Goal: Task Accomplishment & Management: Use online tool/utility

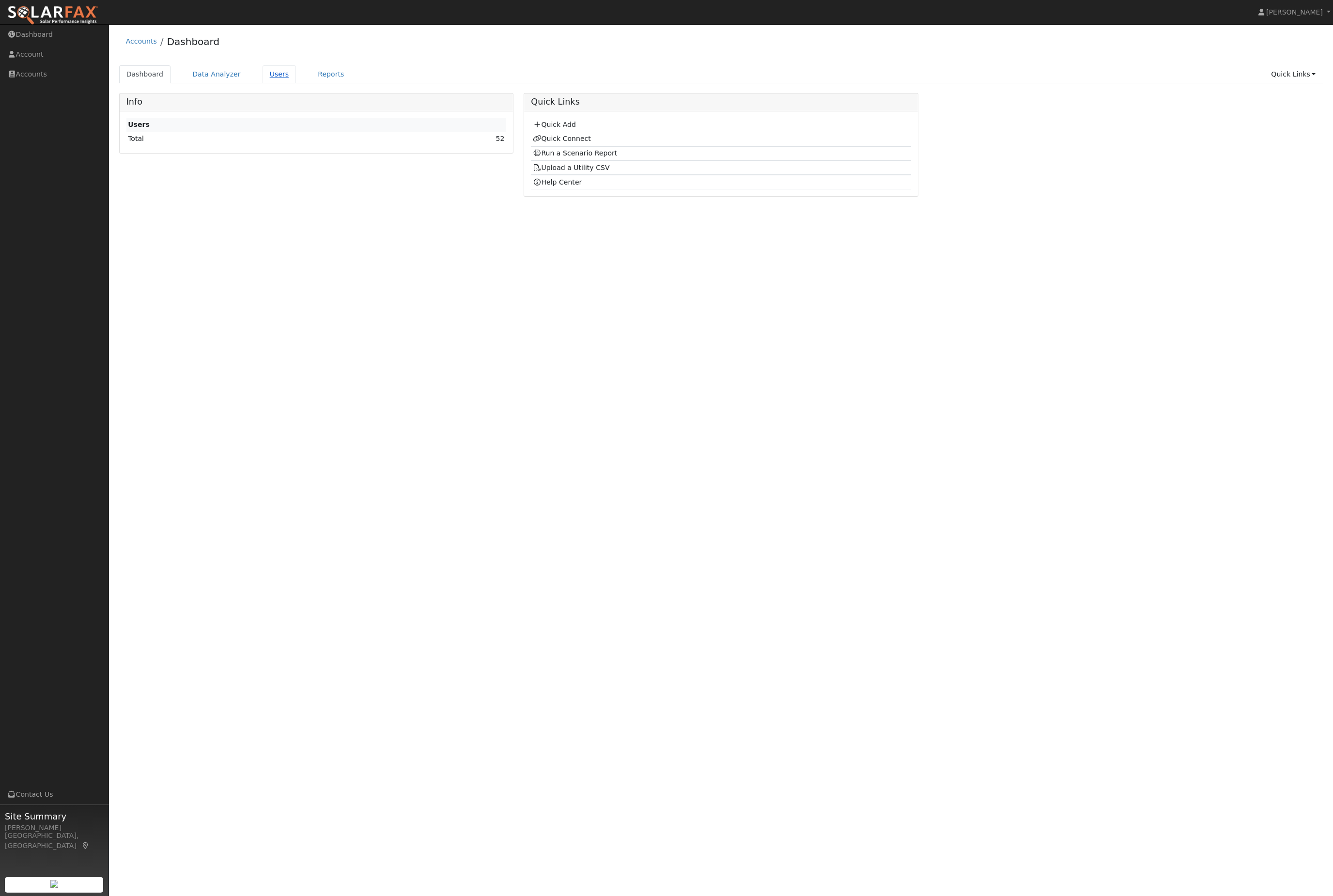
click at [295, 83] on link "Users" at bounding box center [279, 75] width 34 height 18
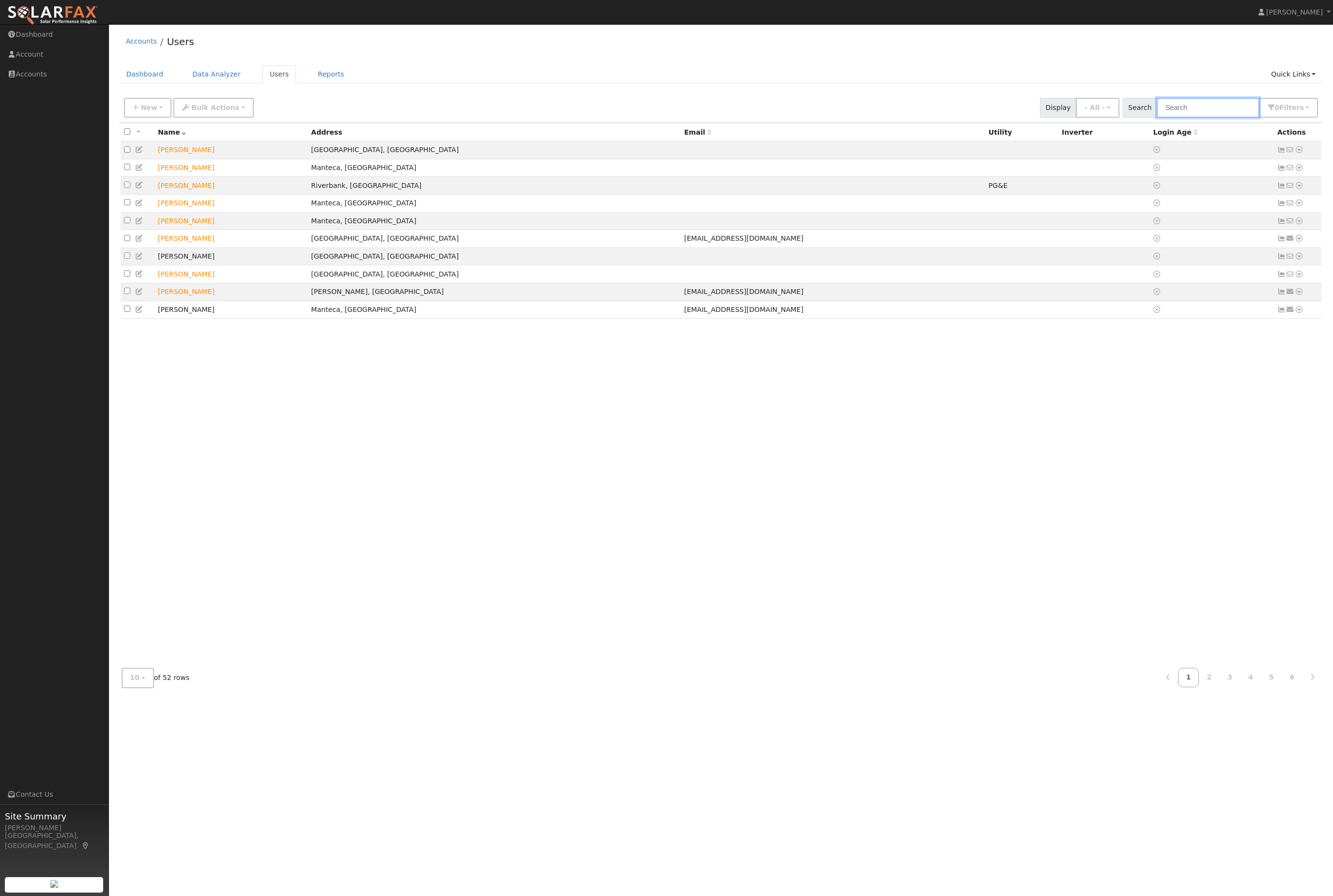
click at [1224, 118] on input "text" at bounding box center [1208, 108] width 103 height 20
type input "jose"
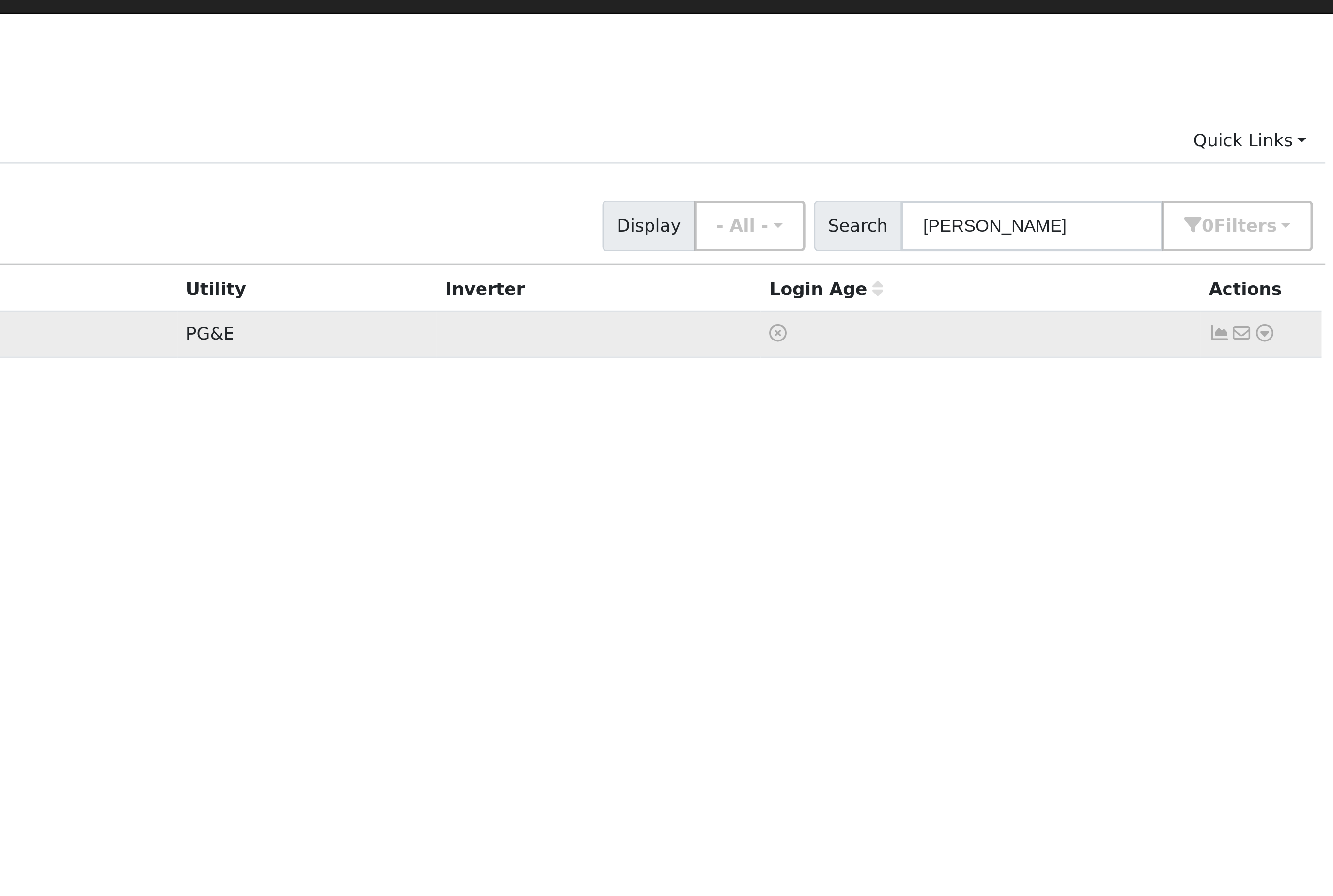
click at [1295, 146] on icon at bounding box center [1300, 149] width 9 height 7
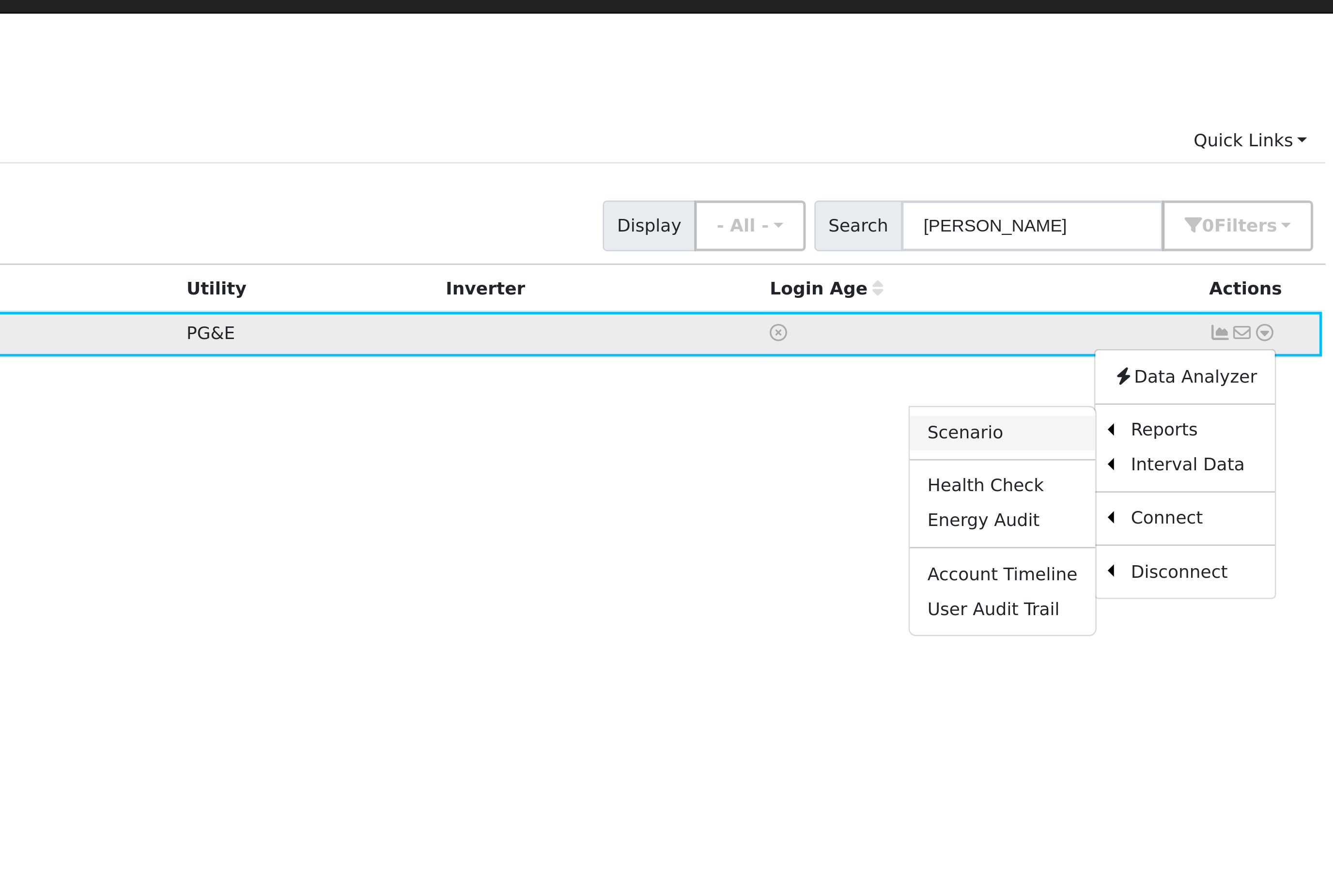
click at [1160, 195] on link "Scenario" at bounding box center [1196, 189] width 72 height 14
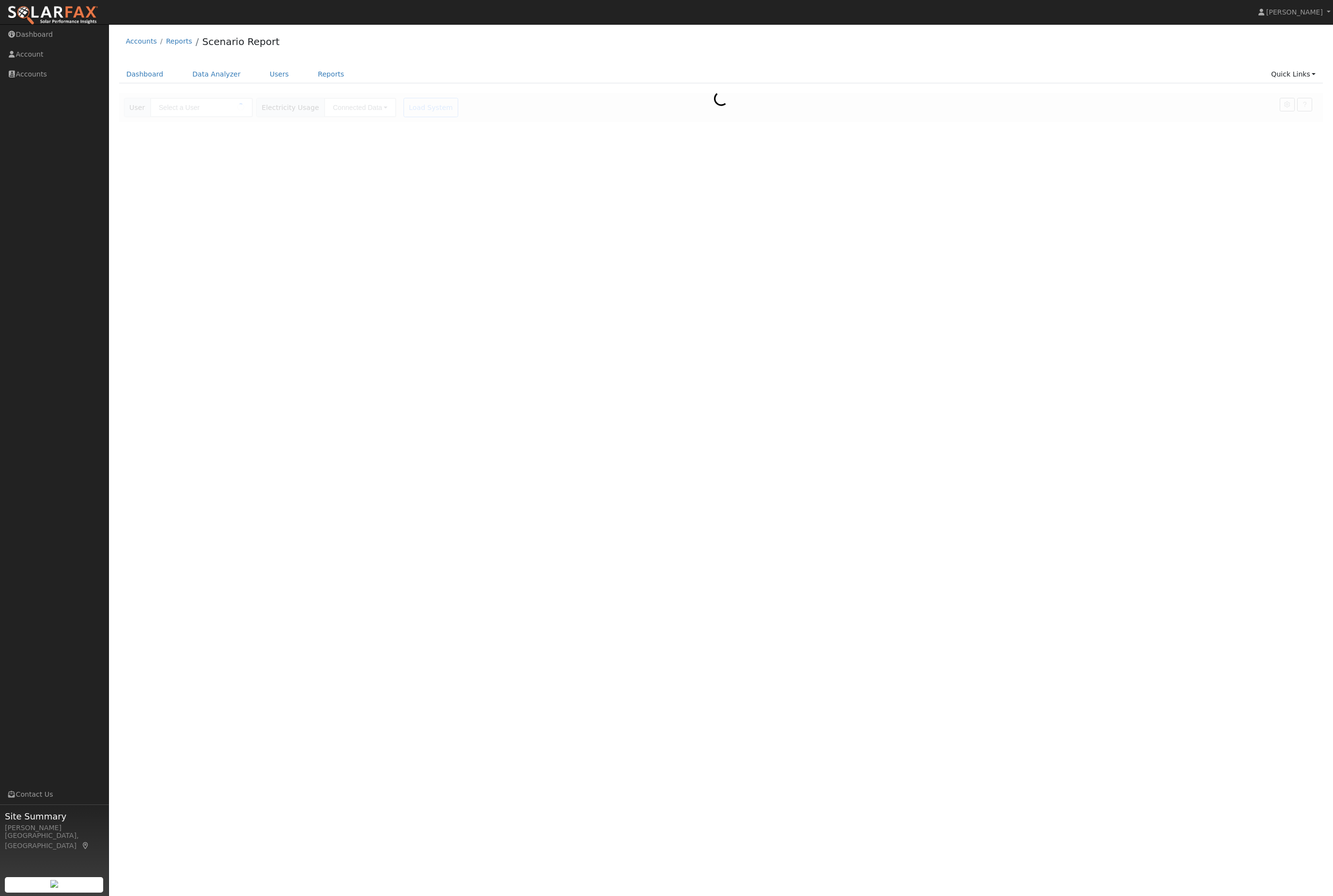
type input "[PERSON_NAME]"
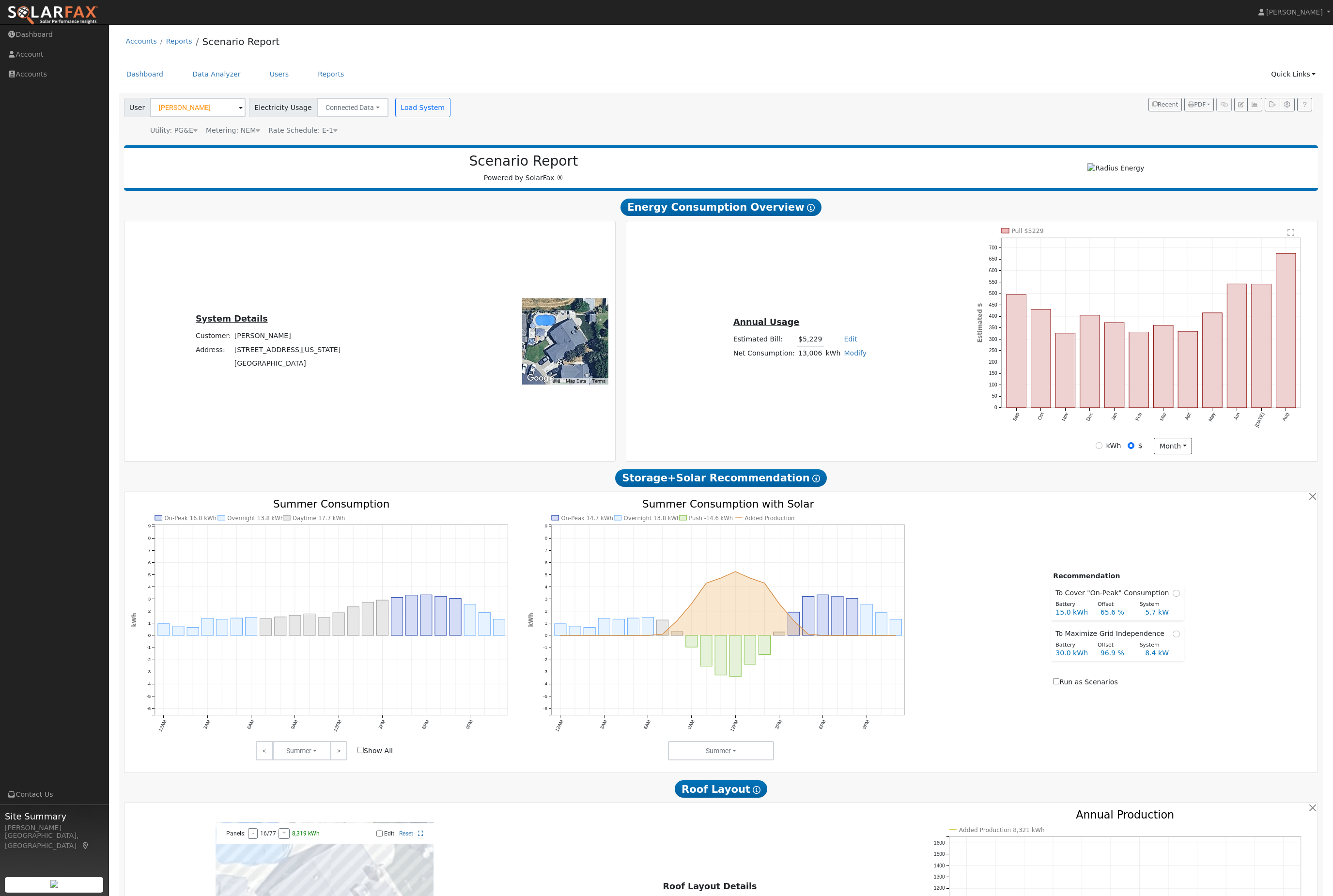
click at [251, 136] on div "Metering: NEM" at bounding box center [233, 130] width 54 height 10
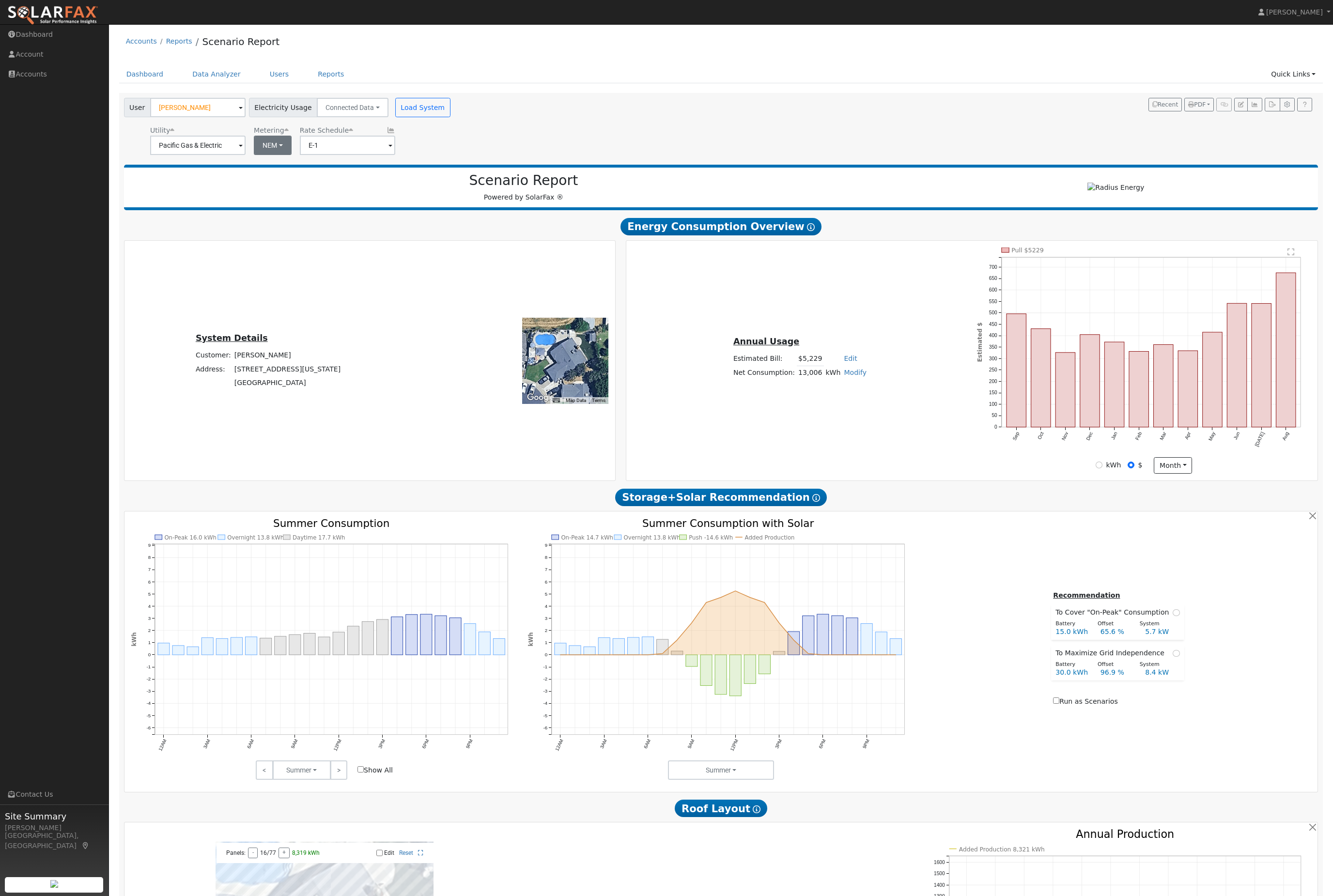
click at [267, 155] on button "NEM" at bounding box center [272, 146] width 38 height 20
click at [293, 189] on link "NBT" at bounding box center [279, 182] width 67 height 14
type input "E-ELEC"
click at [451, 117] on button "Load System" at bounding box center [423, 108] width 55 height 20
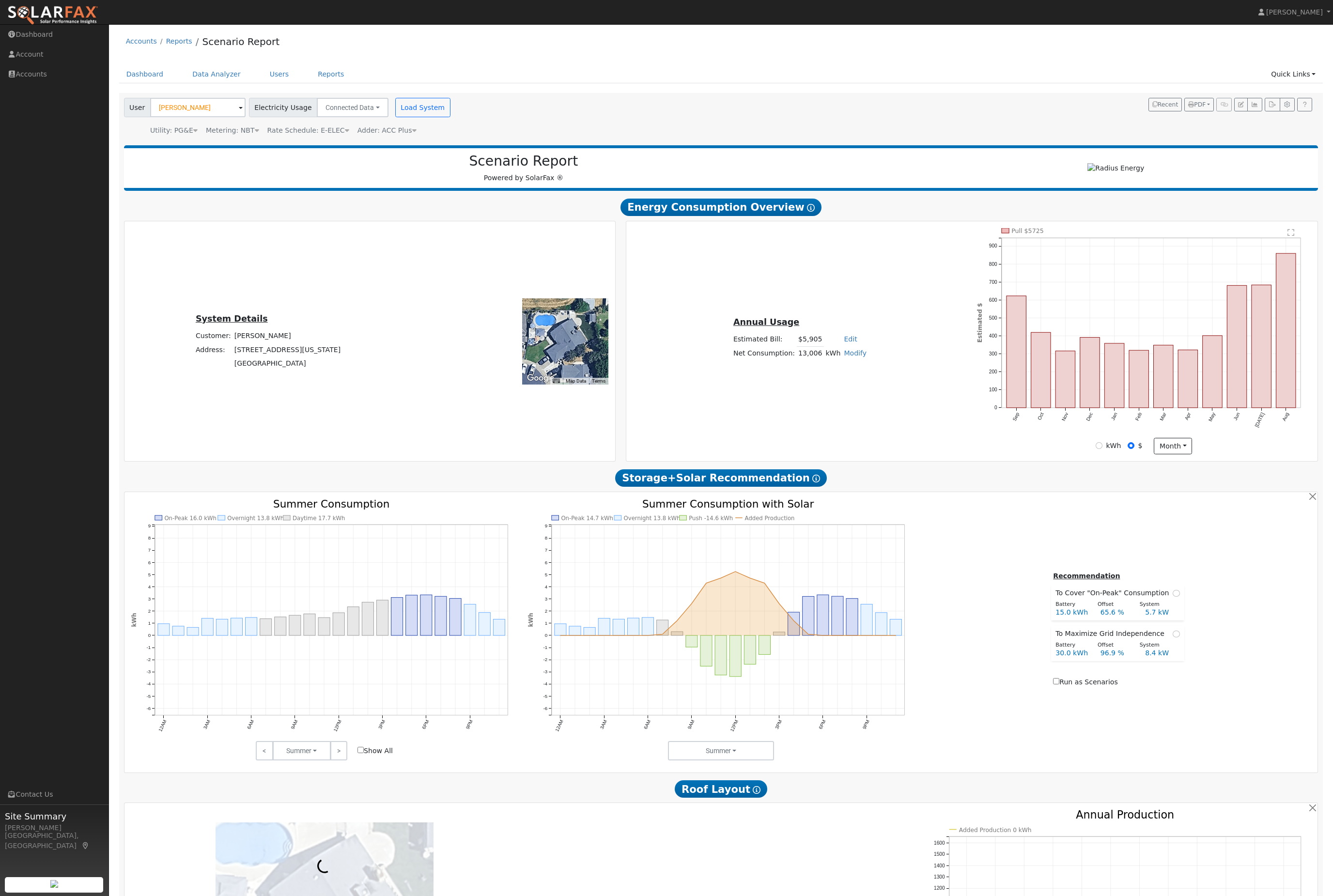
click at [1288, 236] on text "" at bounding box center [1291, 232] width 7 height 8
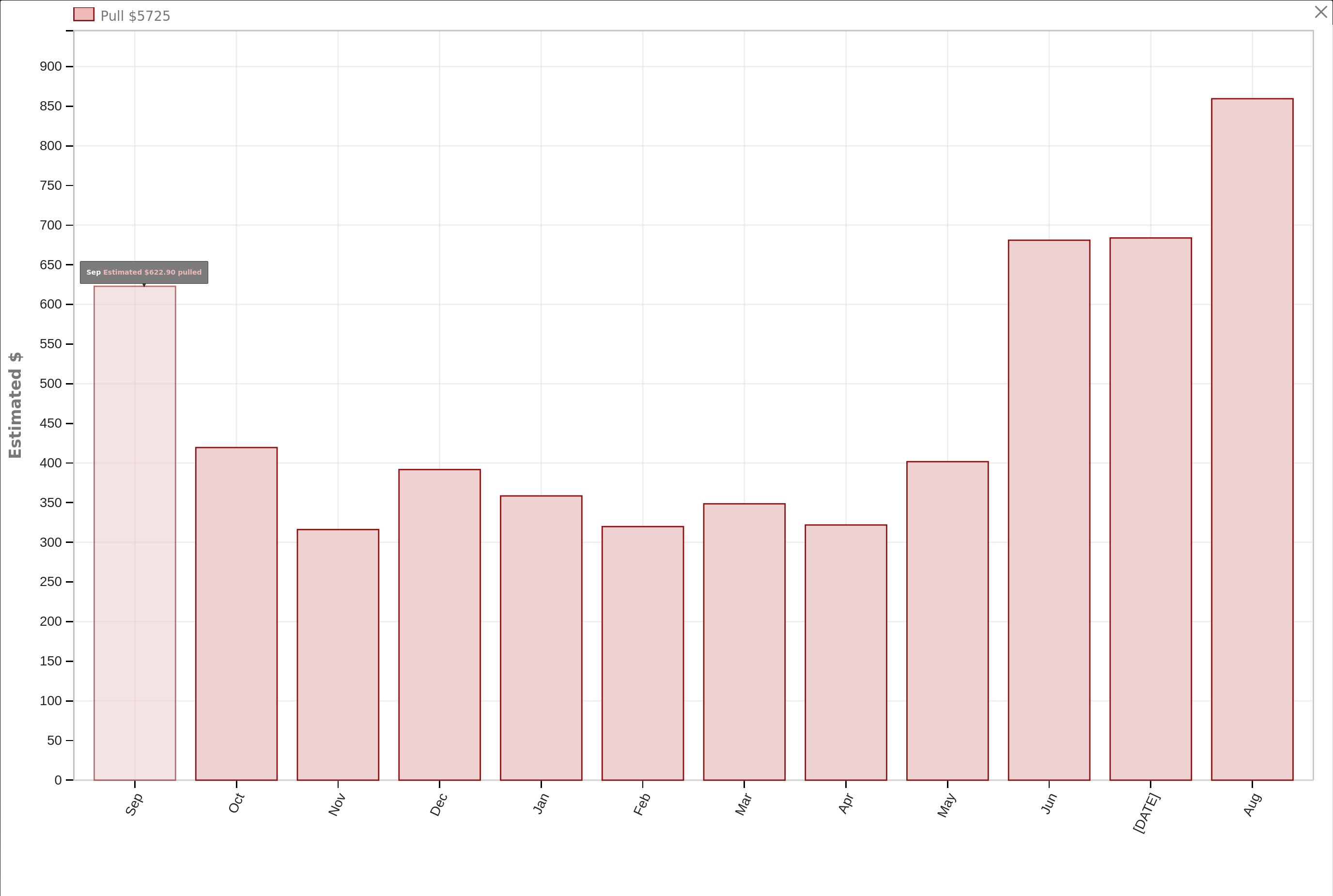
click at [170, 592] on rect "onclick=""" at bounding box center [135, 533] width 82 height 494
click at [112, 523] on rect "onclick=""" at bounding box center [135, 533] width 82 height 494
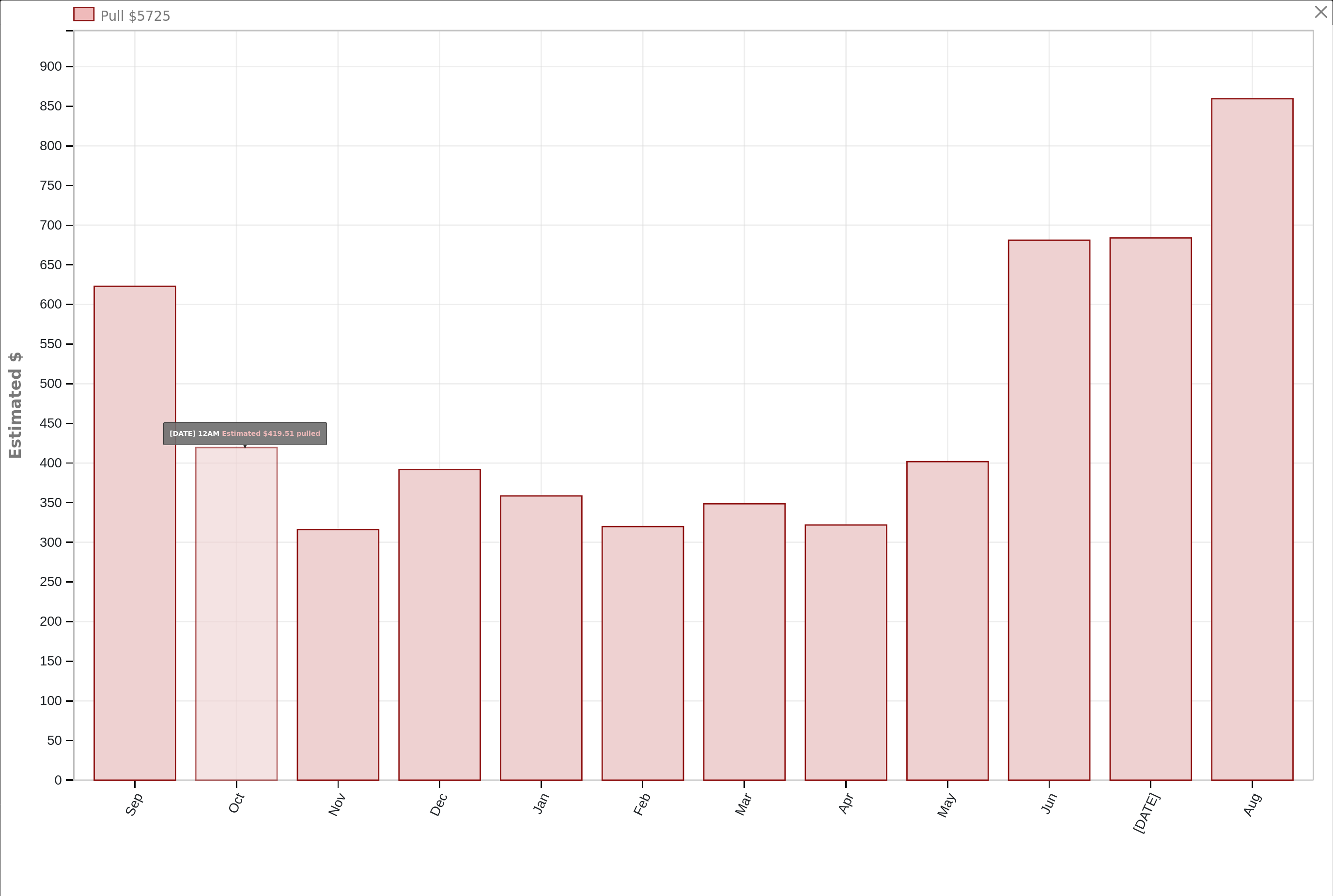
click at [251, 588] on rect "onclick=""" at bounding box center [236, 614] width 82 height 333
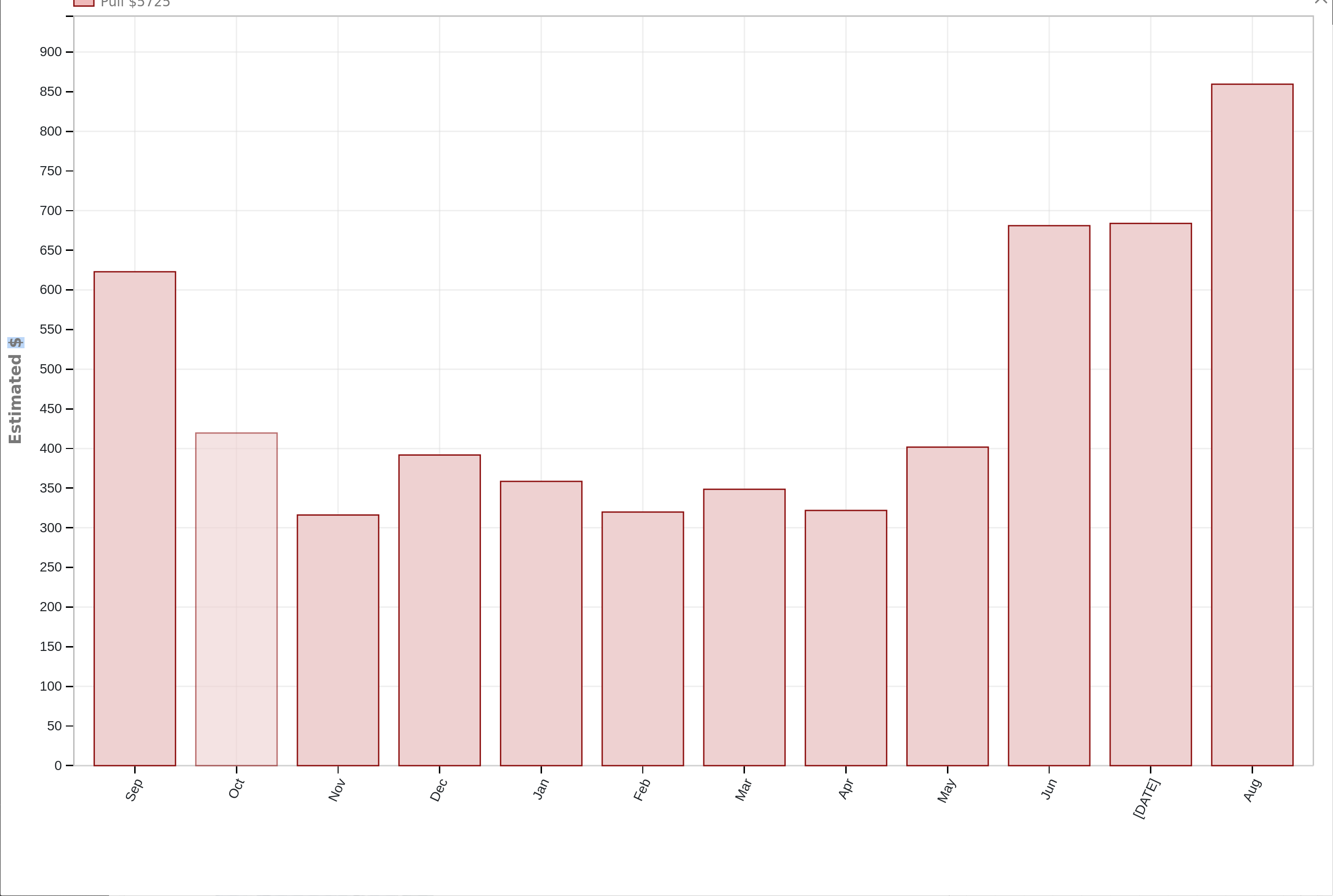
scroll to position [82, 0]
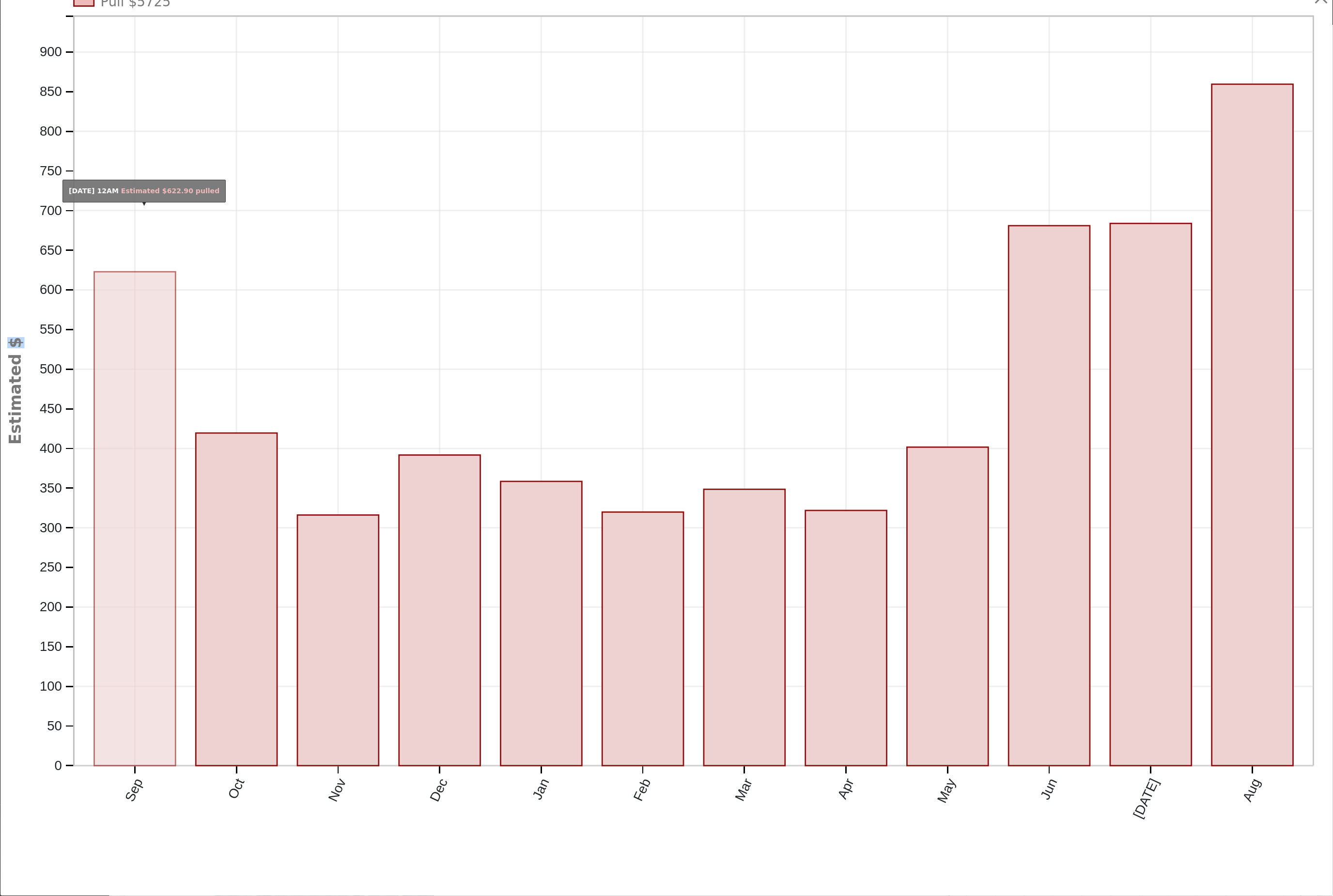
click at [119, 519] on rect "onclick=""" at bounding box center [135, 519] width 82 height 494
click at [149, 639] on rect "onclick=""" at bounding box center [135, 519] width 82 height 494
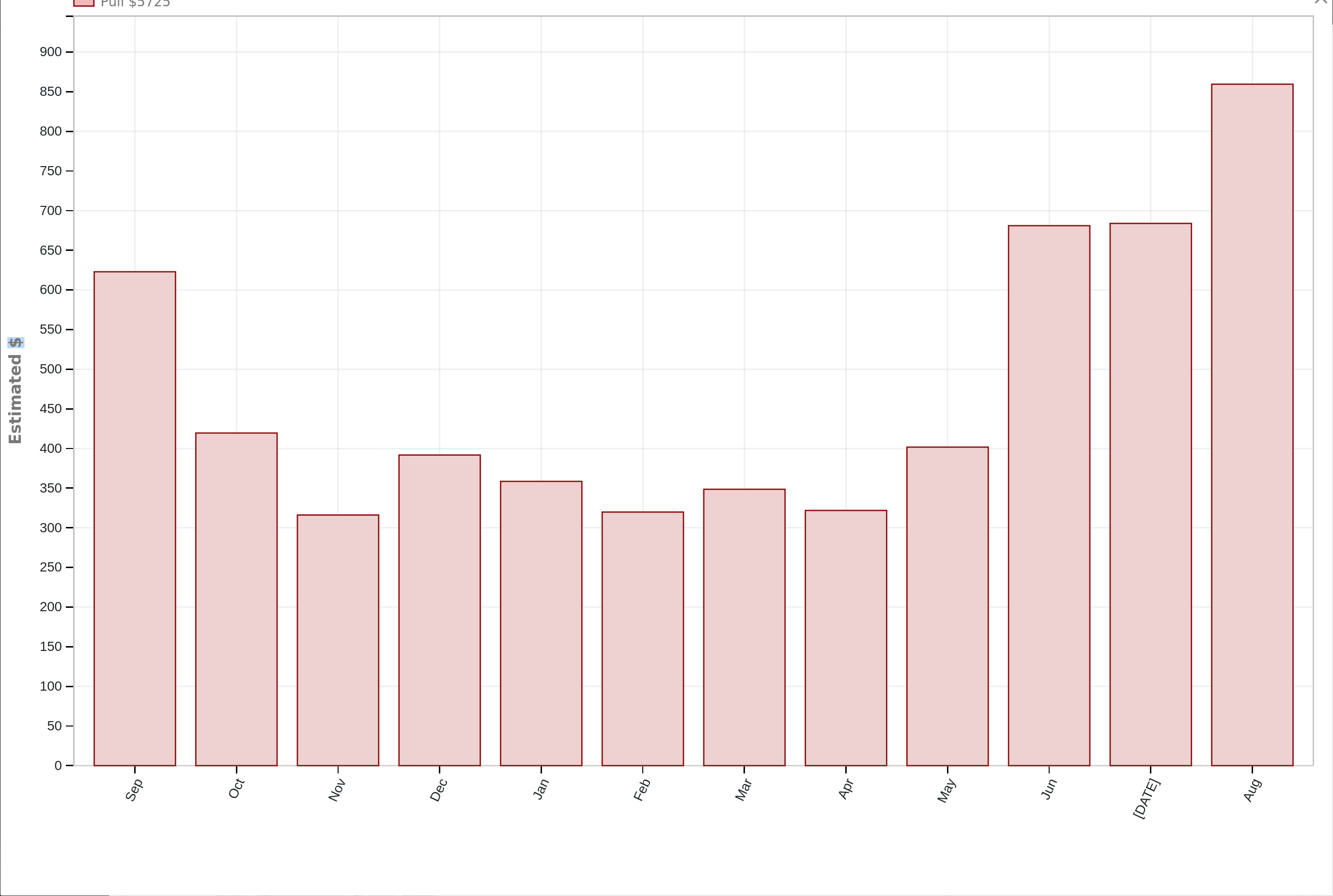
click at [290, 269] on icon "Pull $5725 Sep Oct Nov Dec Jan Feb Mar Apr May Jun Jul Aug 0 50 100 150 200 250…" at bounding box center [674, 425] width 1333 height 865
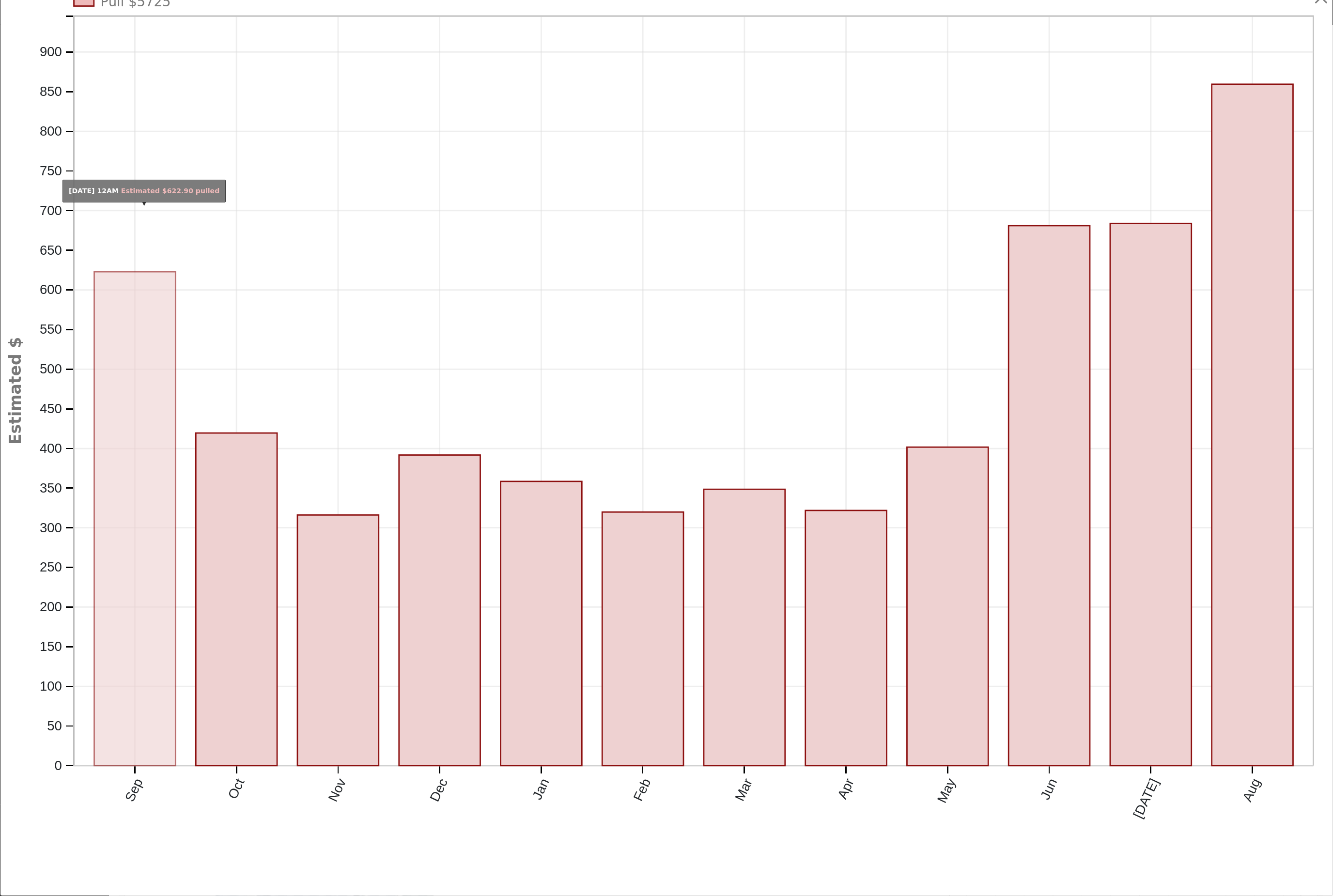
click at [145, 359] on rect "onclick=""" at bounding box center [135, 519] width 82 height 494
click at [139, 428] on rect "onclick=""" at bounding box center [135, 519] width 82 height 494
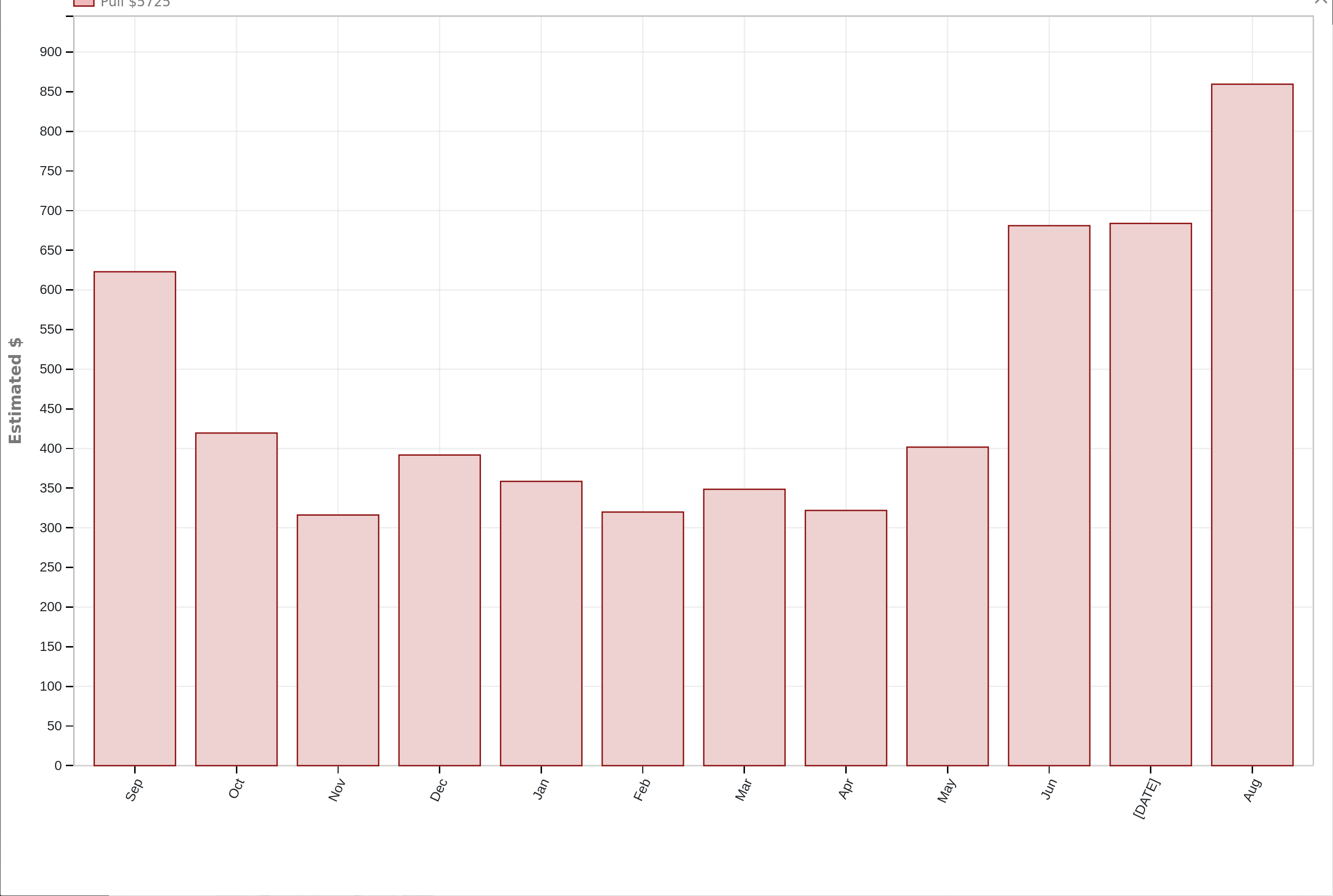
click at [167, 159] on icon "Pull $5725 Sep Oct Nov Dec Jan Feb Mar Apr May Jun Jul Aug 0 50 100 150 200 250…" at bounding box center [674, 425] width 1333 height 865
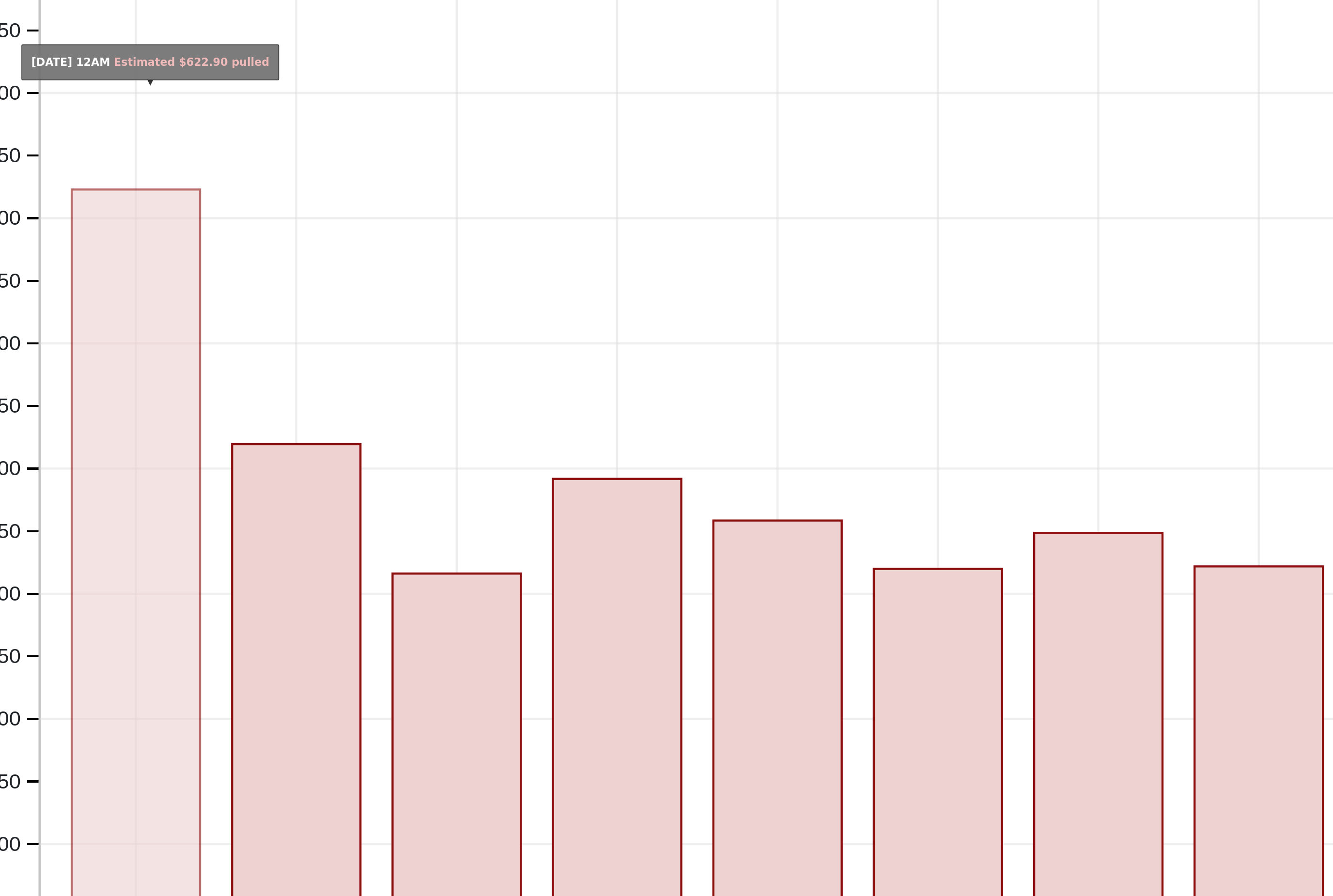
click at [94, 272] on rect "onclick=""" at bounding box center [135, 519] width 82 height 494
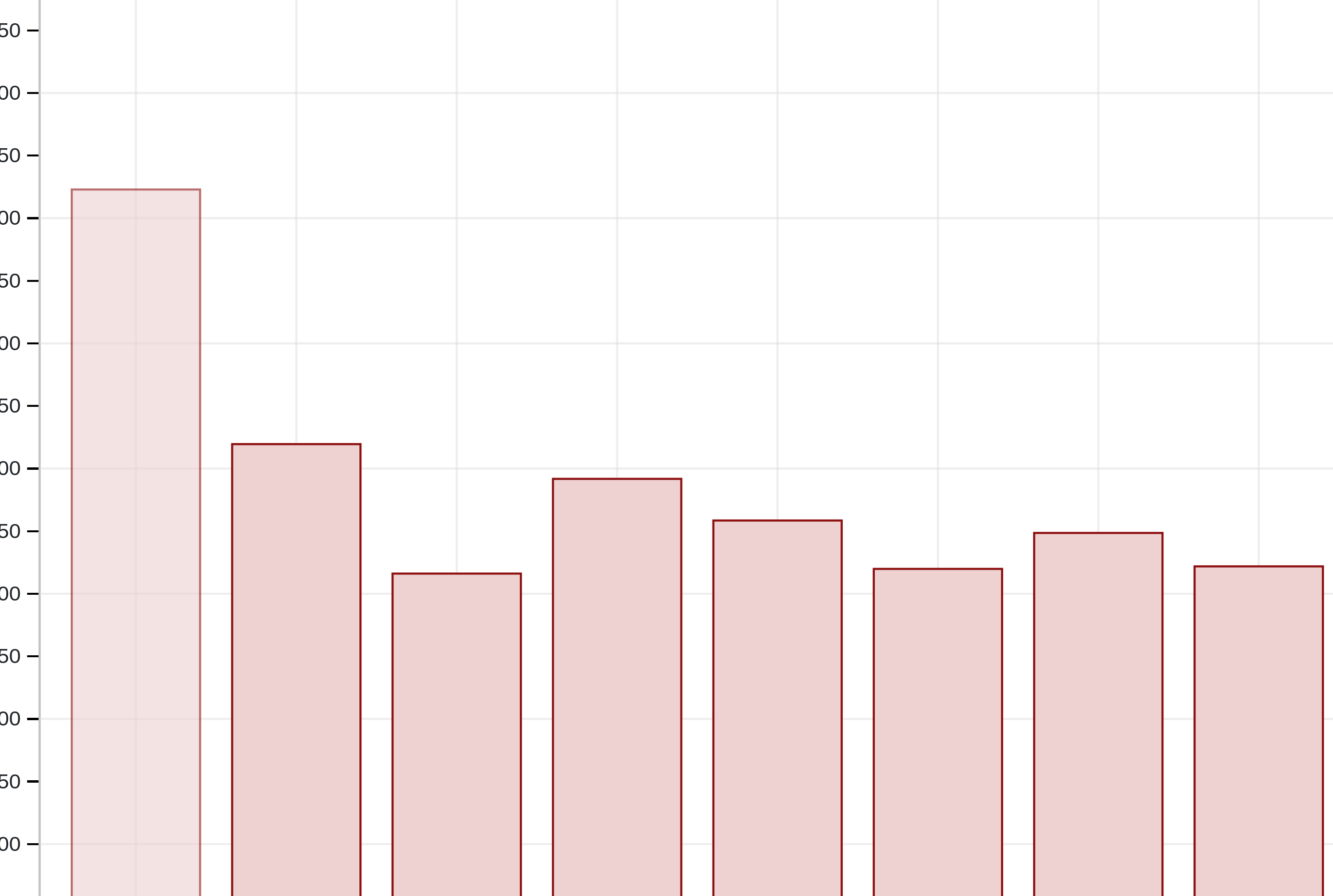
click at [94, 272] on rect "onclick=""" at bounding box center [135, 519] width 82 height 494
click at [98, 272] on rect "onclick=""" at bounding box center [135, 519] width 82 height 494
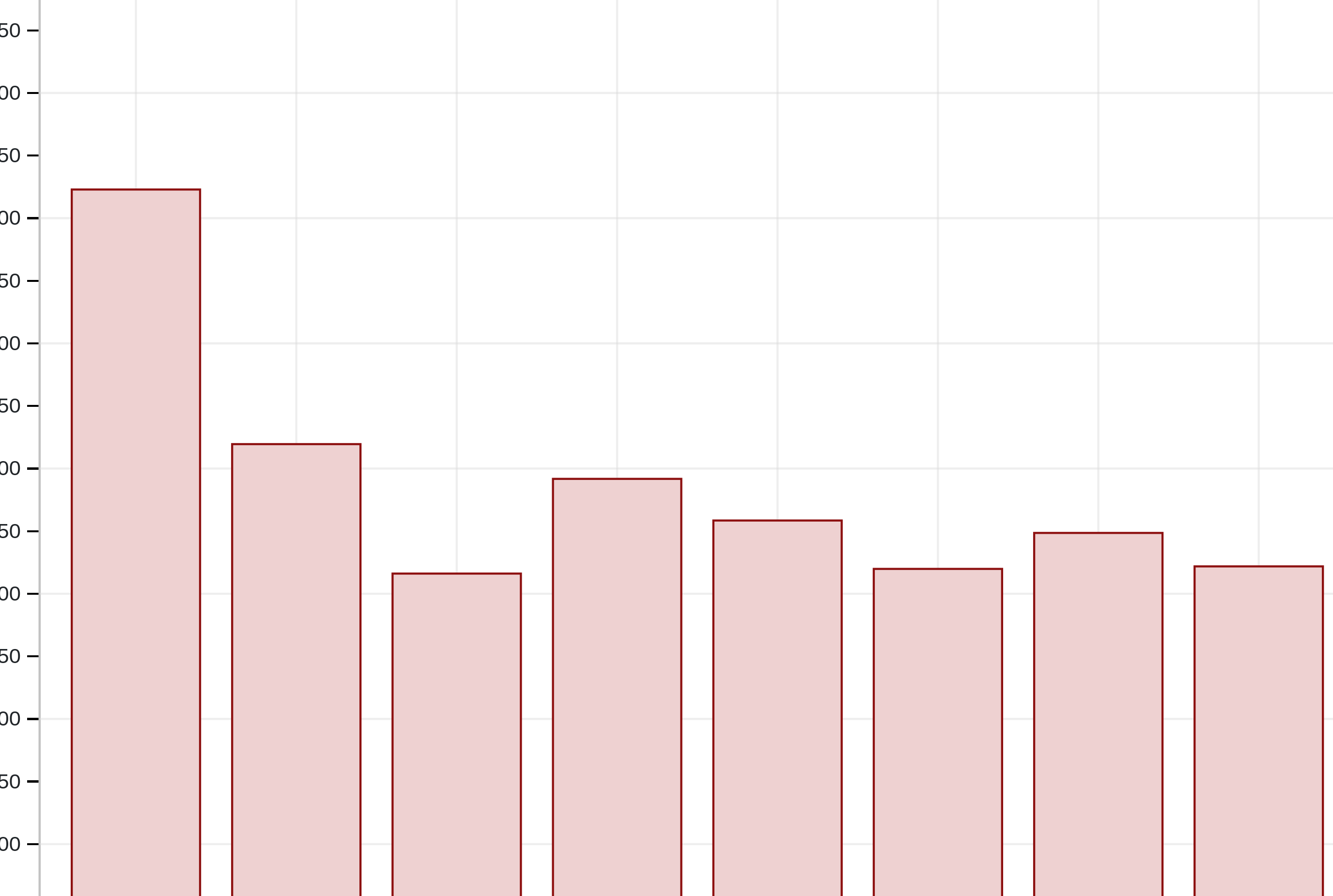
click at [204, 99] on icon "Pull $5725 Sep Oct Nov Dec Jan Feb Mar Apr May Jun Jul Aug 0 50 100 150 200 250…" at bounding box center [674, 425] width 1333 height 865
click at [195, 433] on rect "onclick=""" at bounding box center [236, 599] width 82 height 333
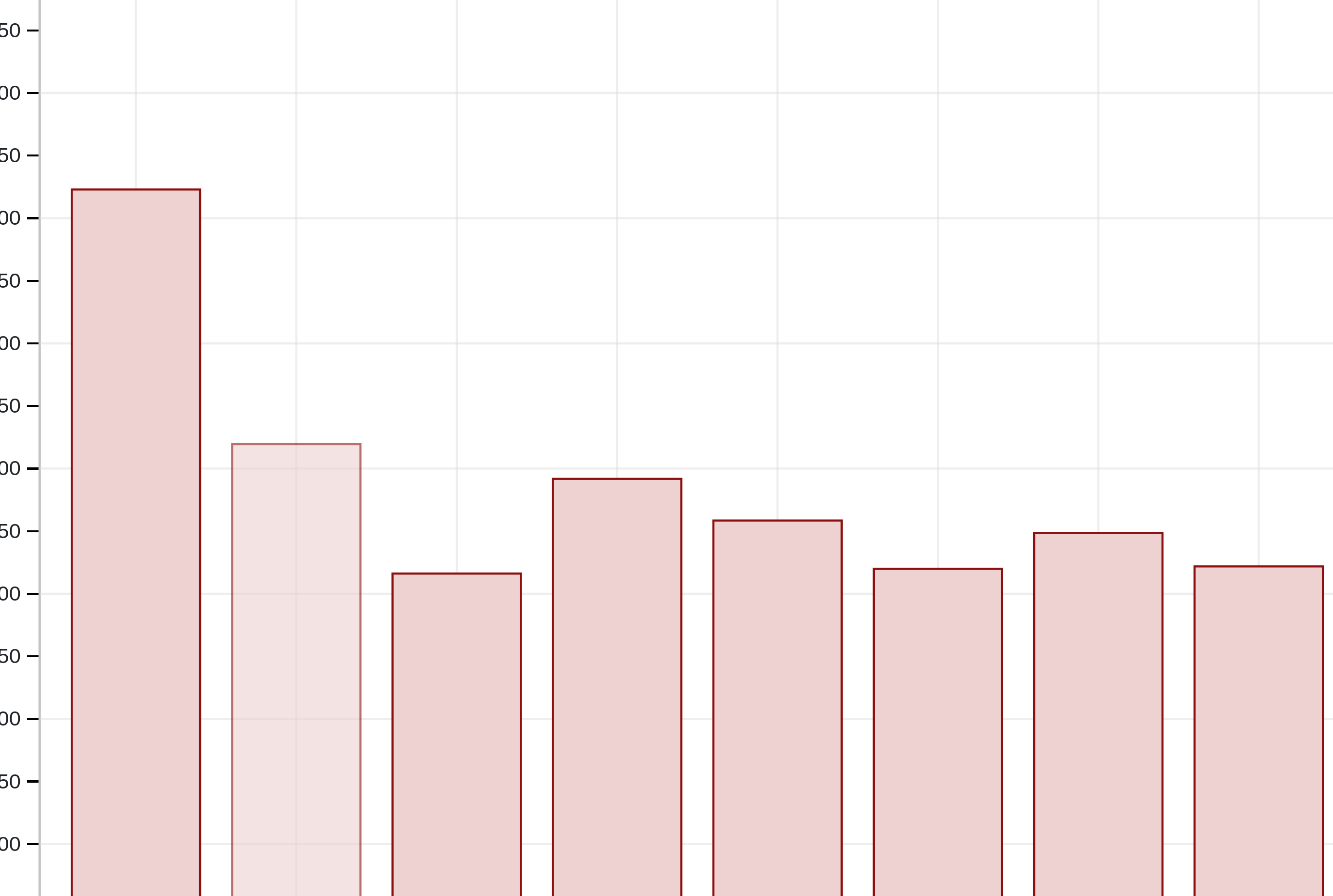
click at [195, 433] on rect "onclick=""" at bounding box center [236, 599] width 82 height 333
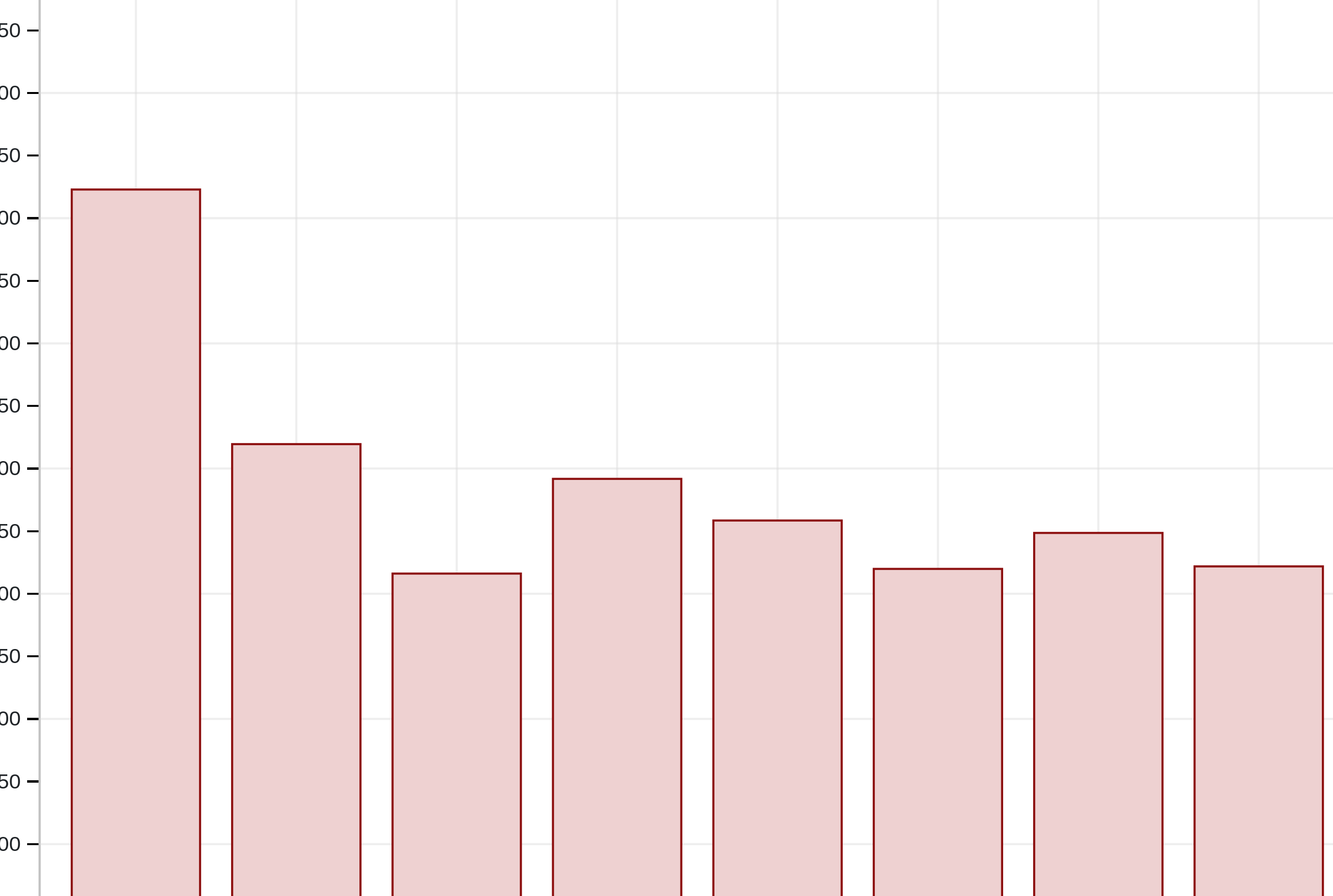
click at [202, 190] on icon "Pull $5725 Sep Oct Nov Dec Jan Feb Mar Apr May Jun Jul Aug 0 50 100 150 200 250…" at bounding box center [674, 425] width 1333 height 865
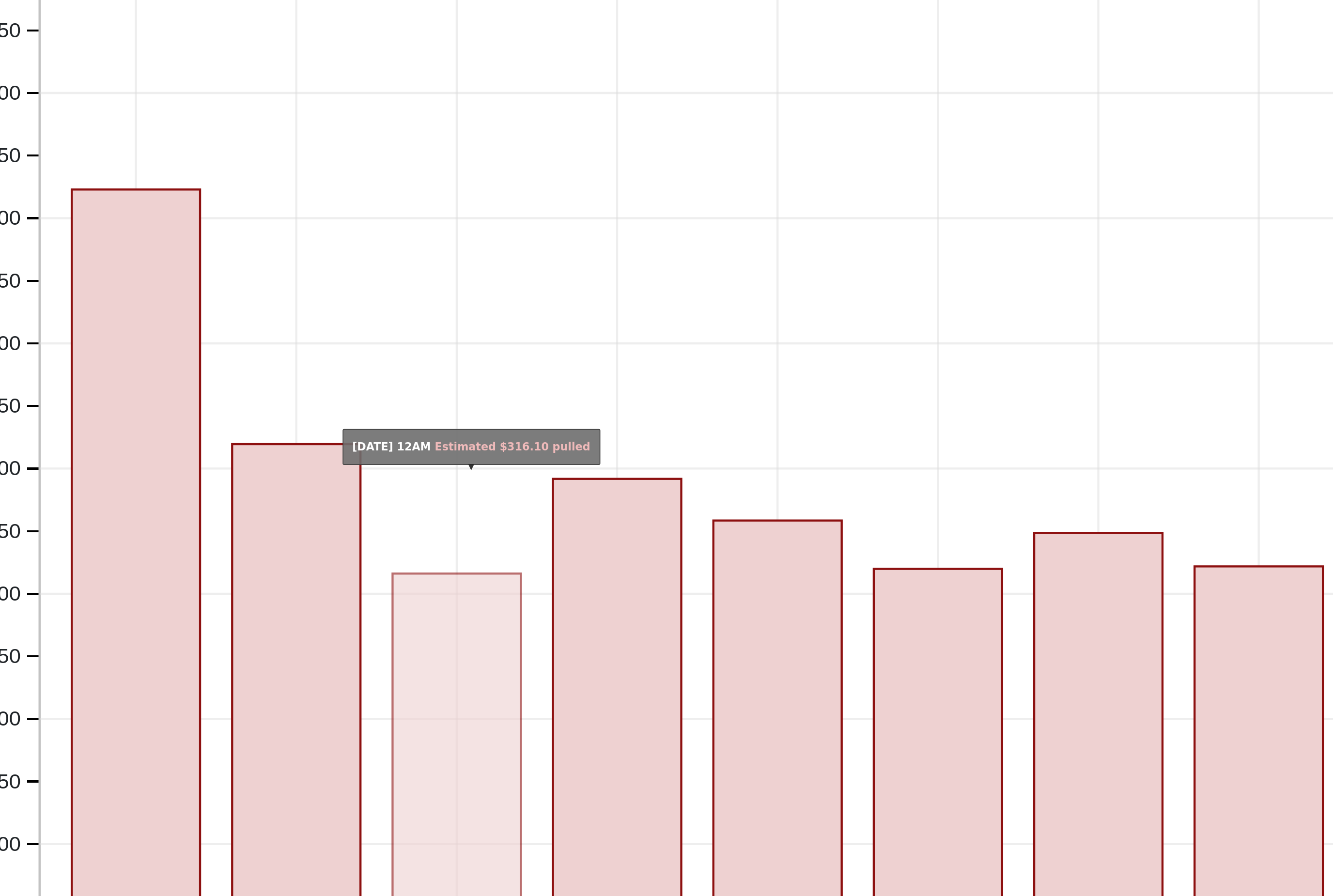
click at [300, 516] on rect "onclick=""" at bounding box center [338, 641] width 82 height 251
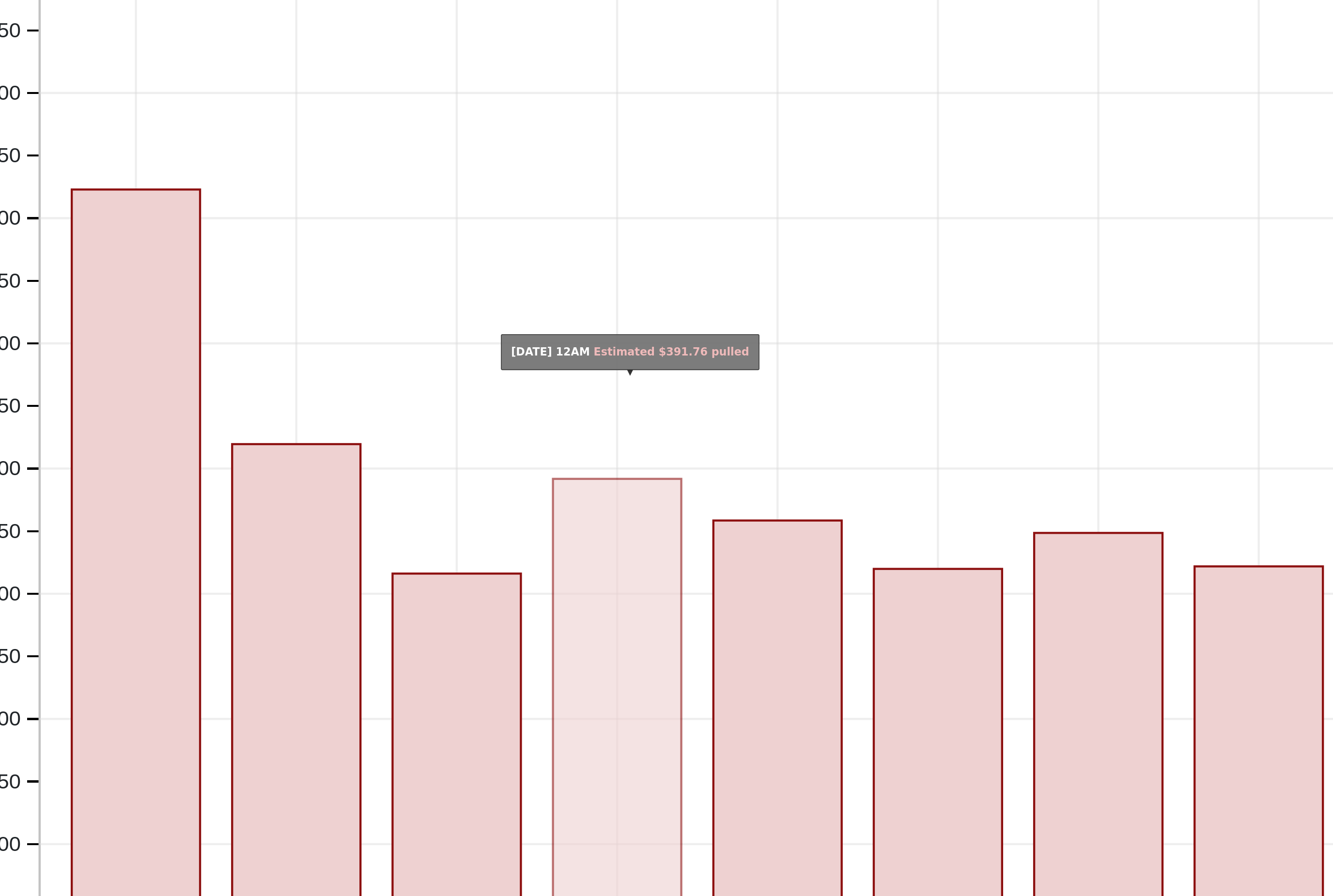
click at [399, 455] on rect "onclick=""" at bounding box center [440, 610] width 82 height 310
click at [297, 516] on rect "onclick=""" at bounding box center [338, 641] width 82 height 251
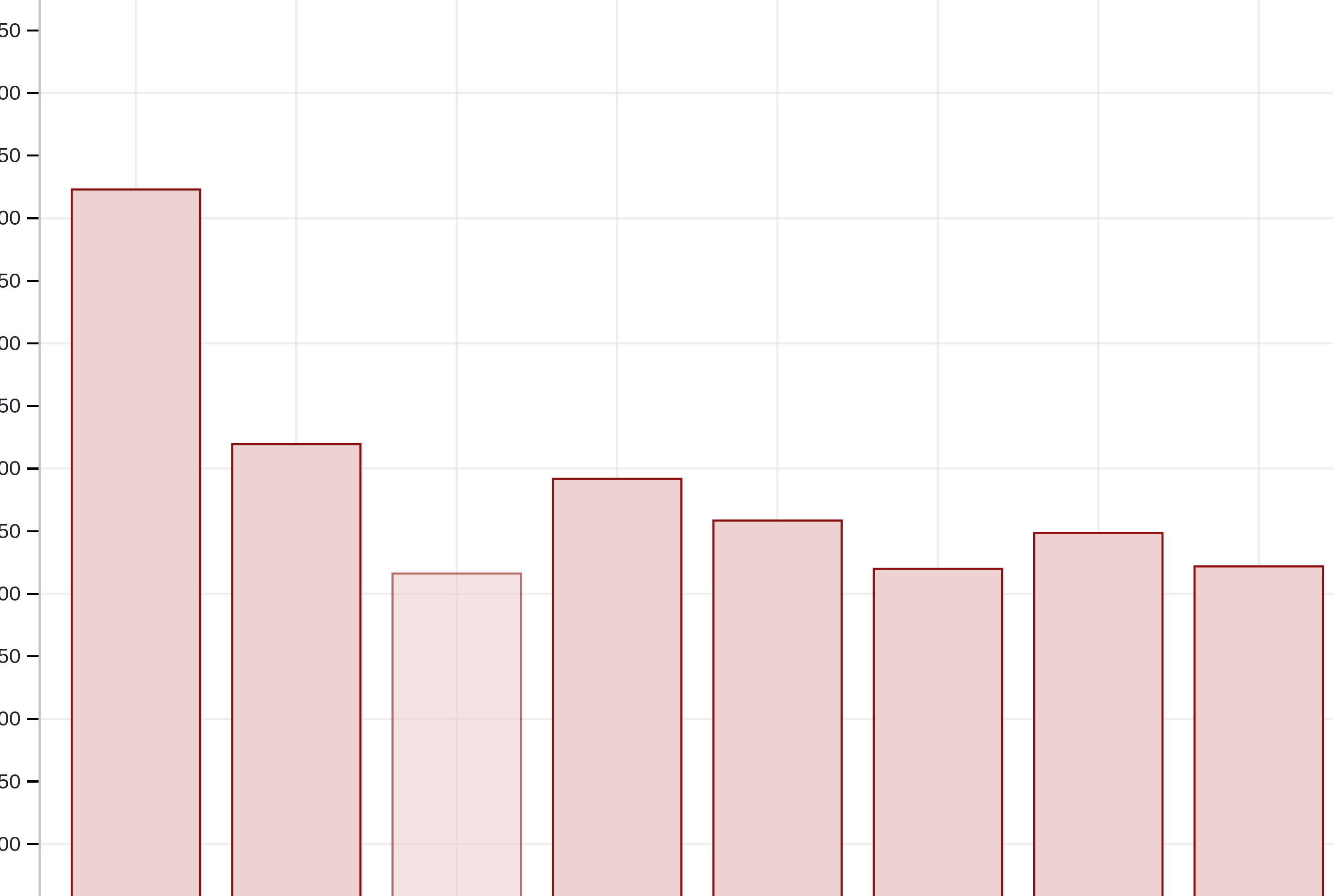
click at [297, 516] on rect "onclick=""" at bounding box center [338, 641] width 82 height 251
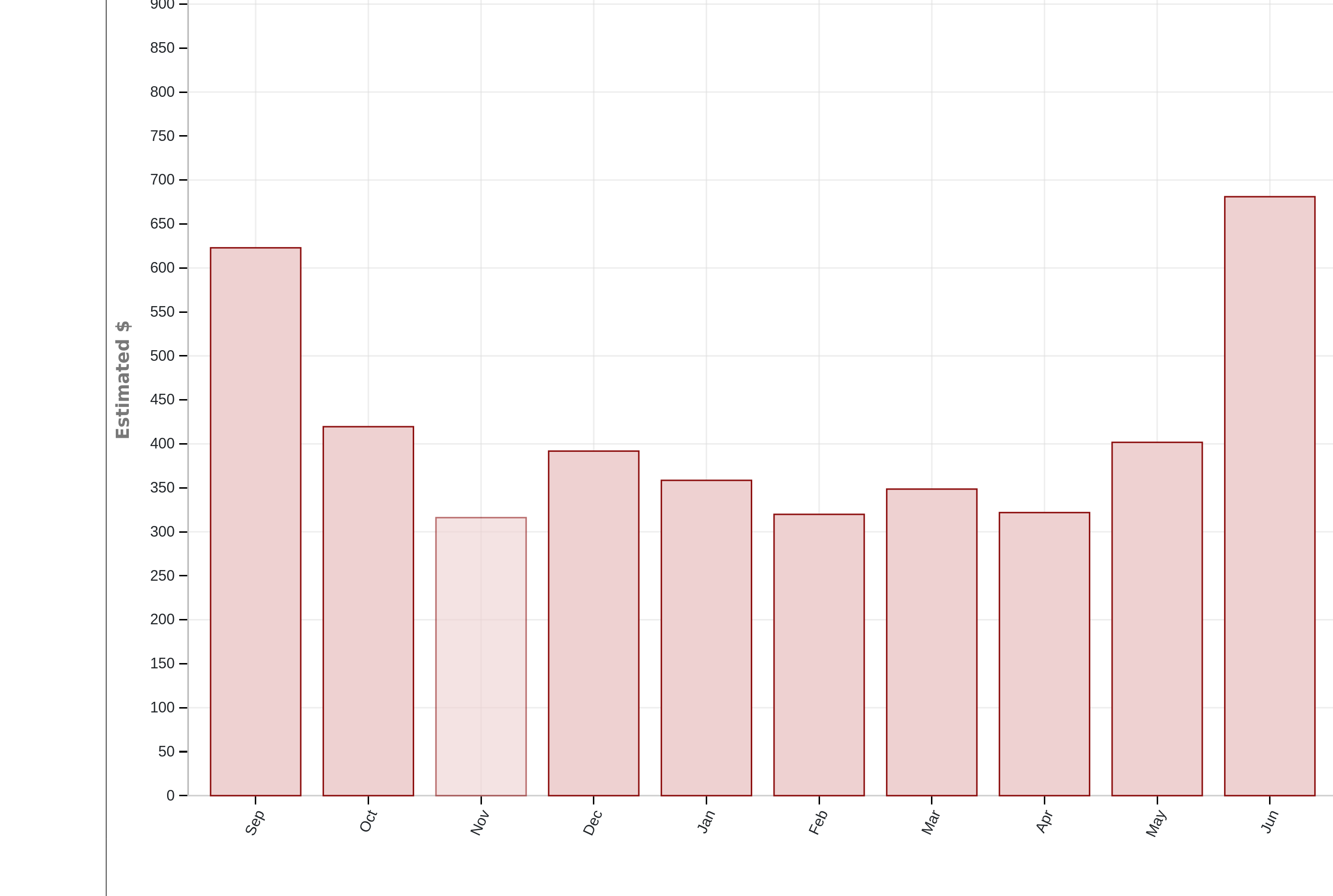
scroll to position [0, 0]
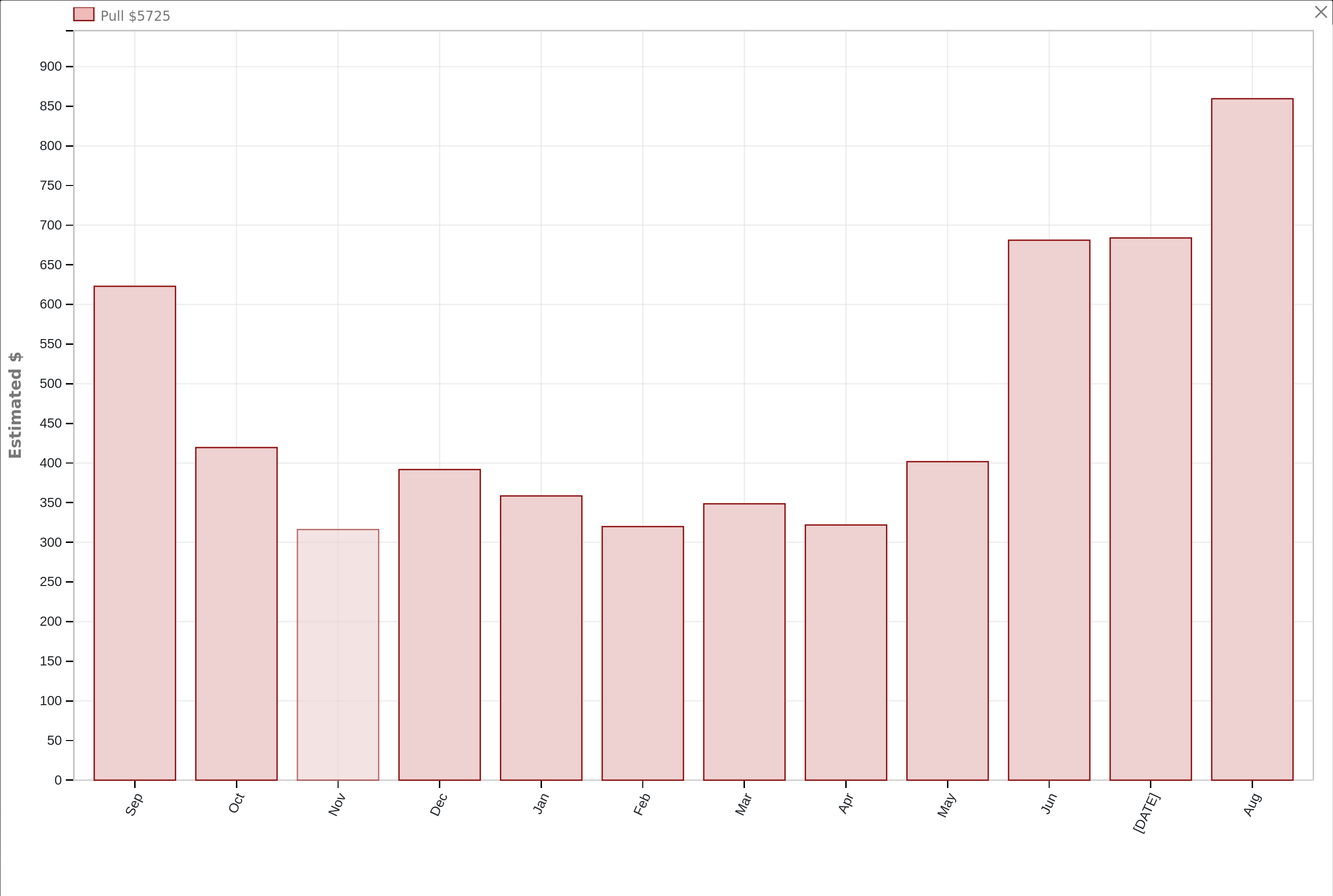
click at [1323, 16] on button "button" at bounding box center [1322, 12] width 18 height 18
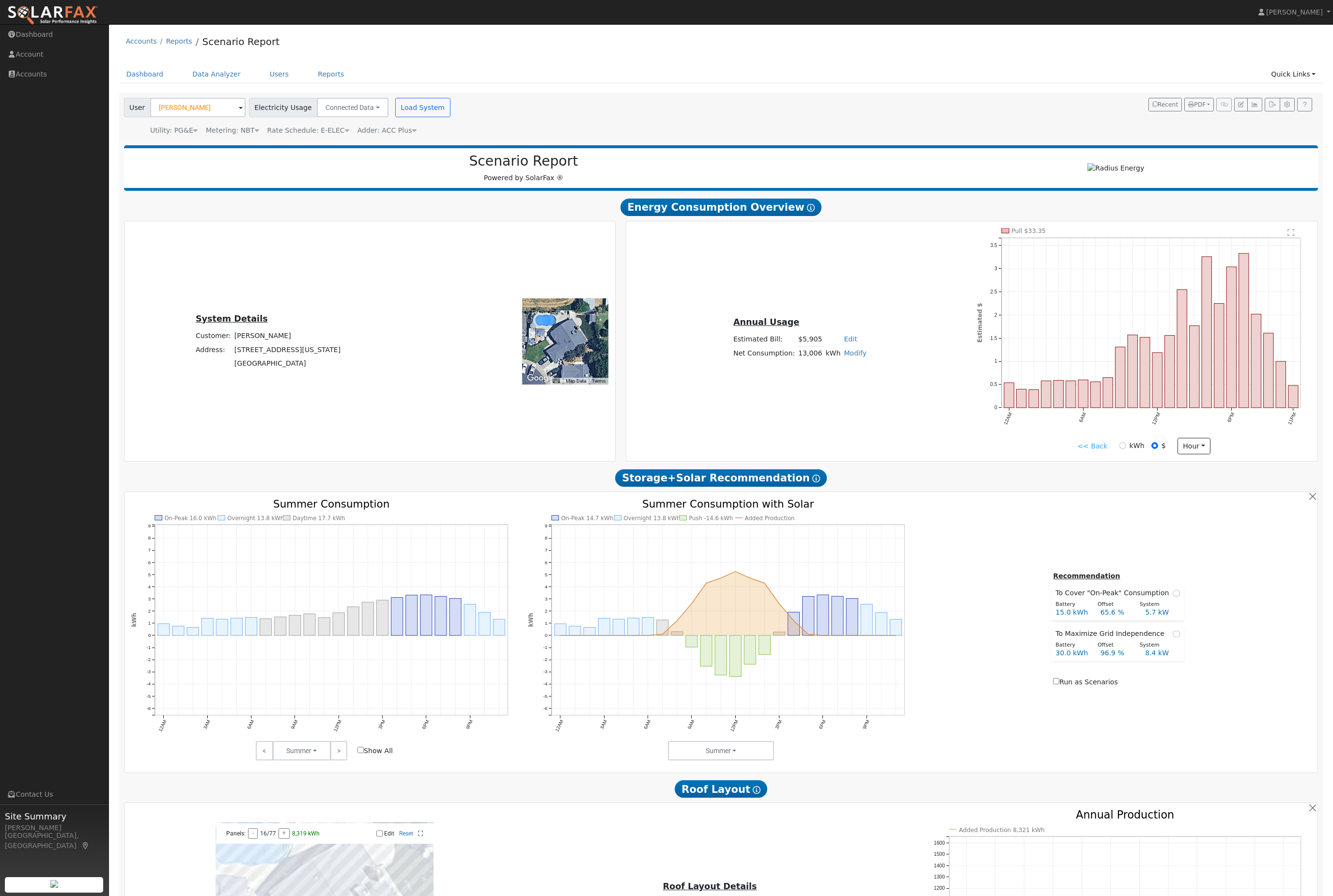
click at [1130, 451] on label "kWh" at bounding box center [1138, 445] width 15 height 10
click at [1126, 449] on input "kWh" at bounding box center [1122, 445] width 7 height 7
radio input "true"
radio input "false"
click at [1191, 451] on button "hour" at bounding box center [1194, 446] width 33 height 17
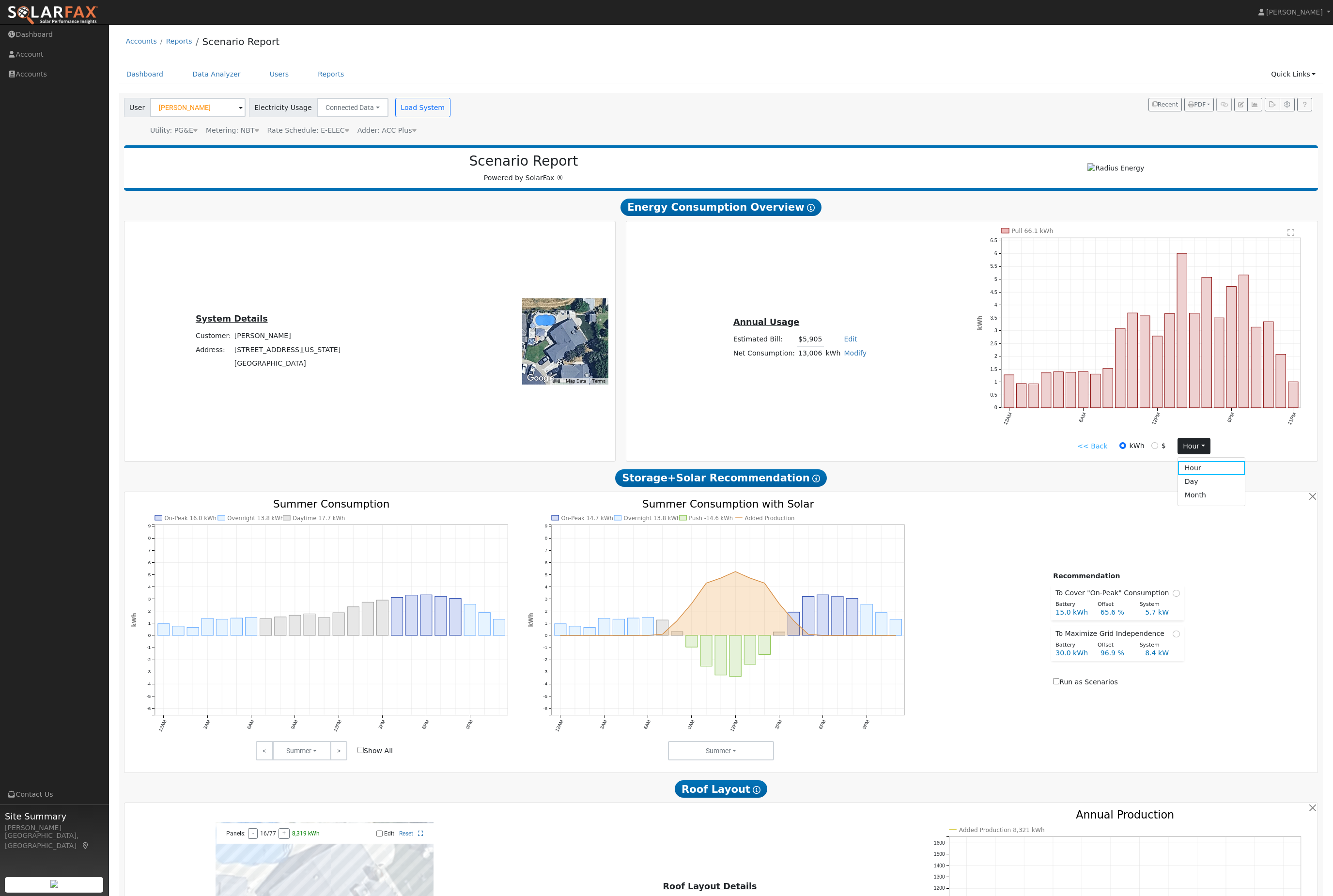
click at [1206, 503] on link "Month" at bounding box center [1211, 496] width 67 height 14
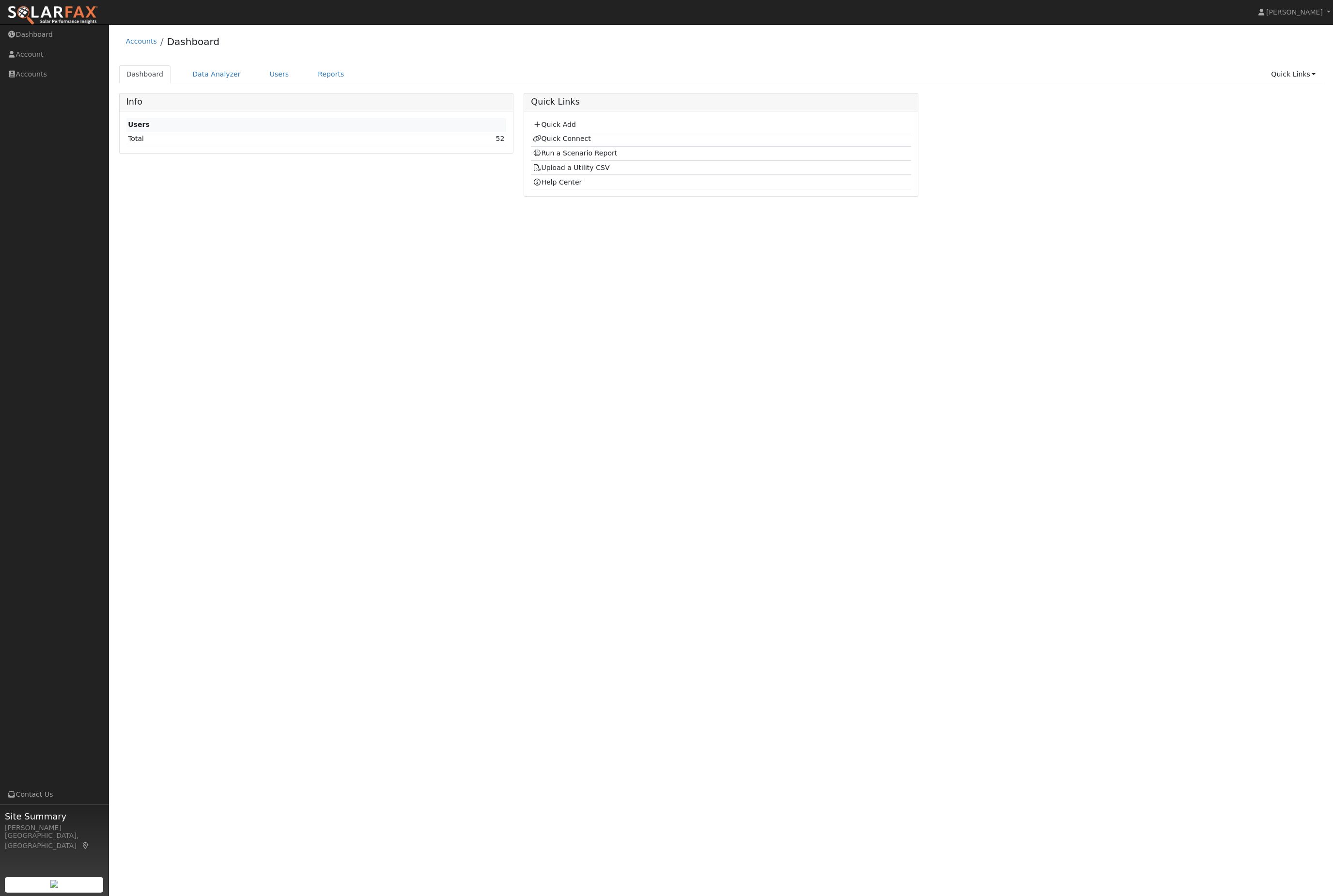
click at [289, 76] on link "Users" at bounding box center [279, 75] width 34 height 18
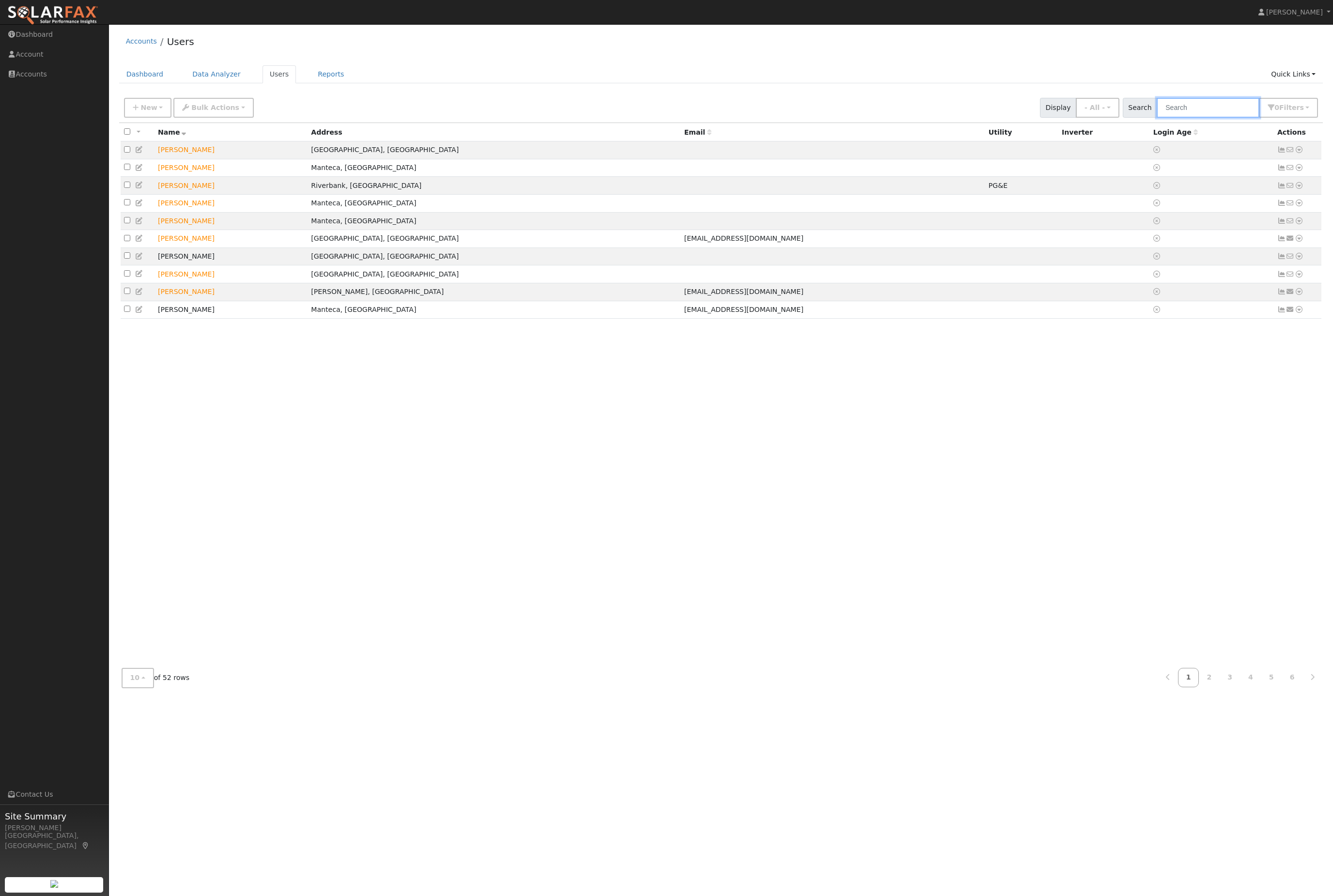
click at [1207, 118] on input "text" at bounding box center [1208, 108] width 103 height 20
type input "[PERSON_NAME]"
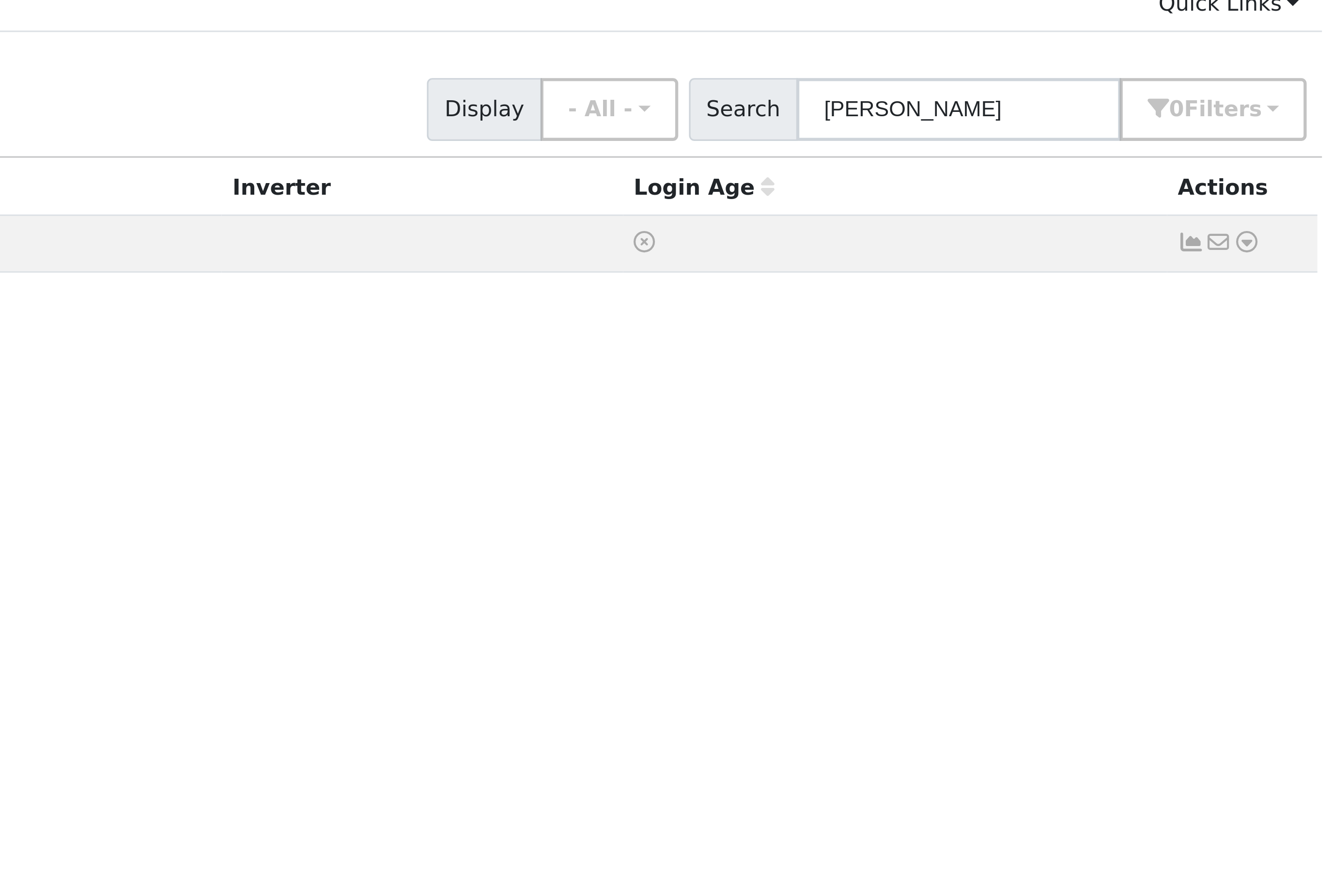
click at [1295, 146] on icon at bounding box center [1300, 149] width 9 height 7
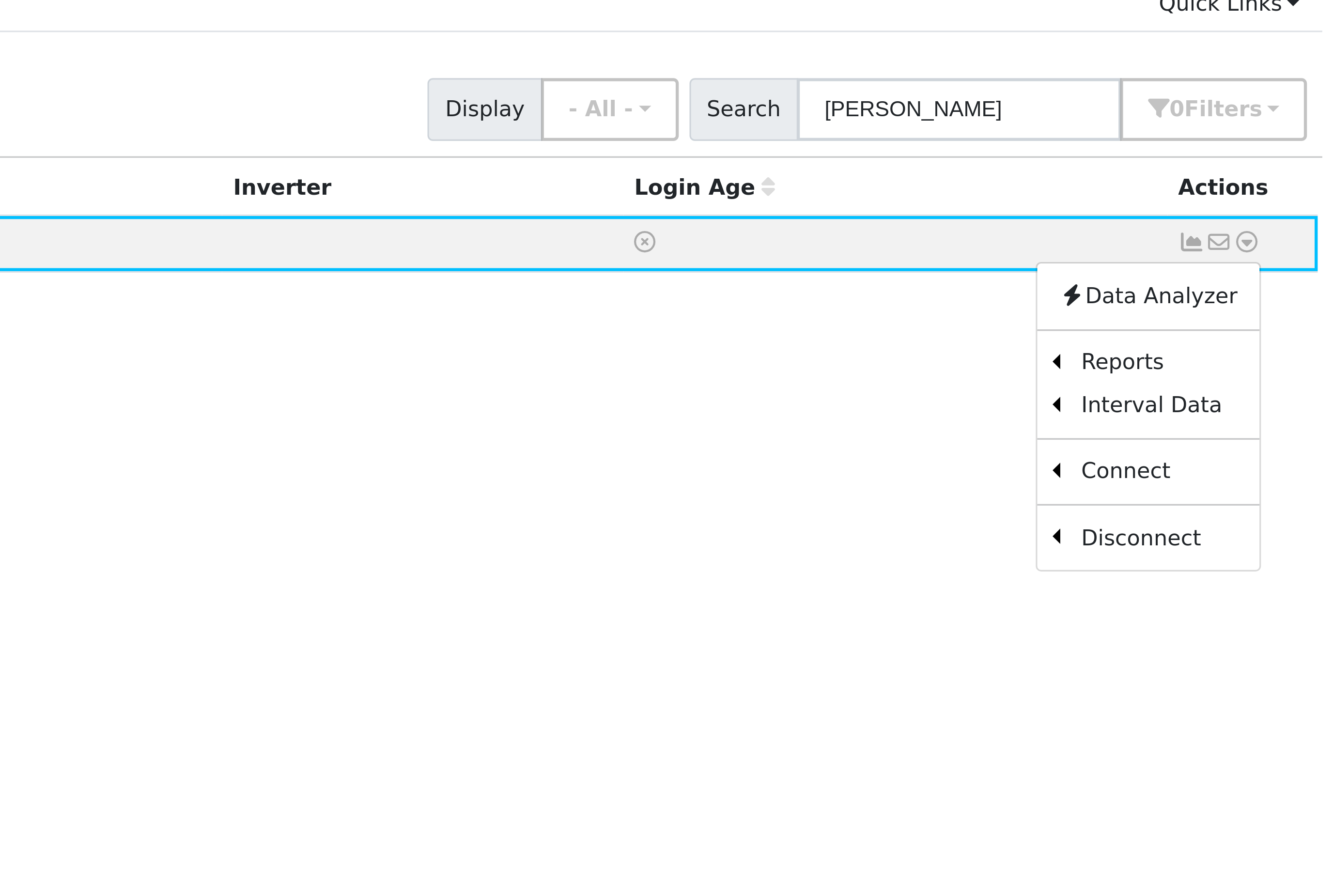
click at [0, 0] on link "Scenario" at bounding box center [0, 0] width 0 height 0
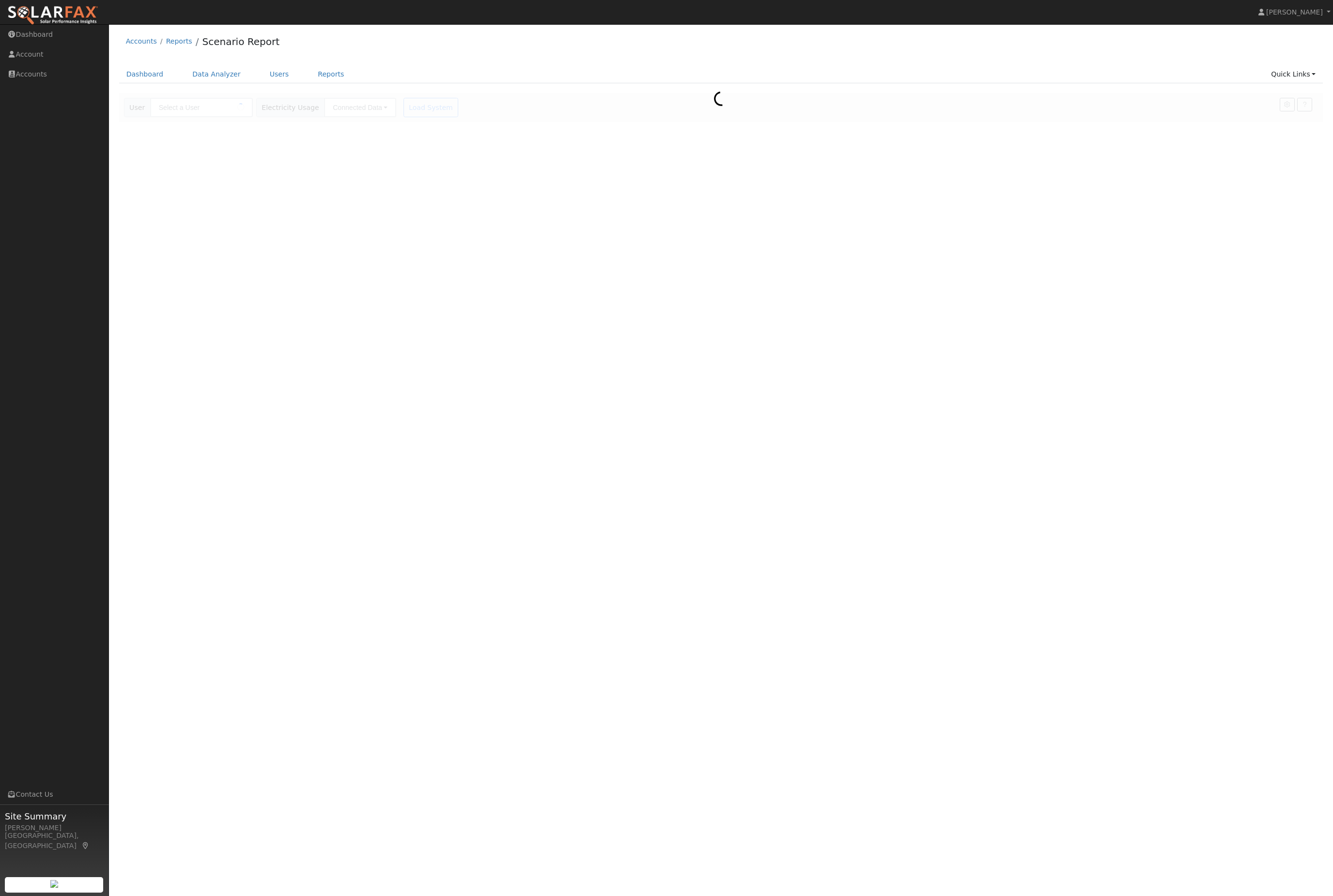
type input "[PERSON_NAME]"
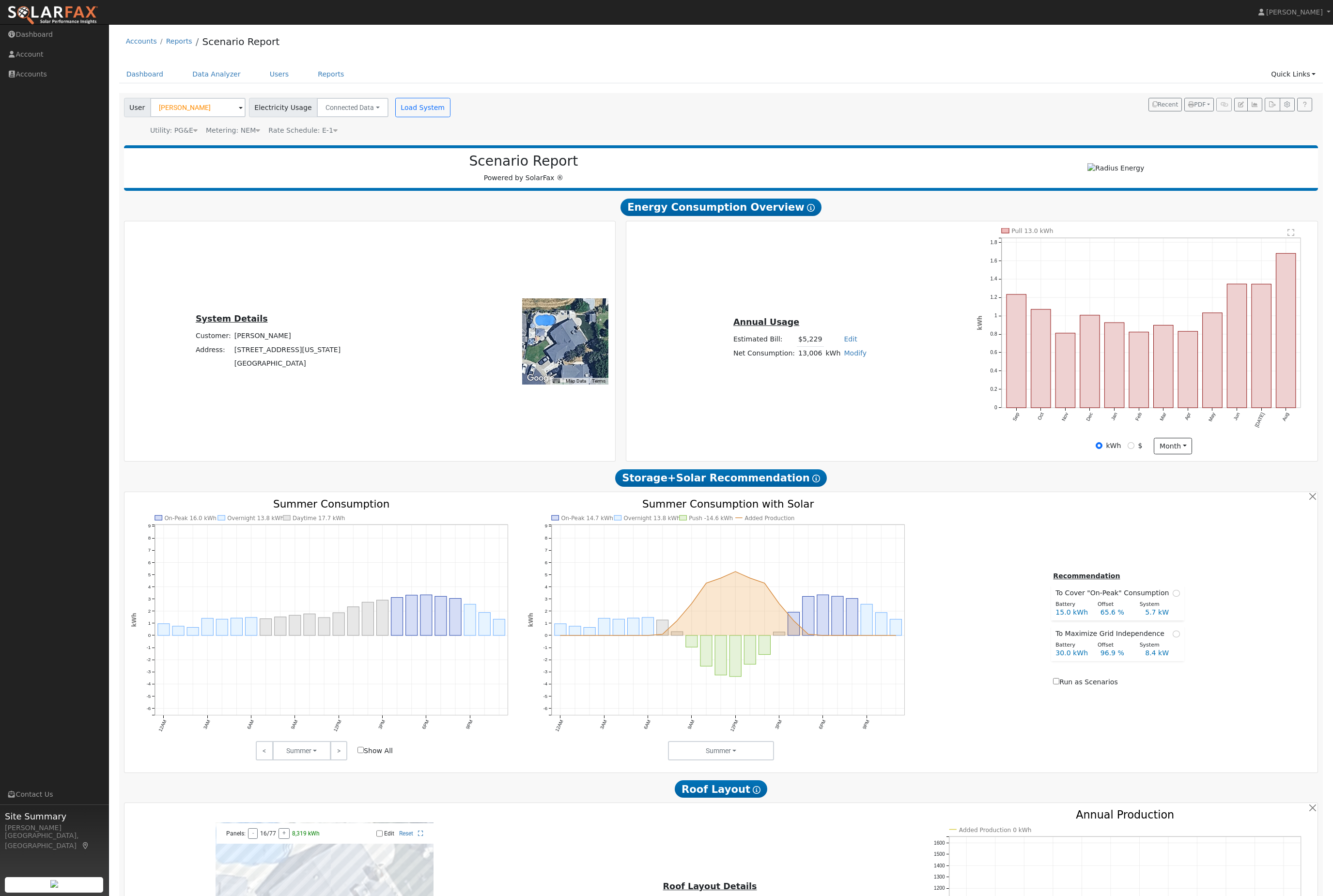
click at [251, 136] on div "Metering: NEM" at bounding box center [233, 130] width 54 height 10
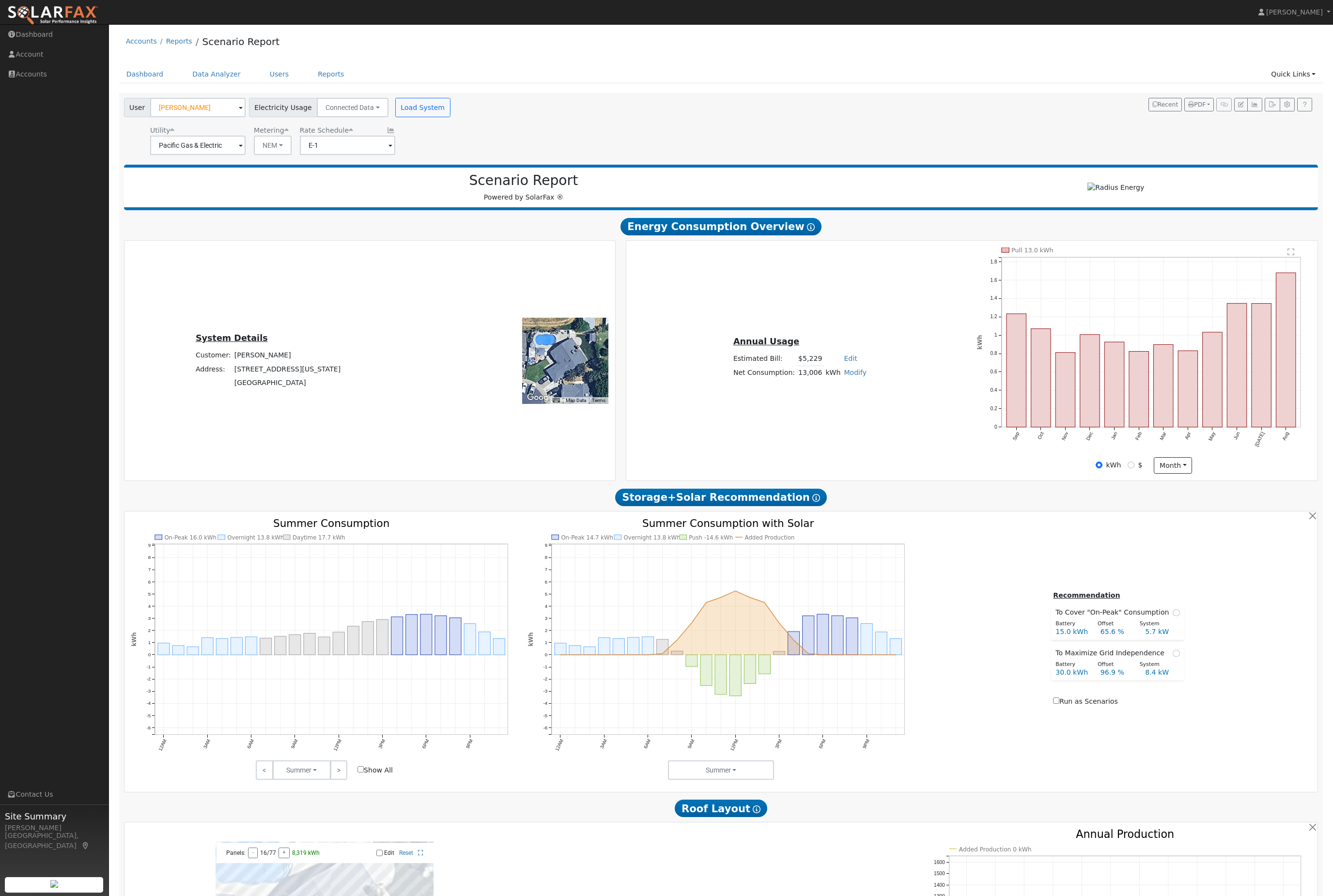
click at [276, 155] on button "NEM" at bounding box center [272, 146] width 38 height 20
click at [290, 189] on link "NBT" at bounding box center [279, 182] width 67 height 14
type input "E-ELEC"
click at [451, 117] on button "Load System" at bounding box center [423, 108] width 55 height 20
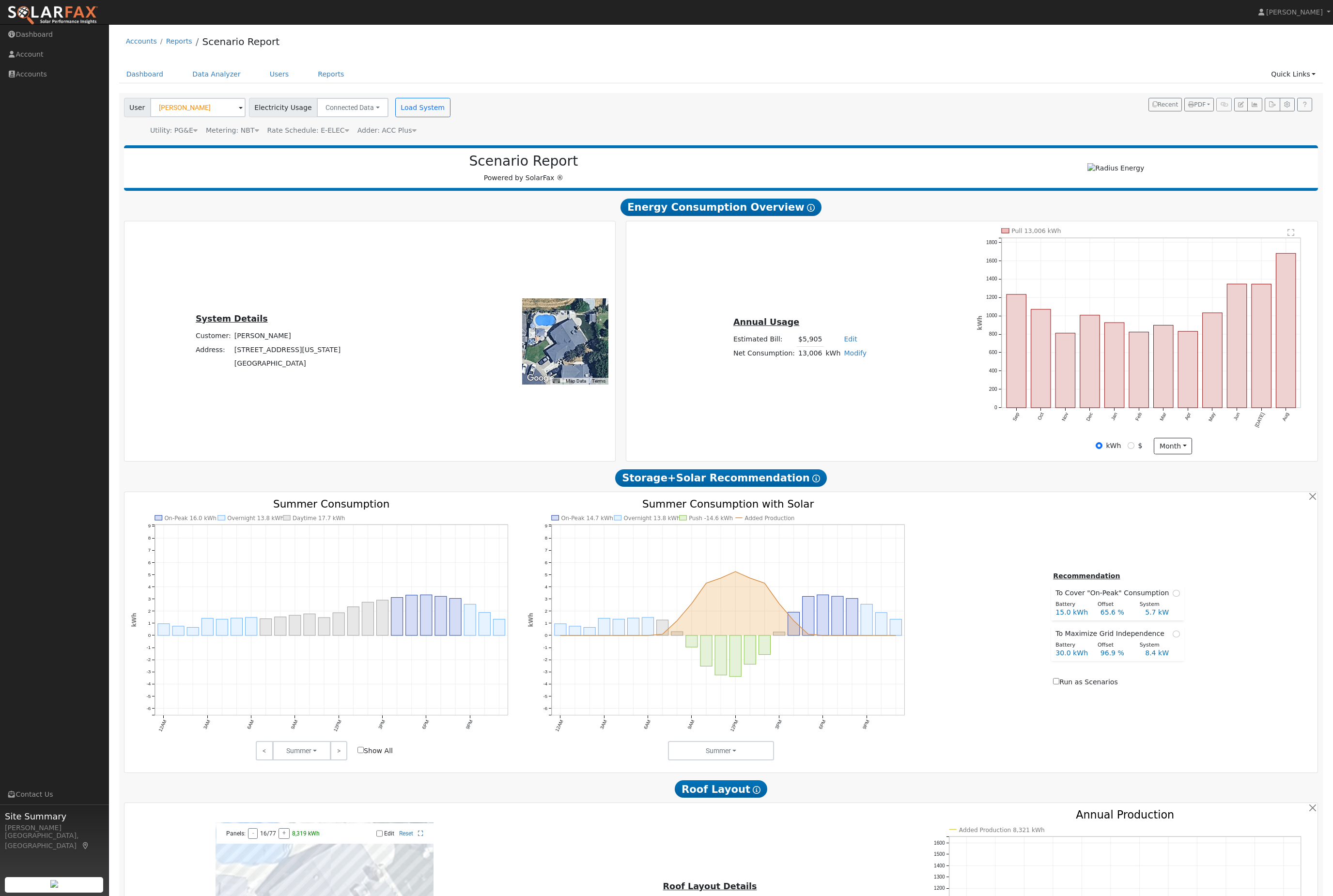
click at [1296, 79] on link "Quick Links" at bounding box center [1293, 75] width 59 height 18
click at [762, 159] on div "Scenario Report Powered by SolarFax ®" at bounding box center [721, 168] width 1195 height 45
click at [1290, 236] on text "" at bounding box center [1291, 232] width 7 height 8
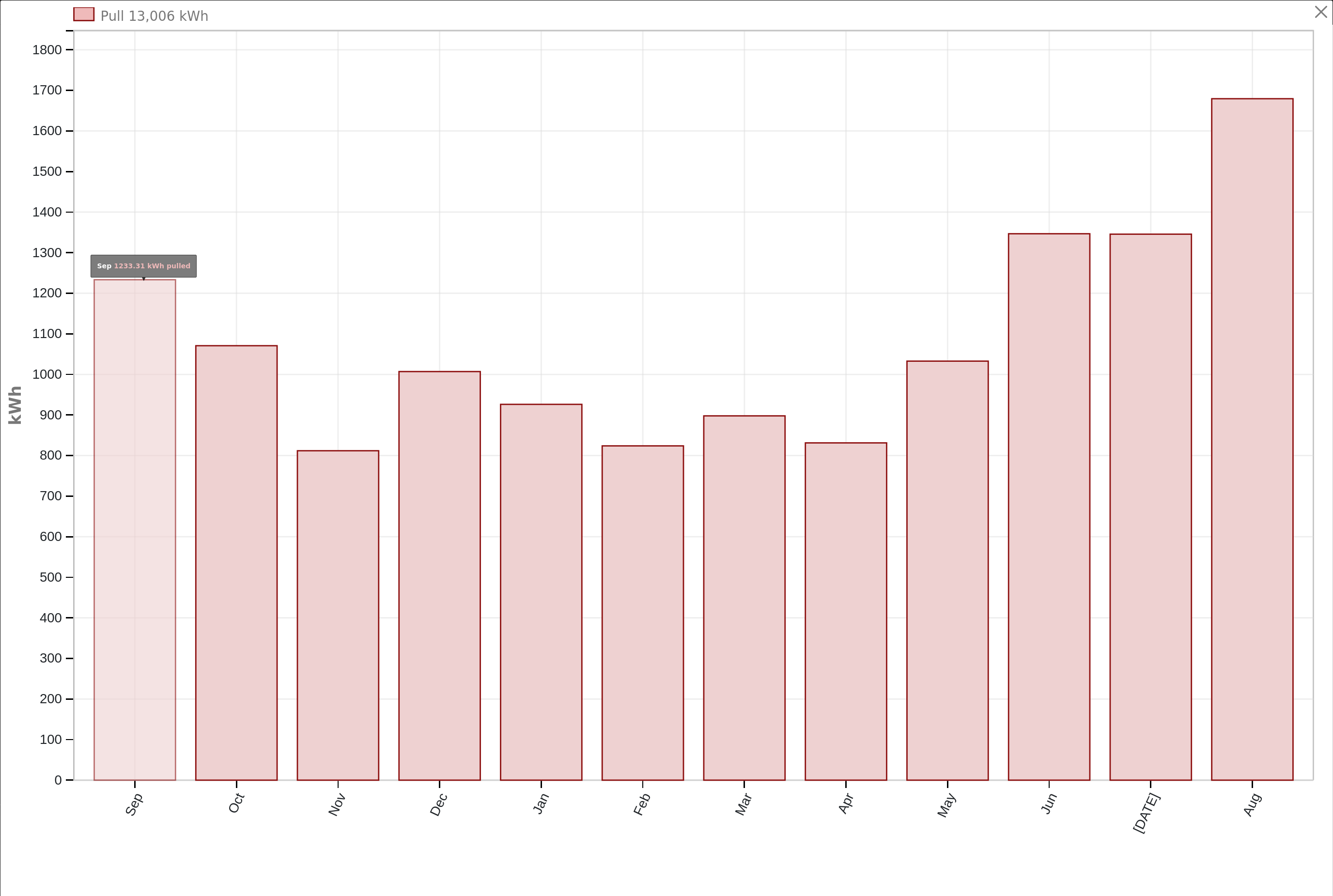
click at [148, 658] on rect "onclick=""" at bounding box center [135, 530] width 82 height 500
click at [146, 705] on rect "onclick=""" at bounding box center [135, 530] width 82 height 500
click at [1316, 21] on button "button" at bounding box center [1322, 12] width 18 height 18
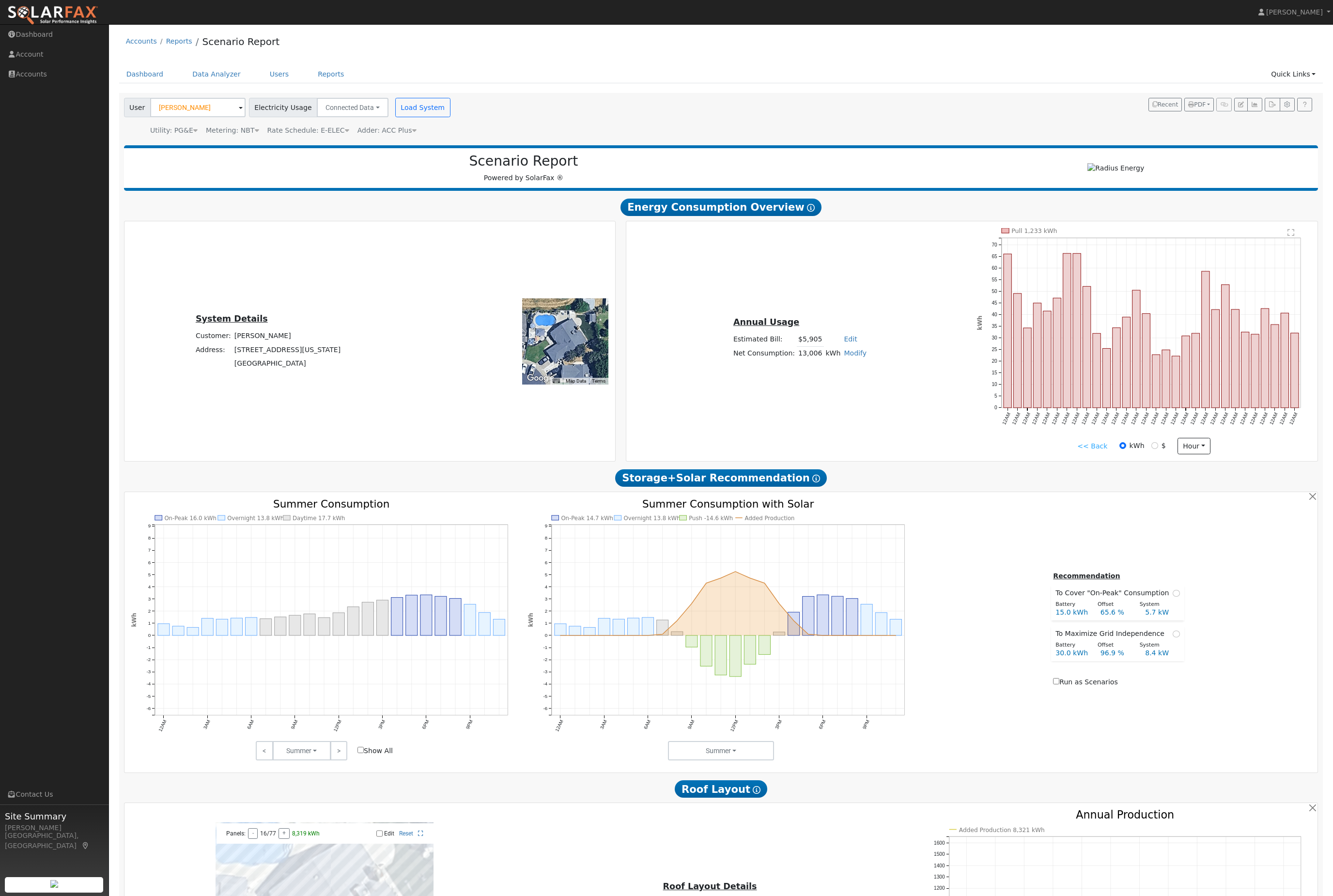
click at [351, 83] on link "Reports" at bounding box center [331, 75] width 41 height 18
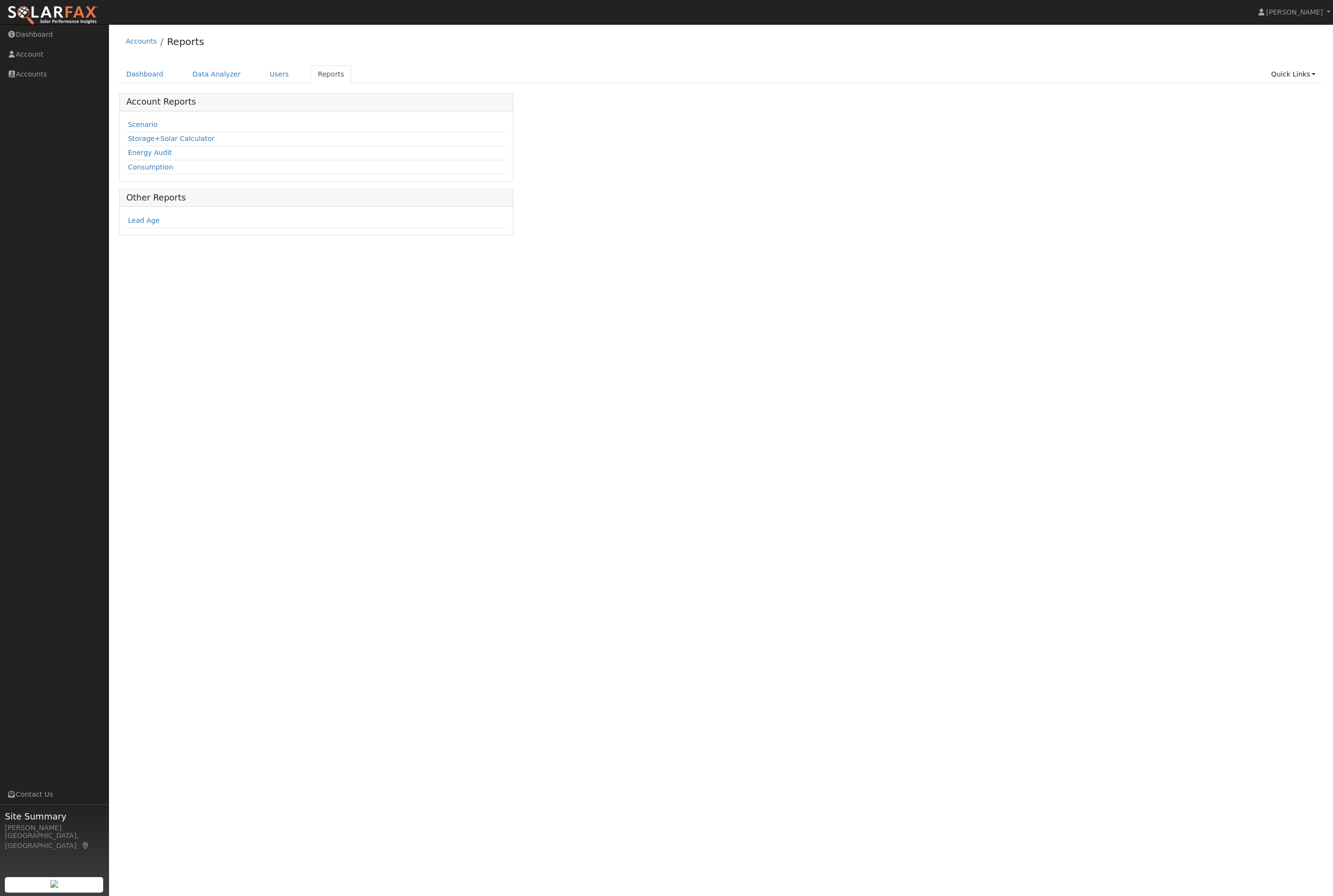
click at [265, 160] on td "Energy Audit" at bounding box center [316, 152] width 380 height 14
click at [165, 156] on link "Energy Audit" at bounding box center [149, 152] width 44 height 8
click at [214, 106] on input "text" at bounding box center [202, 106] width 103 height 20
click at [190, 115] on input "text" at bounding box center [202, 106] width 103 height 20
click at [195, 153] on div "[STREET_ADDRESS][US_STATE]" at bounding box center [263, 149] width 180 height 9
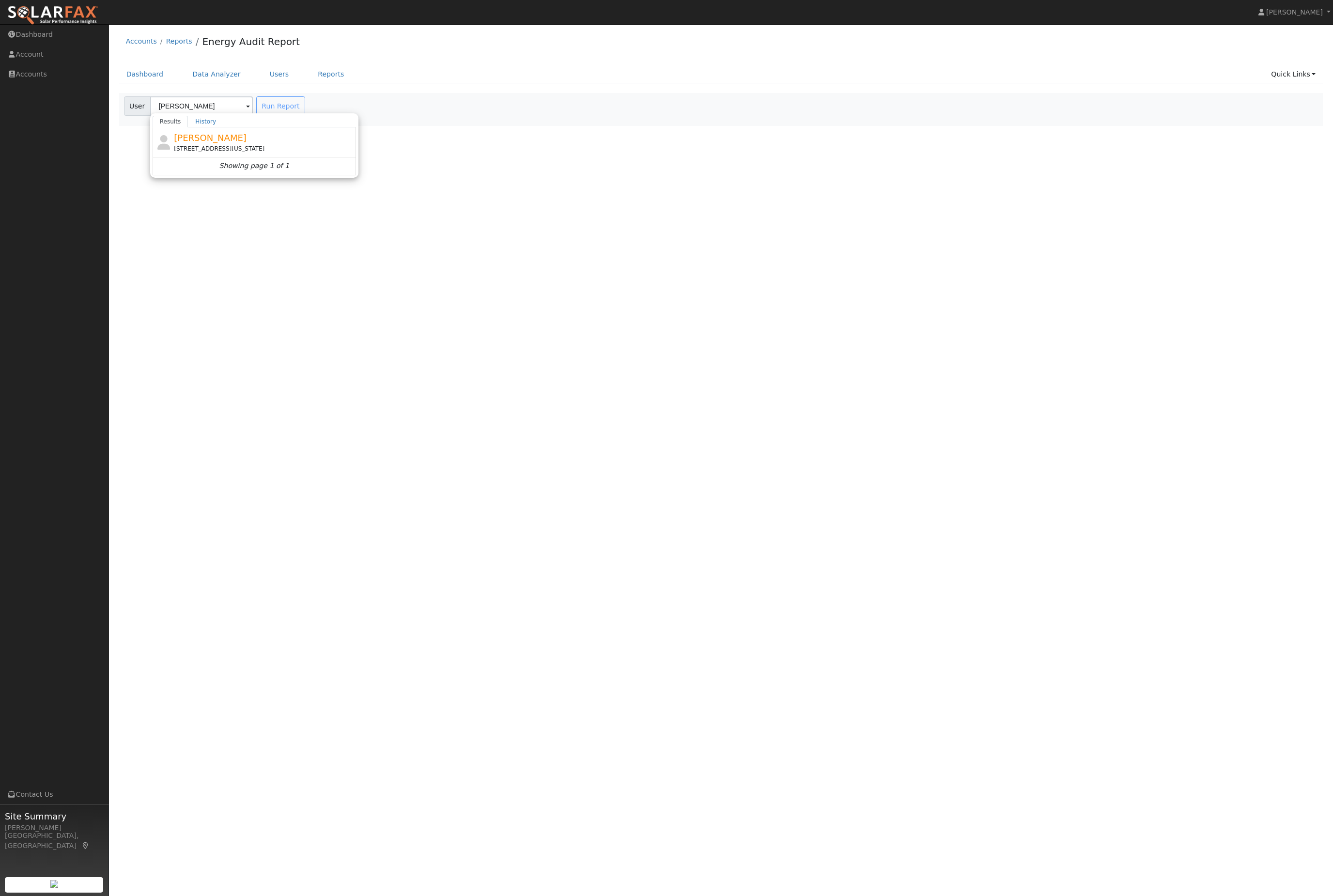
type input "[PERSON_NAME]"
click at [270, 115] on button "Run Report" at bounding box center [281, 106] width 49 height 20
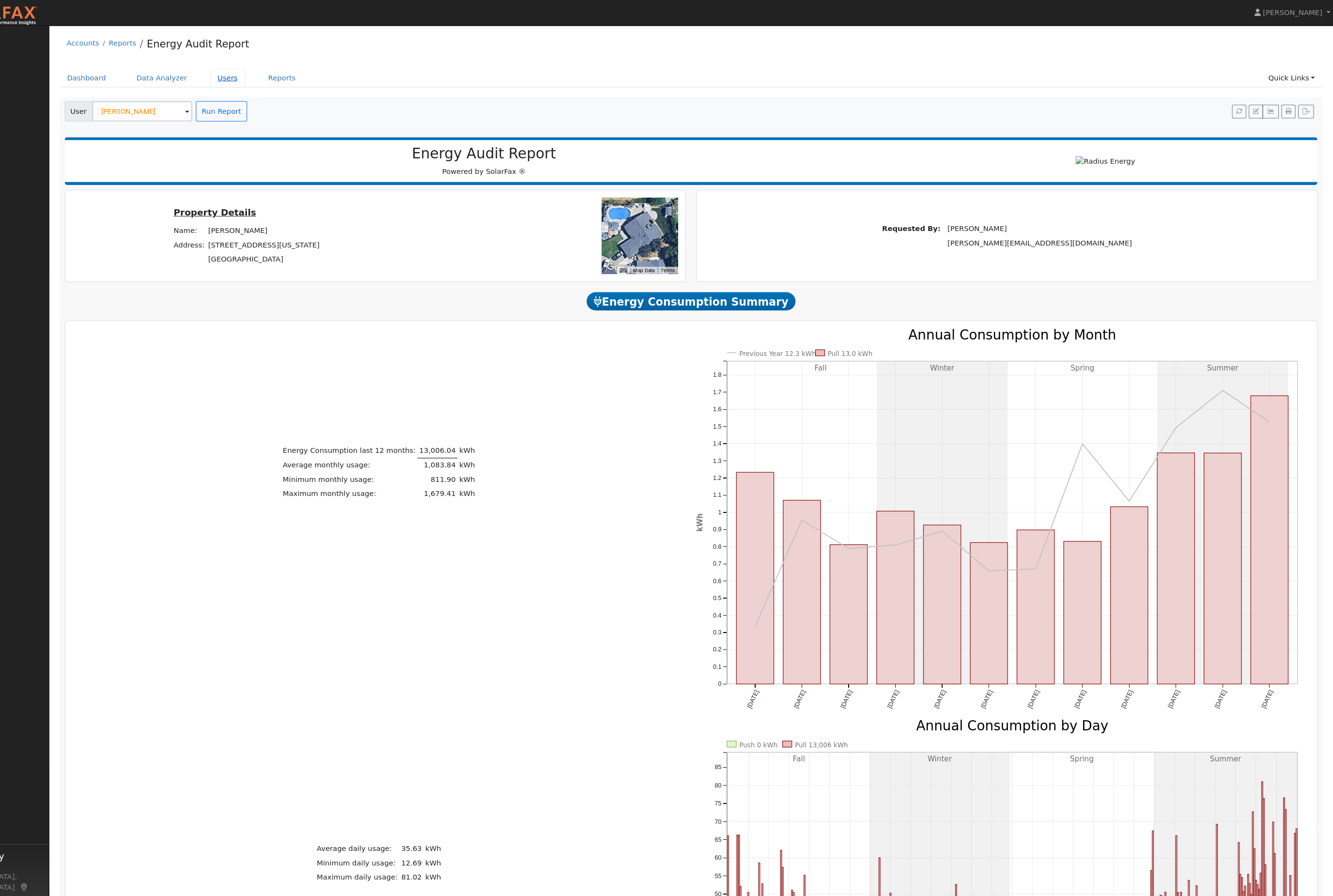
click at [263, 80] on link "Users" at bounding box center [279, 75] width 34 height 18
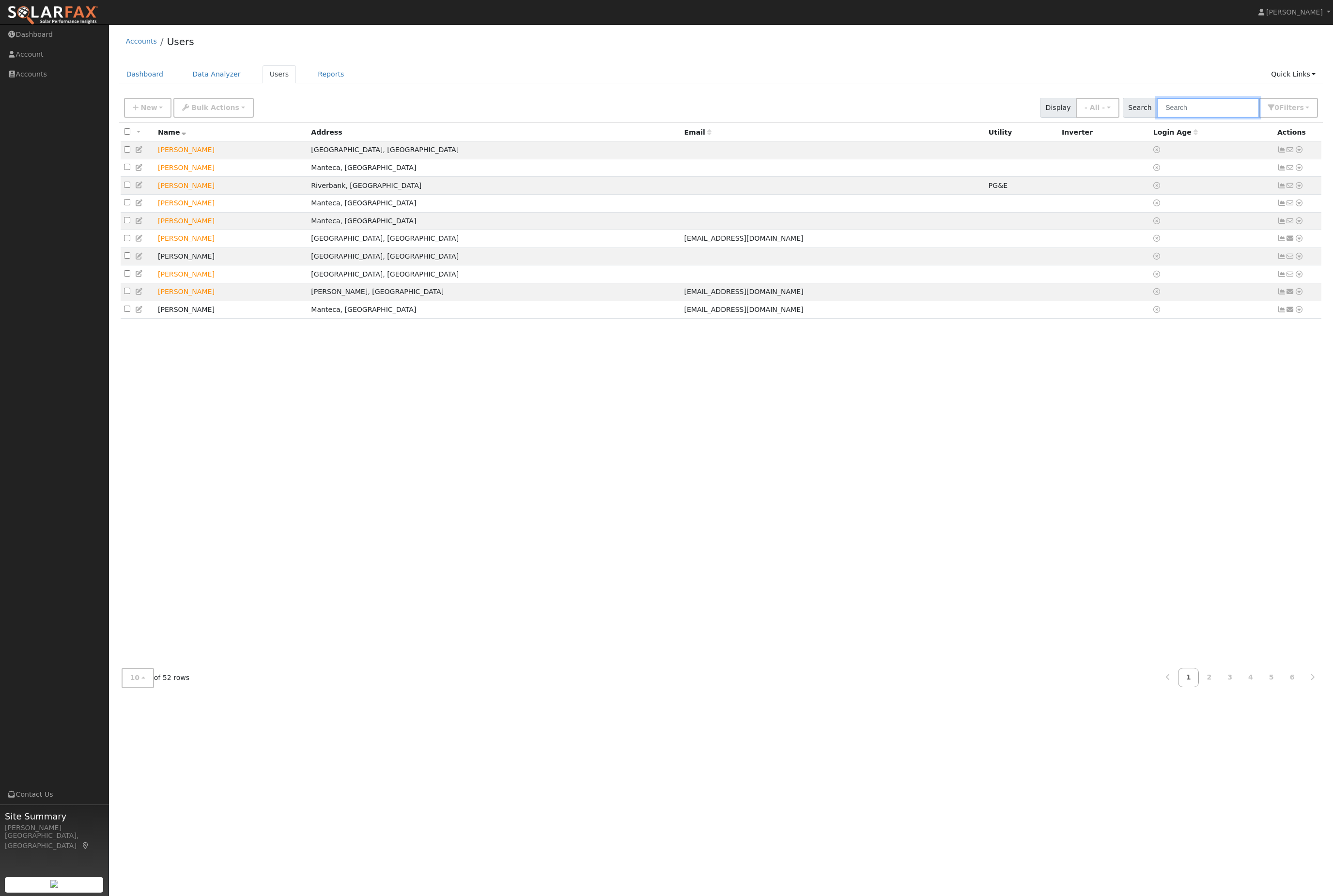
click at [1185, 118] on input "text" at bounding box center [1208, 108] width 103 height 20
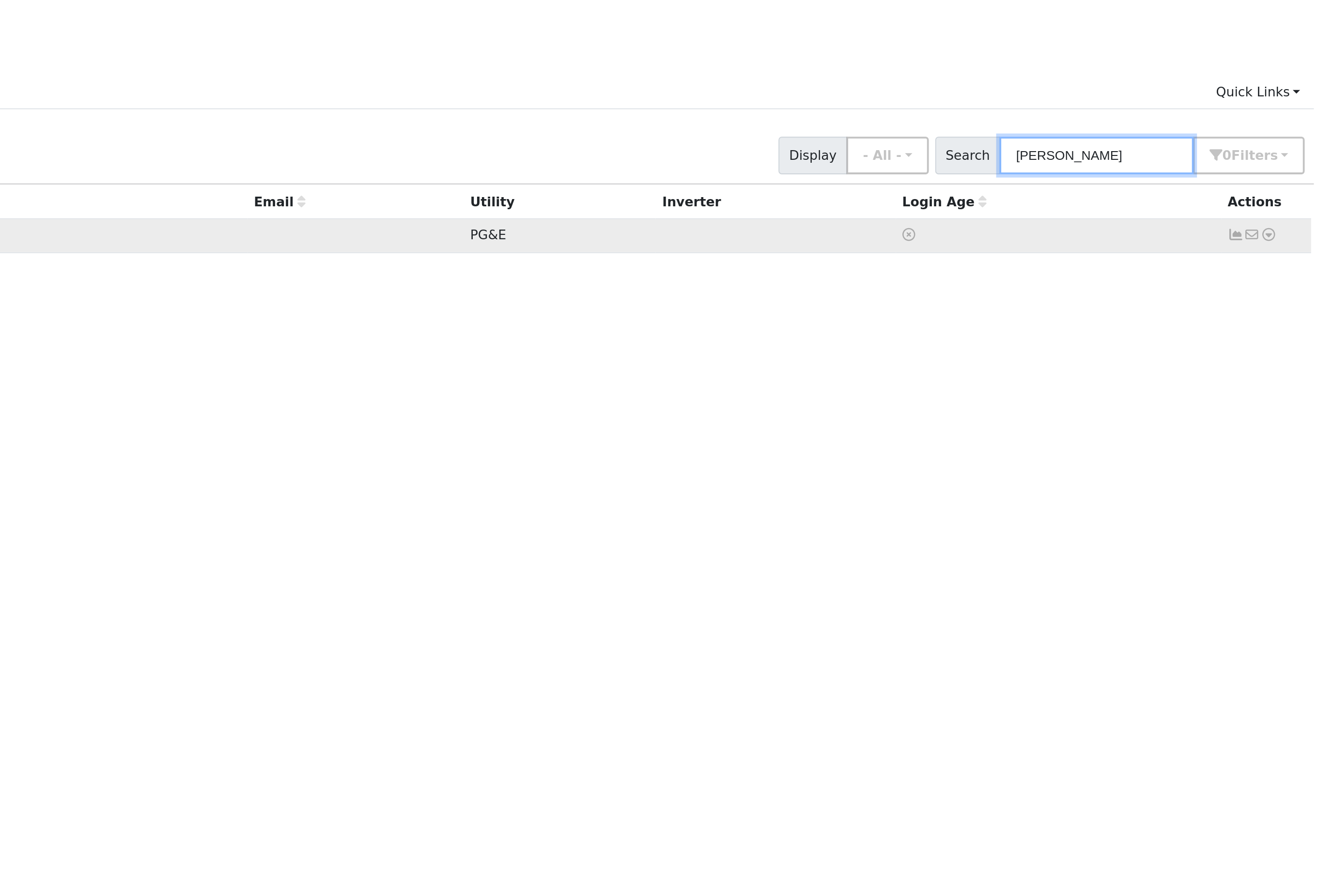
type input "[PERSON_NAME]"
click at [1295, 146] on icon at bounding box center [1300, 149] width 9 height 7
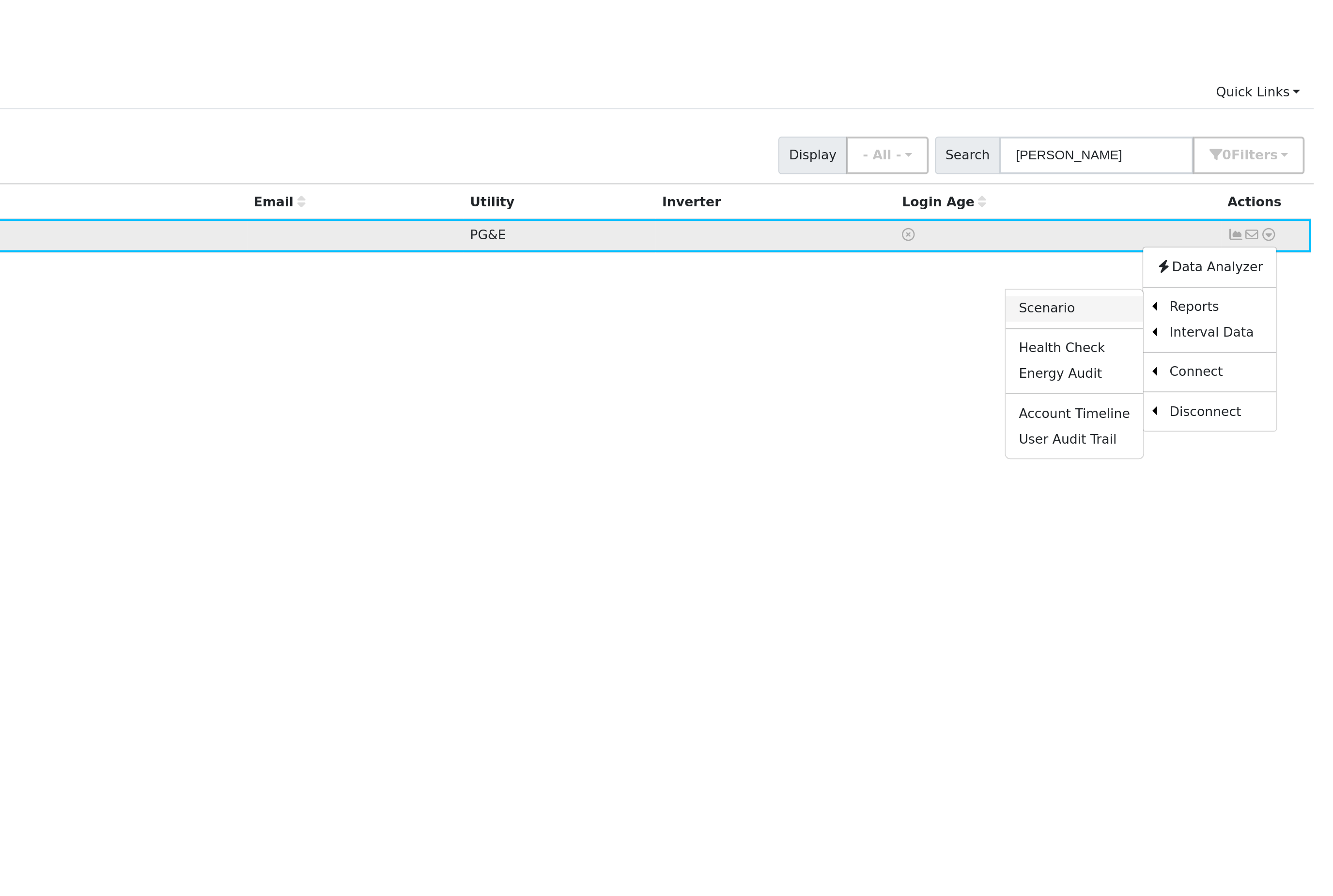
click at [1160, 190] on link "Scenario" at bounding box center [1196, 189] width 72 height 14
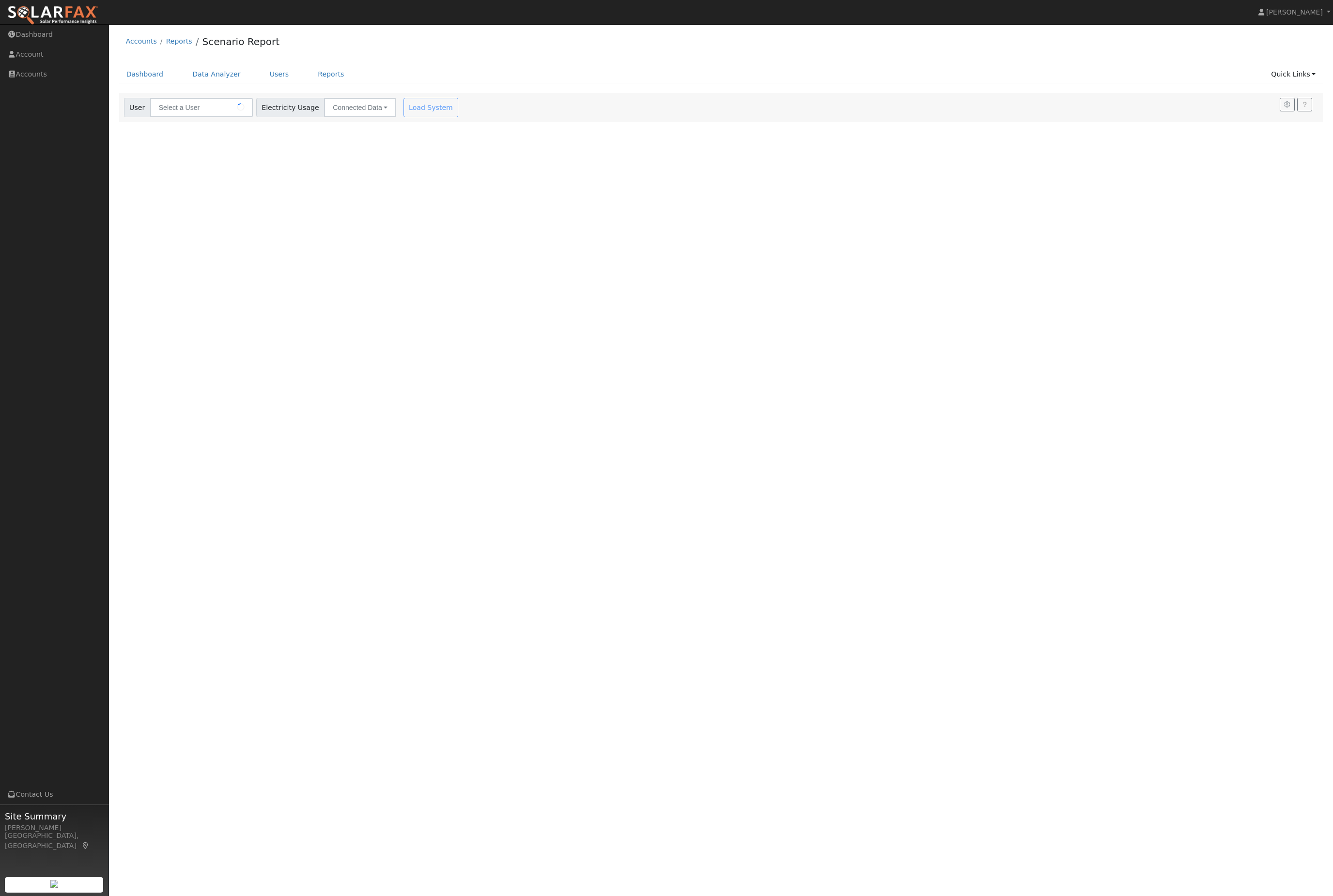
type input "[PERSON_NAME]"
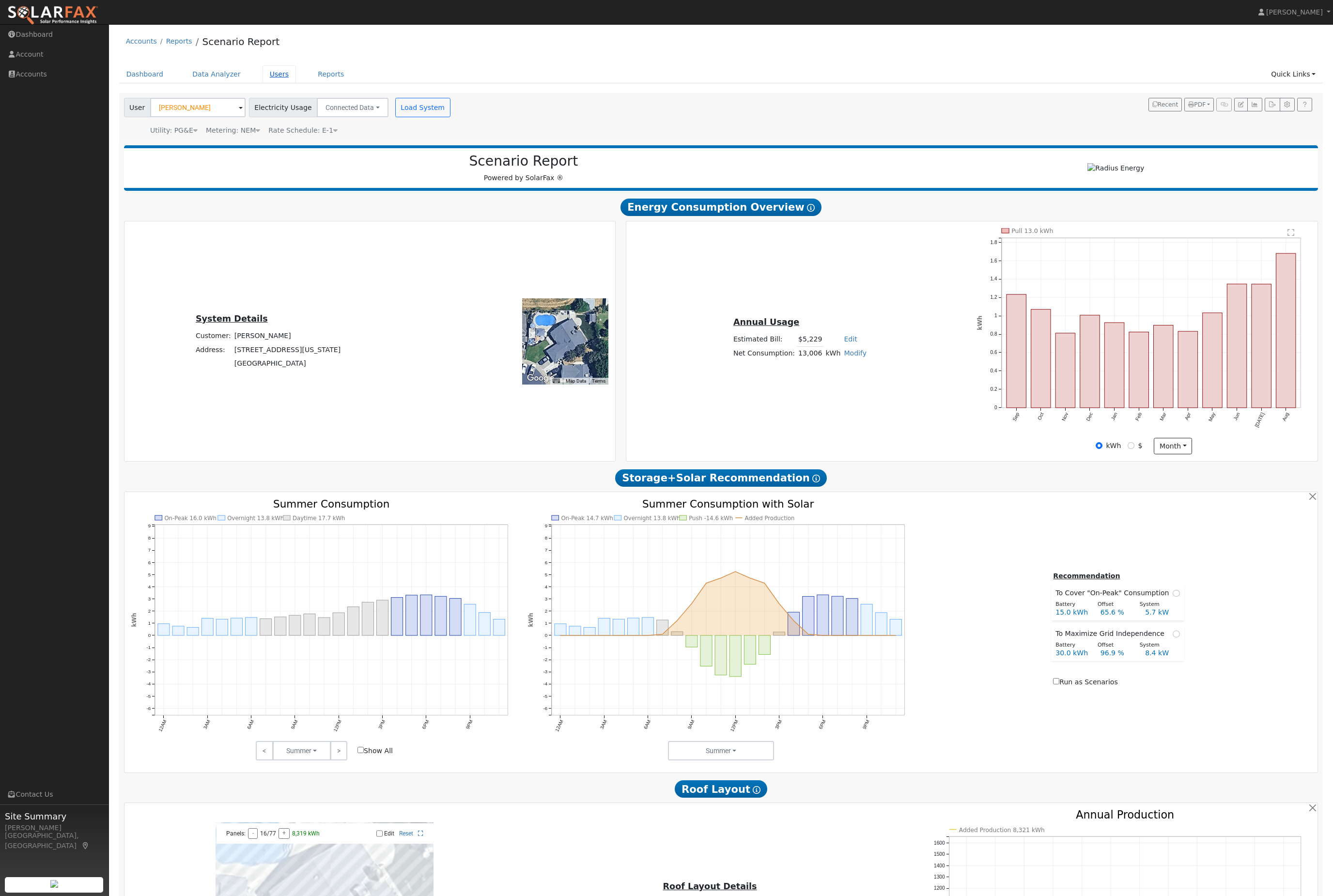
click at [283, 74] on link "Users" at bounding box center [279, 75] width 34 height 18
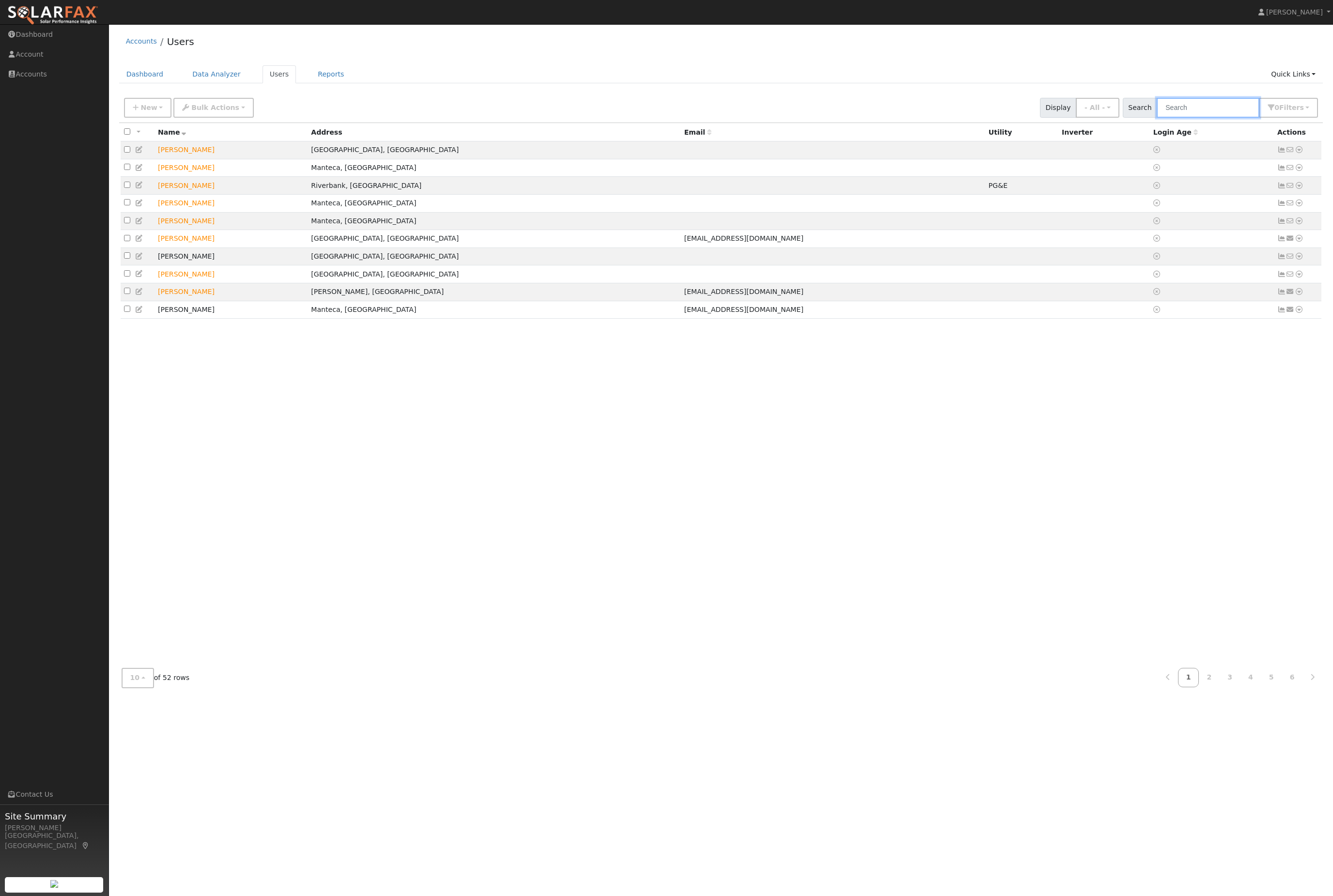
click at [1219, 117] on input "text" at bounding box center [1208, 108] width 103 height 20
type input "[PERSON_NAME]"
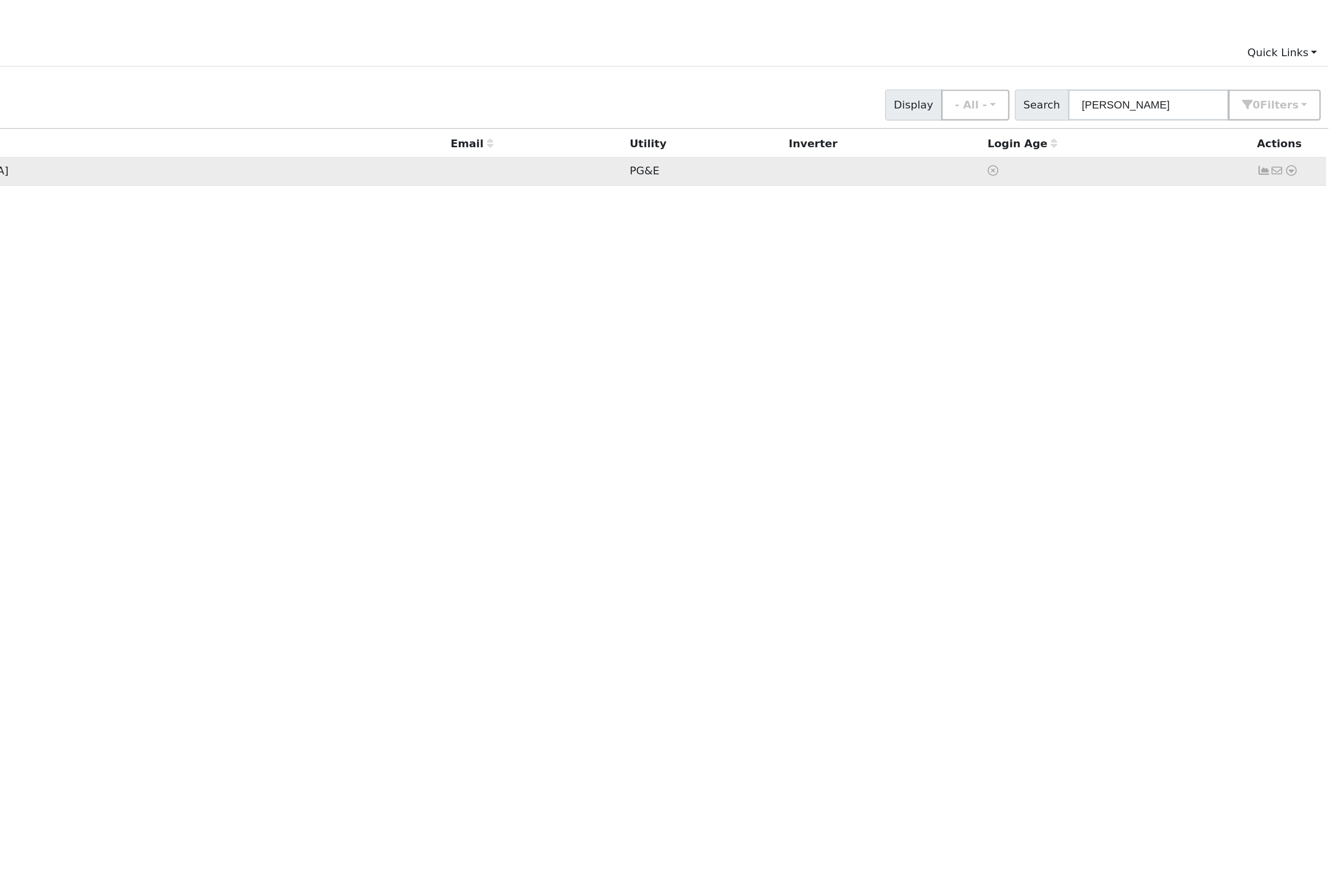
click at [1295, 146] on icon at bounding box center [1300, 149] width 9 height 7
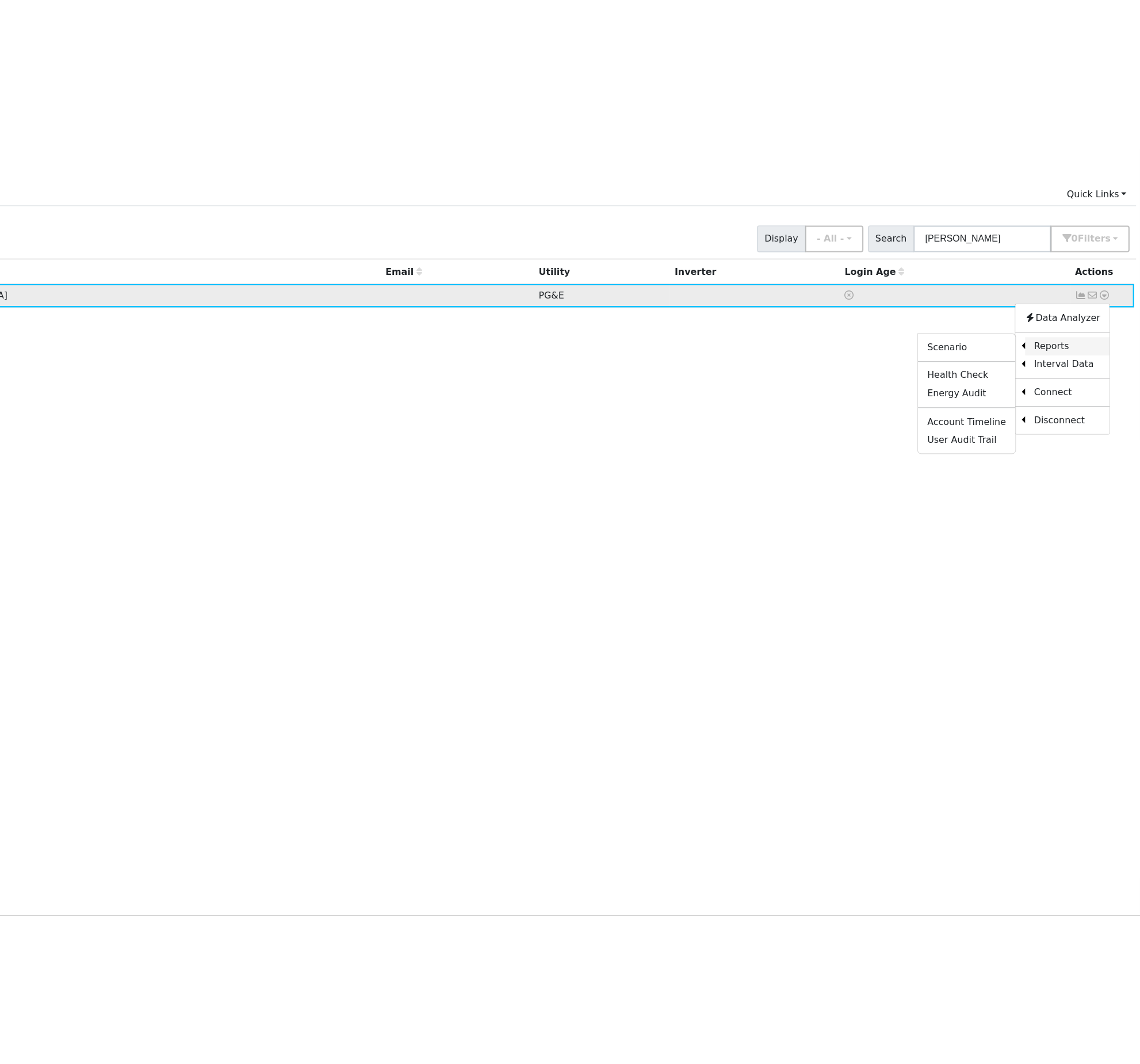
scroll to position [49, 0]
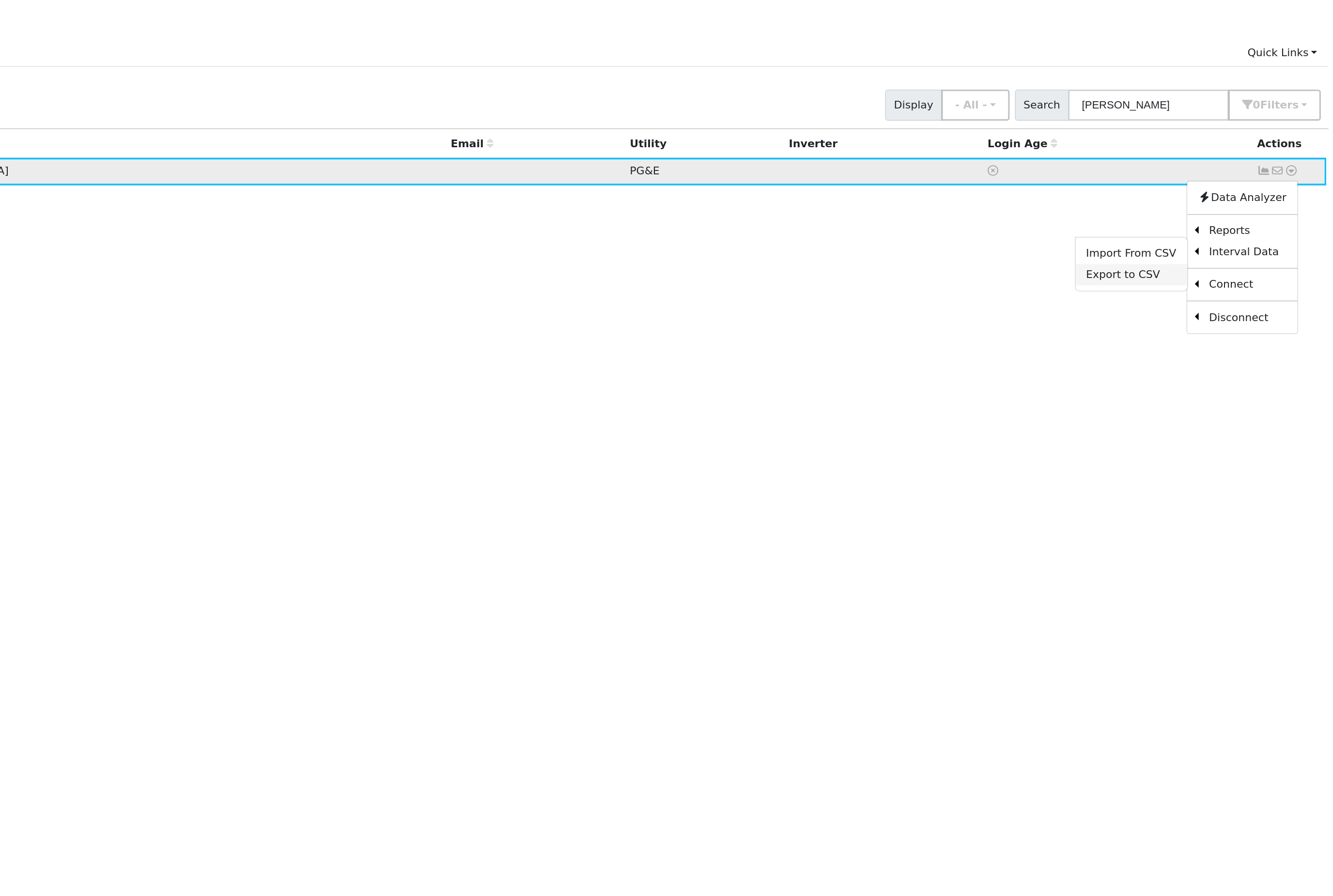
click at [1162, 211] on link "Export to CSV" at bounding box center [1197, 216] width 71 height 14
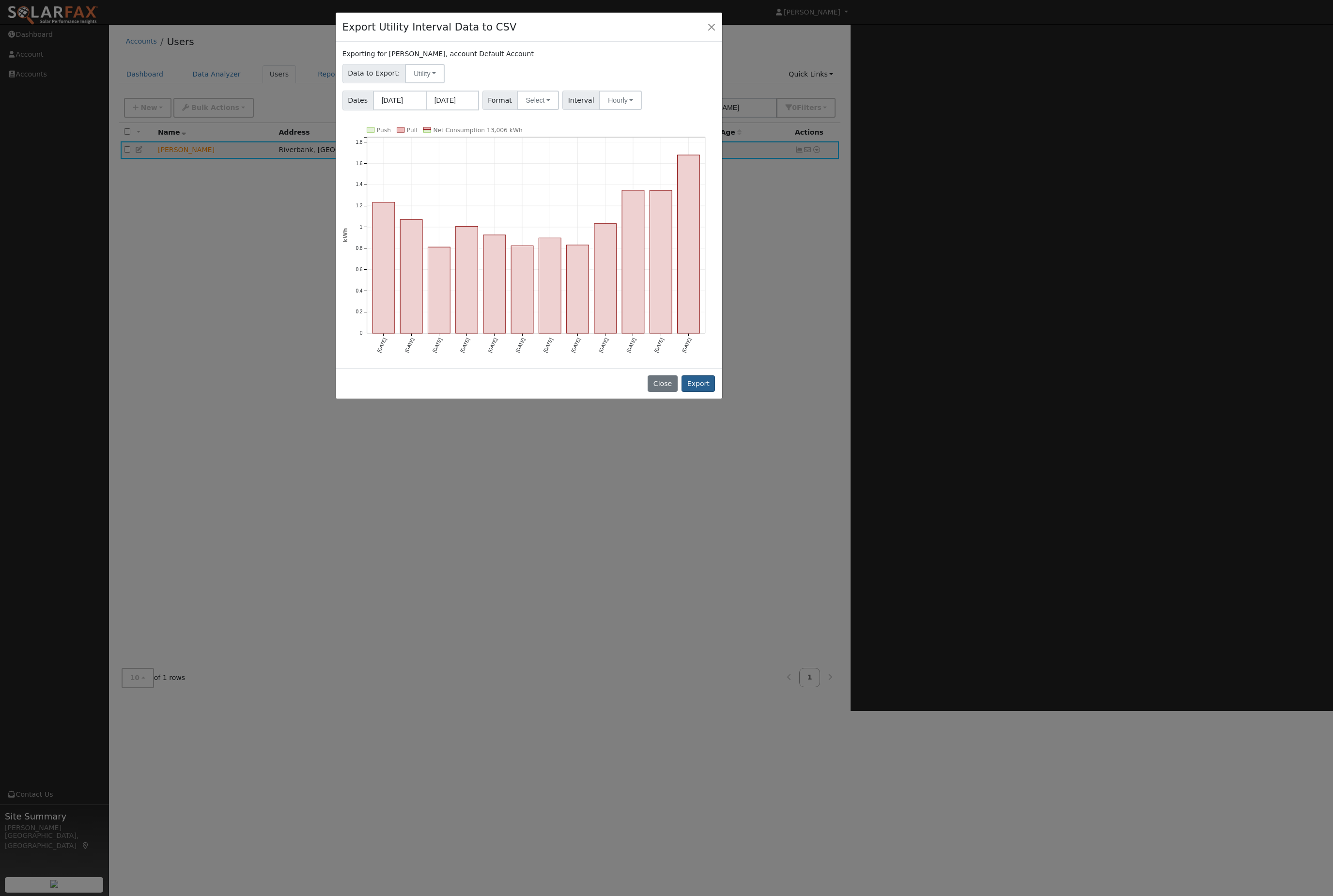
click at [698, 392] on button "Export" at bounding box center [698, 383] width 33 height 17
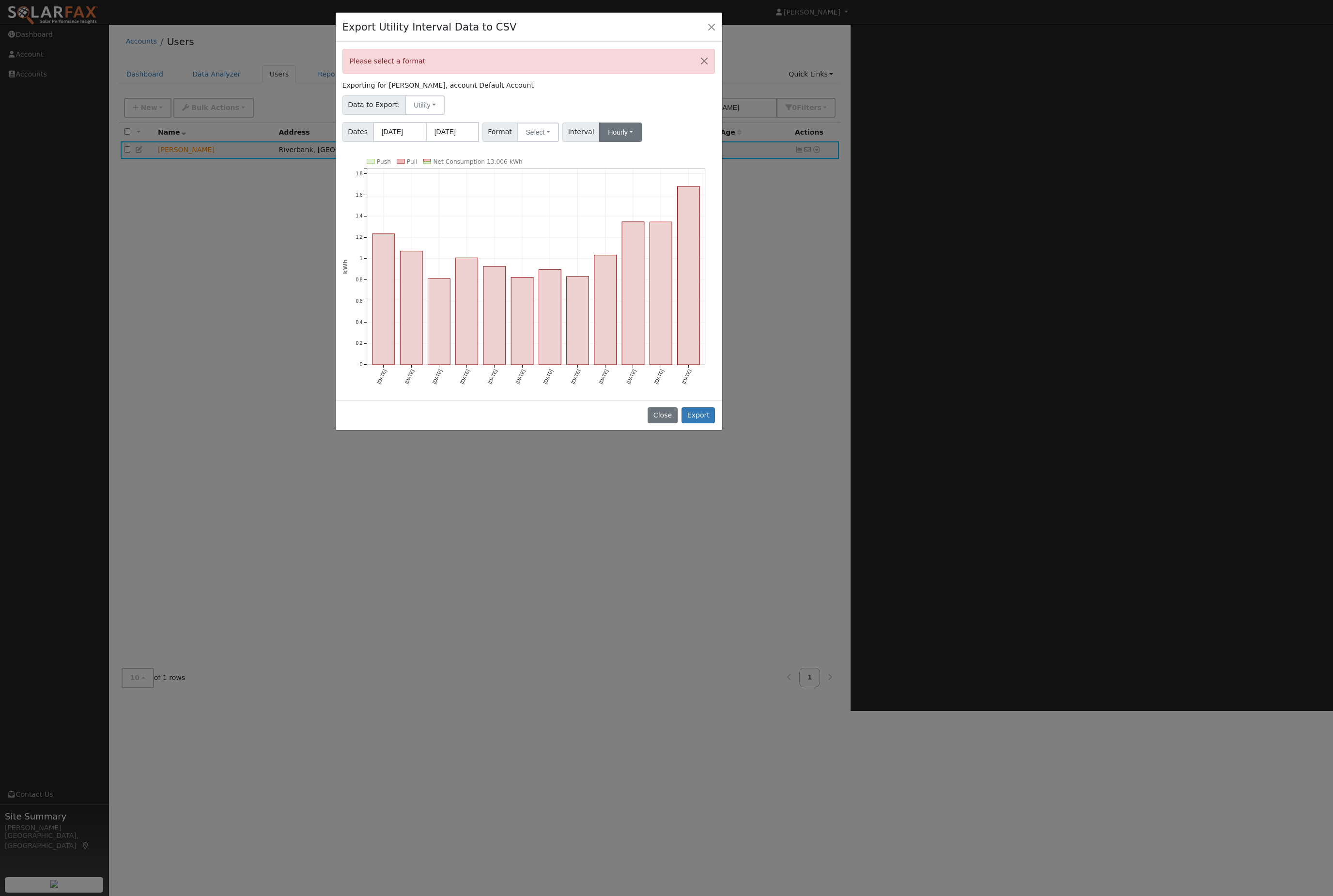
click at [642, 142] on button "Hourly" at bounding box center [620, 132] width 42 height 20
click at [557, 142] on button "Select" at bounding box center [538, 132] width 42 height 20
click at [579, 160] on link "Generic" at bounding box center [555, 153] width 69 height 14
click at [647, 142] on button "Hourly" at bounding box center [625, 132] width 42 height 20
click at [423, 115] on button "Utility" at bounding box center [425, 105] width 40 height 20
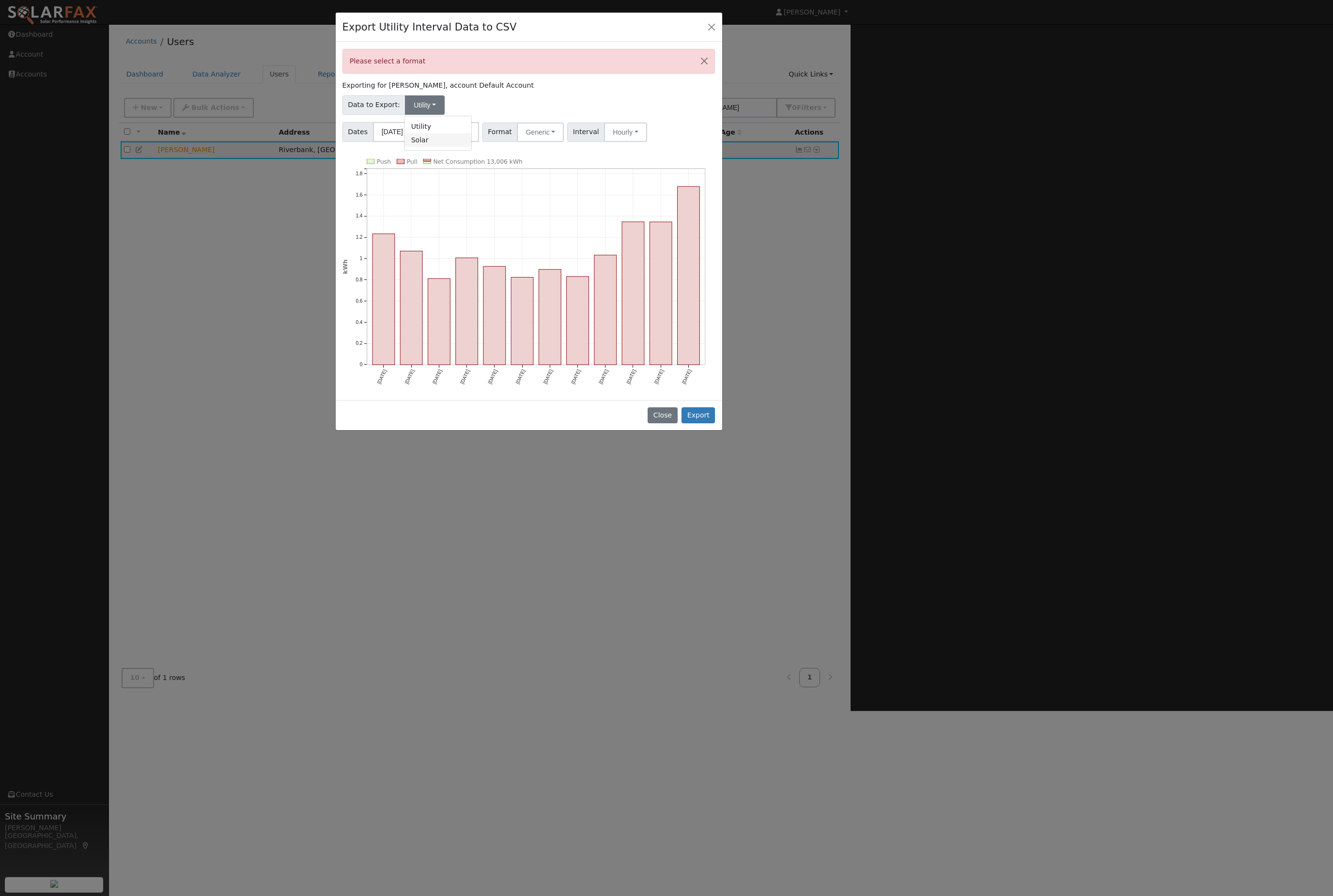
click at [442, 146] on link "Solar" at bounding box center [438, 140] width 67 height 14
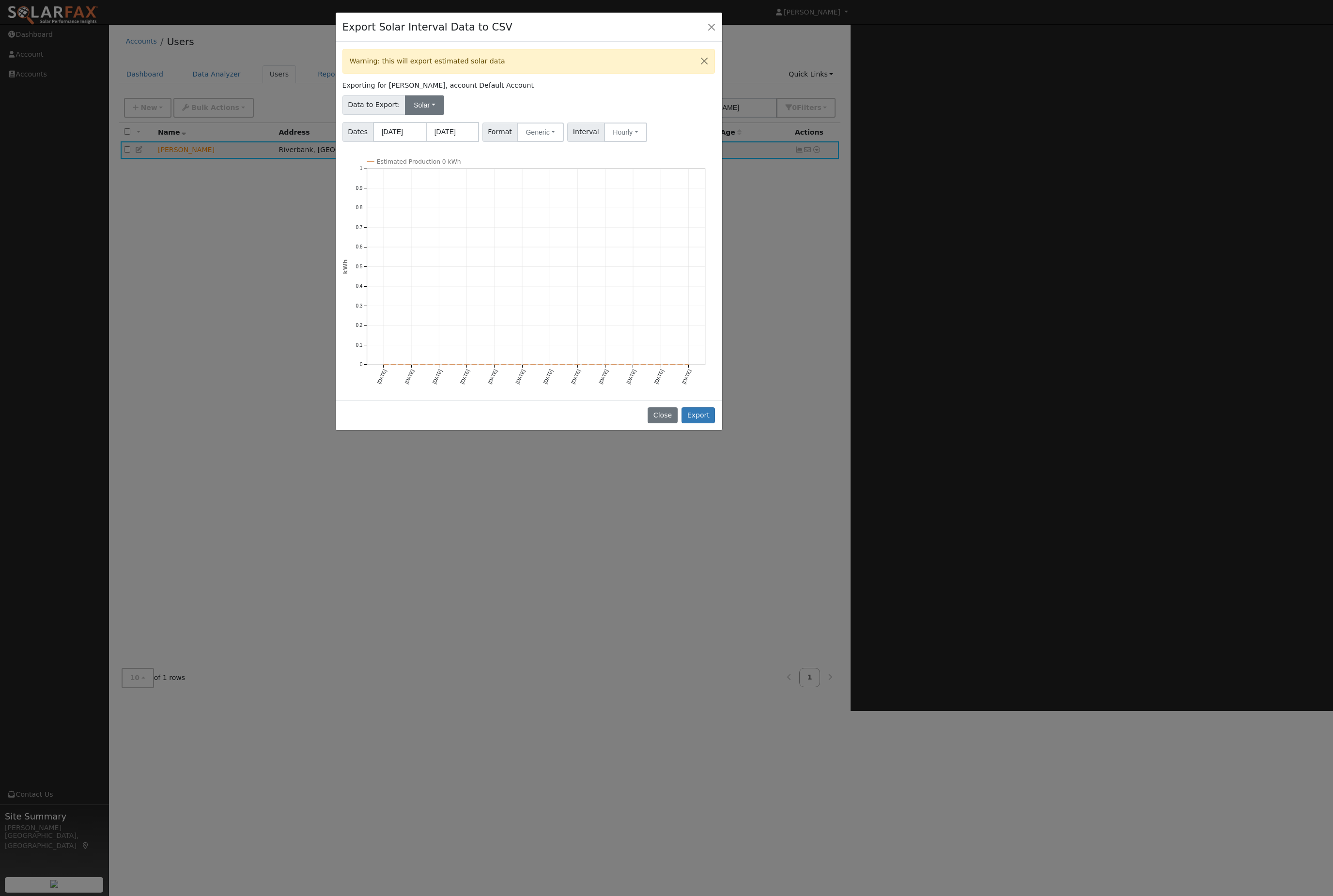
click at [430, 115] on button "Solar" at bounding box center [424, 105] width 38 height 20
click at [455, 133] on link "Utility" at bounding box center [438, 127] width 67 height 14
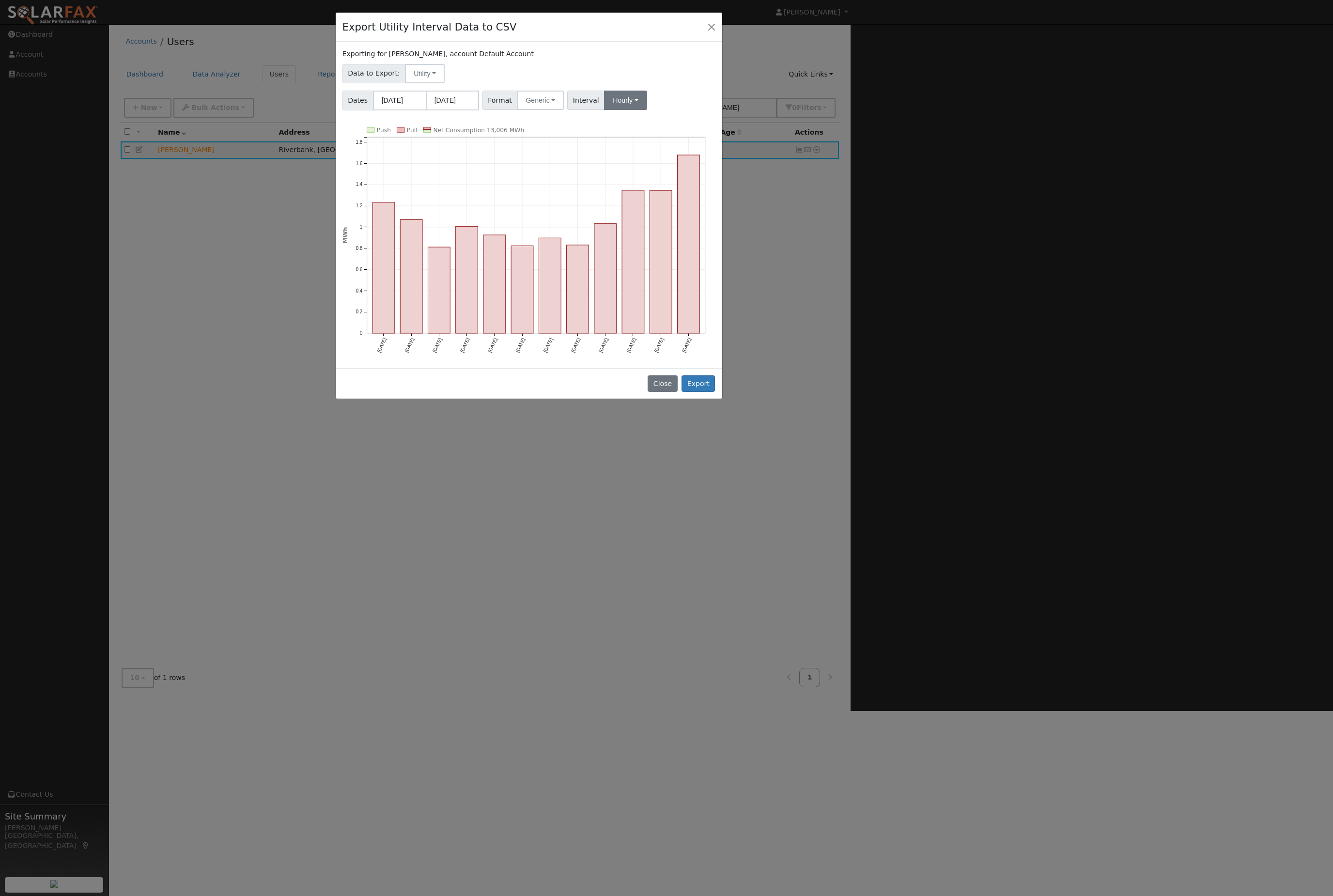
click at [647, 110] on button "Hourly" at bounding box center [625, 100] width 42 height 20
click at [383, 300] on rect "onclick=""" at bounding box center [384, 268] width 23 height 131
click at [423, 301] on rect "onclick=""" at bounding box center [411, 276] width 23 height 114
click at [391, 301] on rect "onclick=""" at bounding box center [384, 268] width 23 height 131
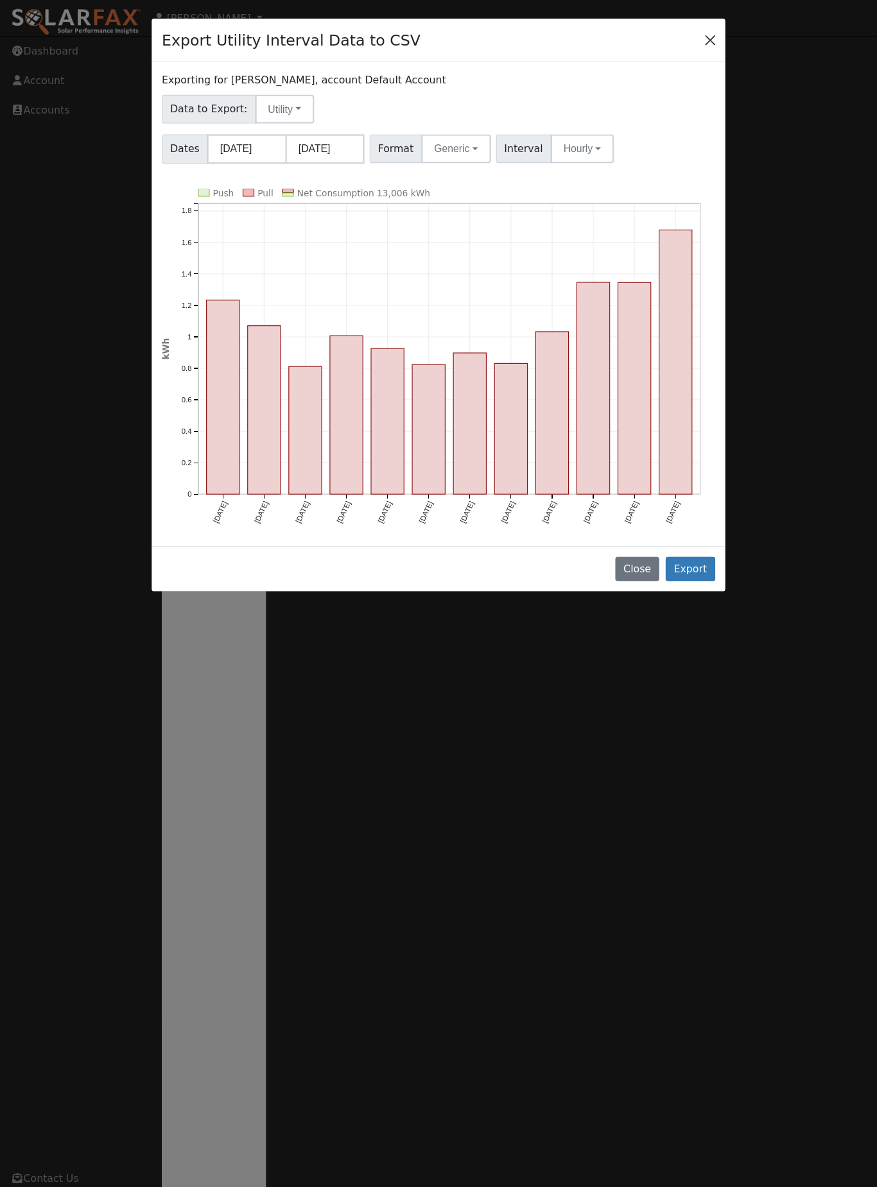
click at [638, 39] on button "Close" at bounding box center [634, 35] width 18 height 18
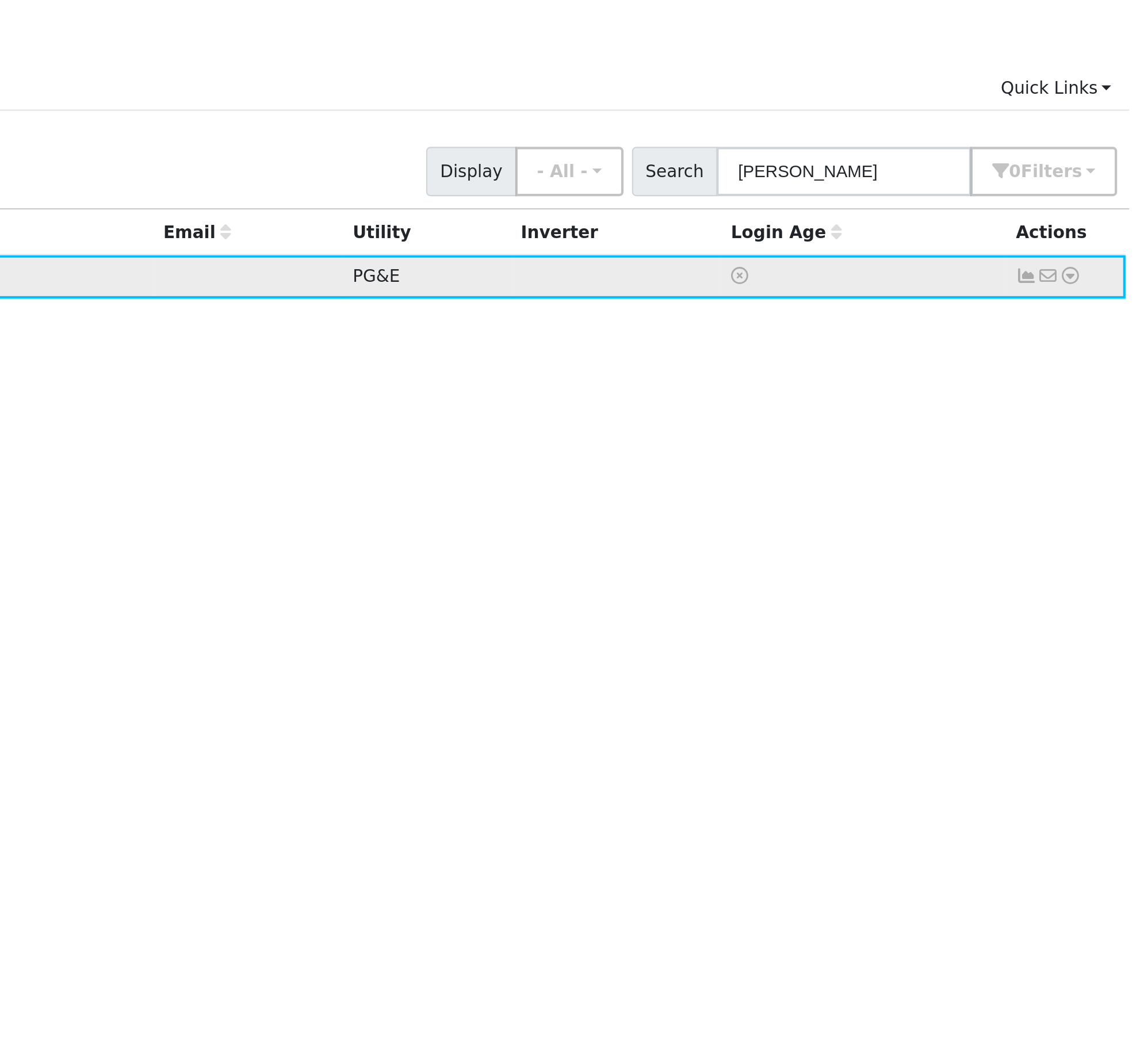
click at [1094, 172] on link at bounding box center [1100, 177] width 11 height 12
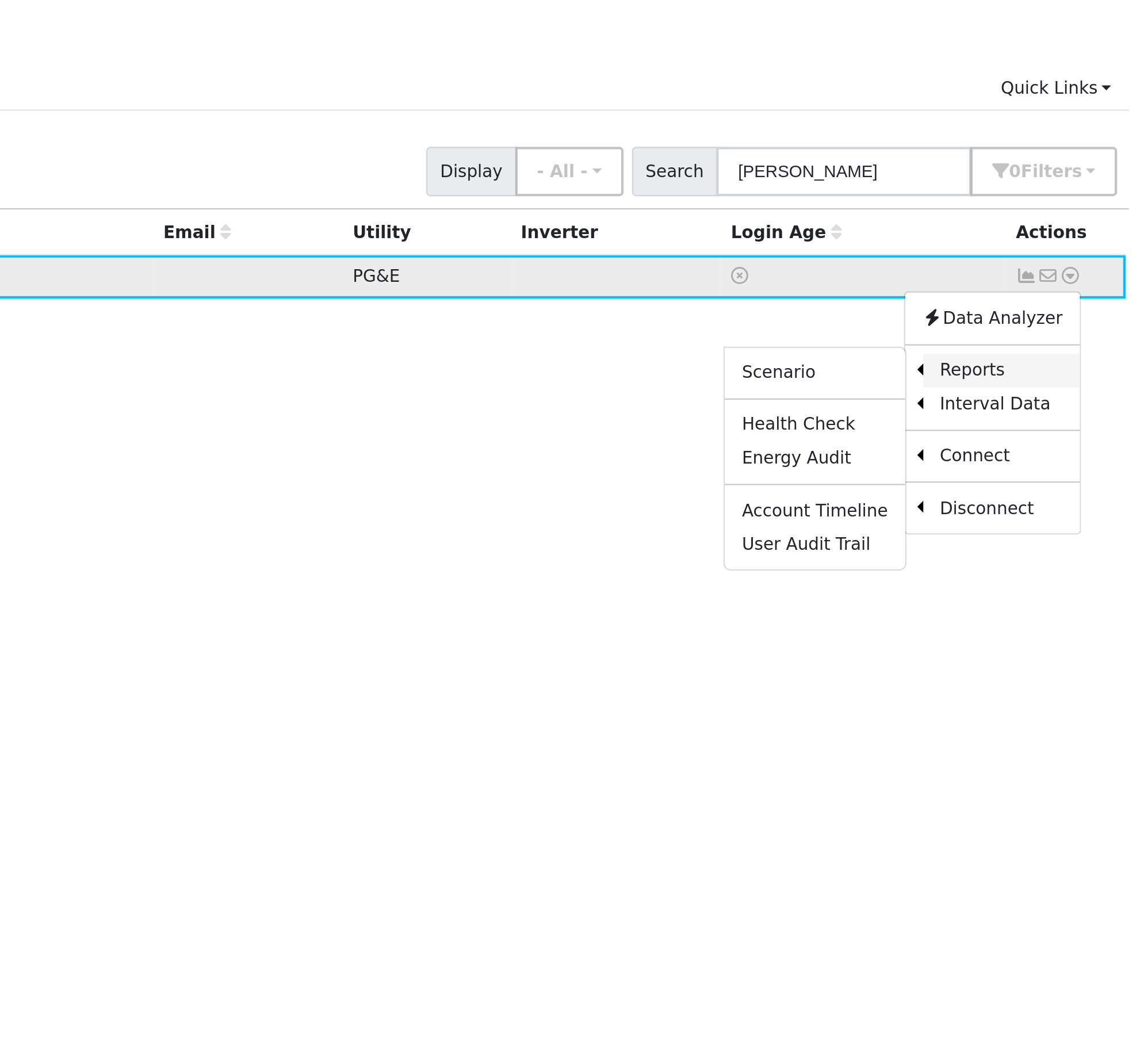
scroll to position [20, 0]
click at [935, 257] on link "Energy Audit" at bounding box center [978, 265] width 86 height 16
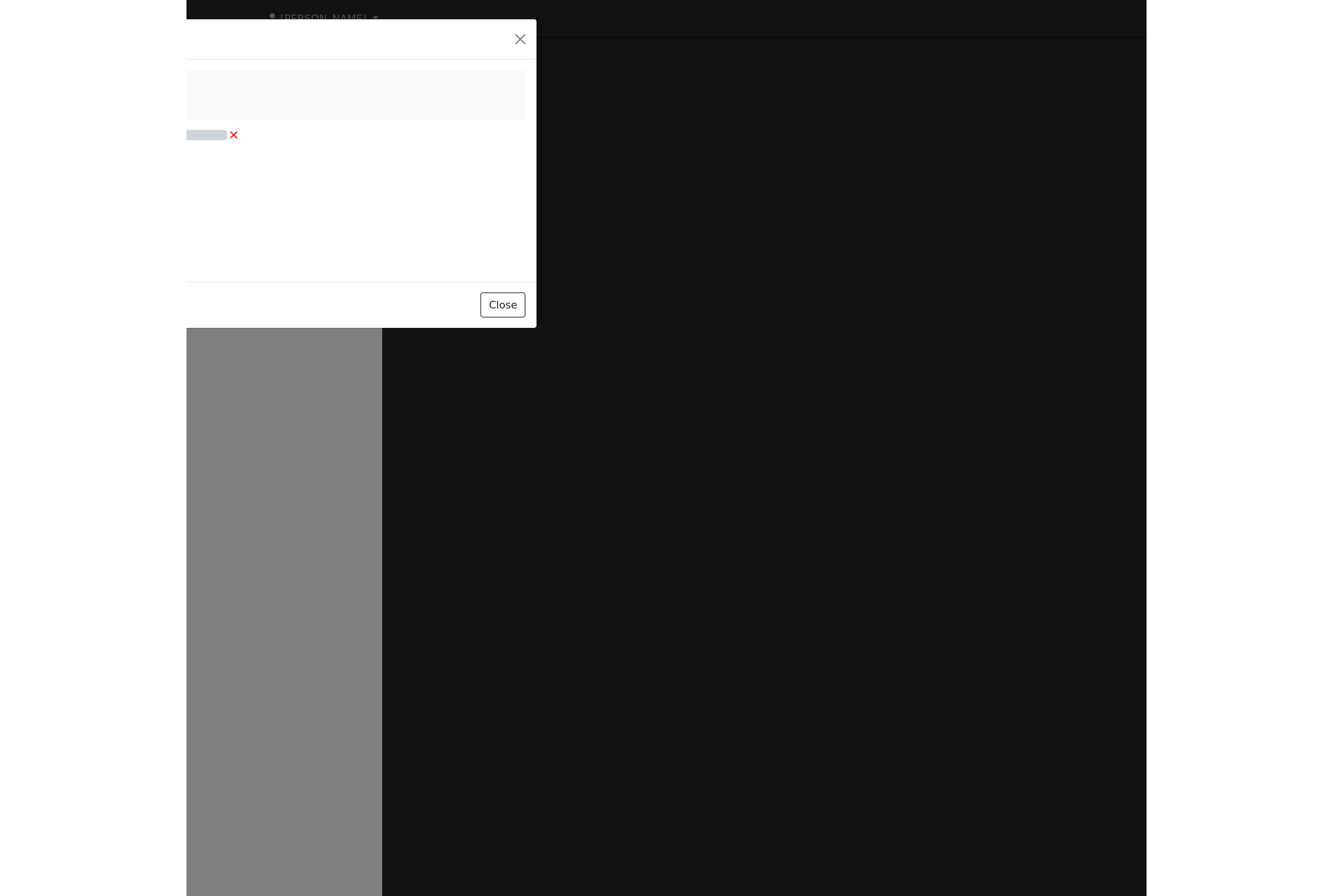
scroll to position [0, 0]
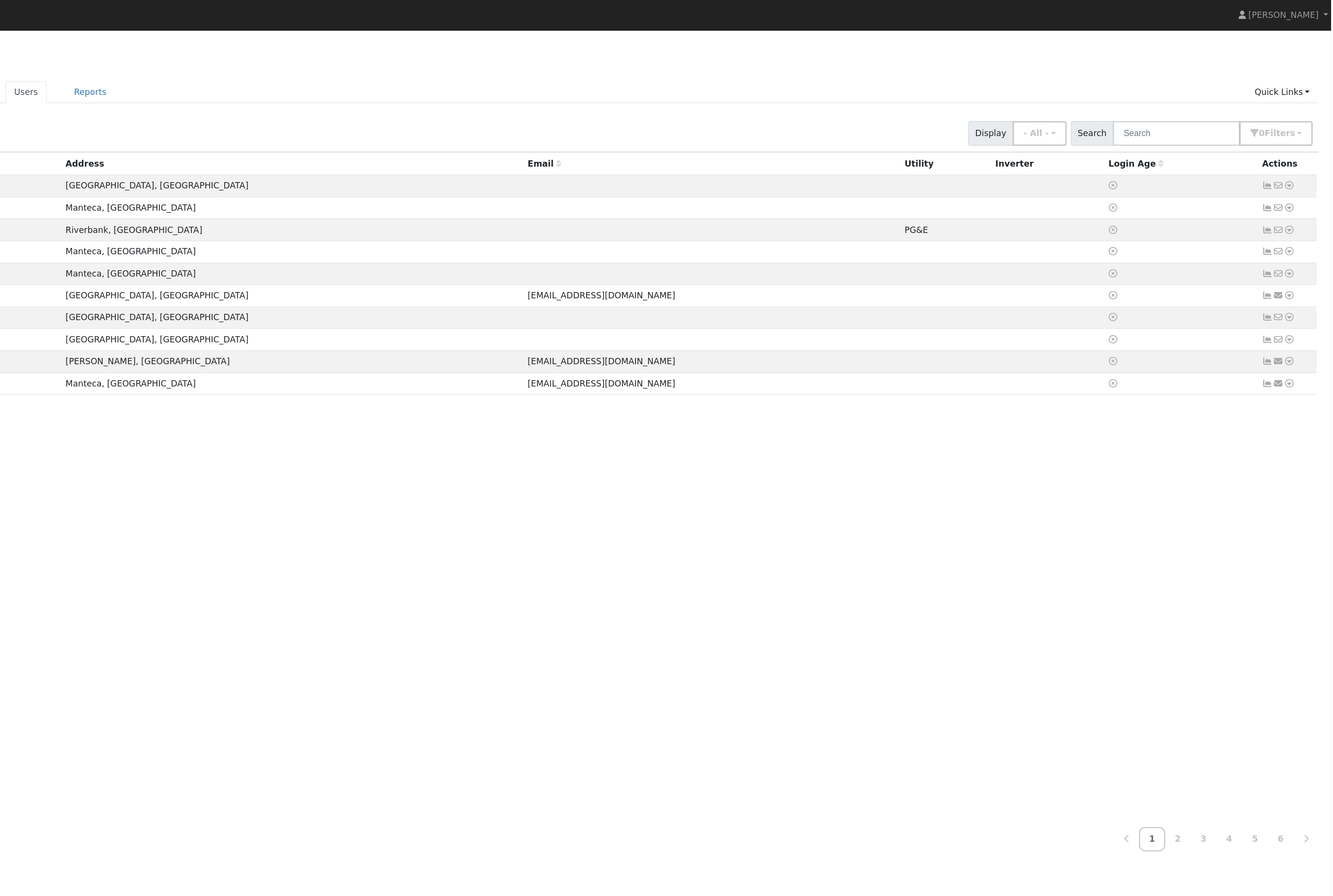
scroll to position [0, 1]
click at [1157, 113] on input "text" at bounding box center [1208, 108] width 103 height 20
